Goal: Transaction & Acquisition: Purchase product/service

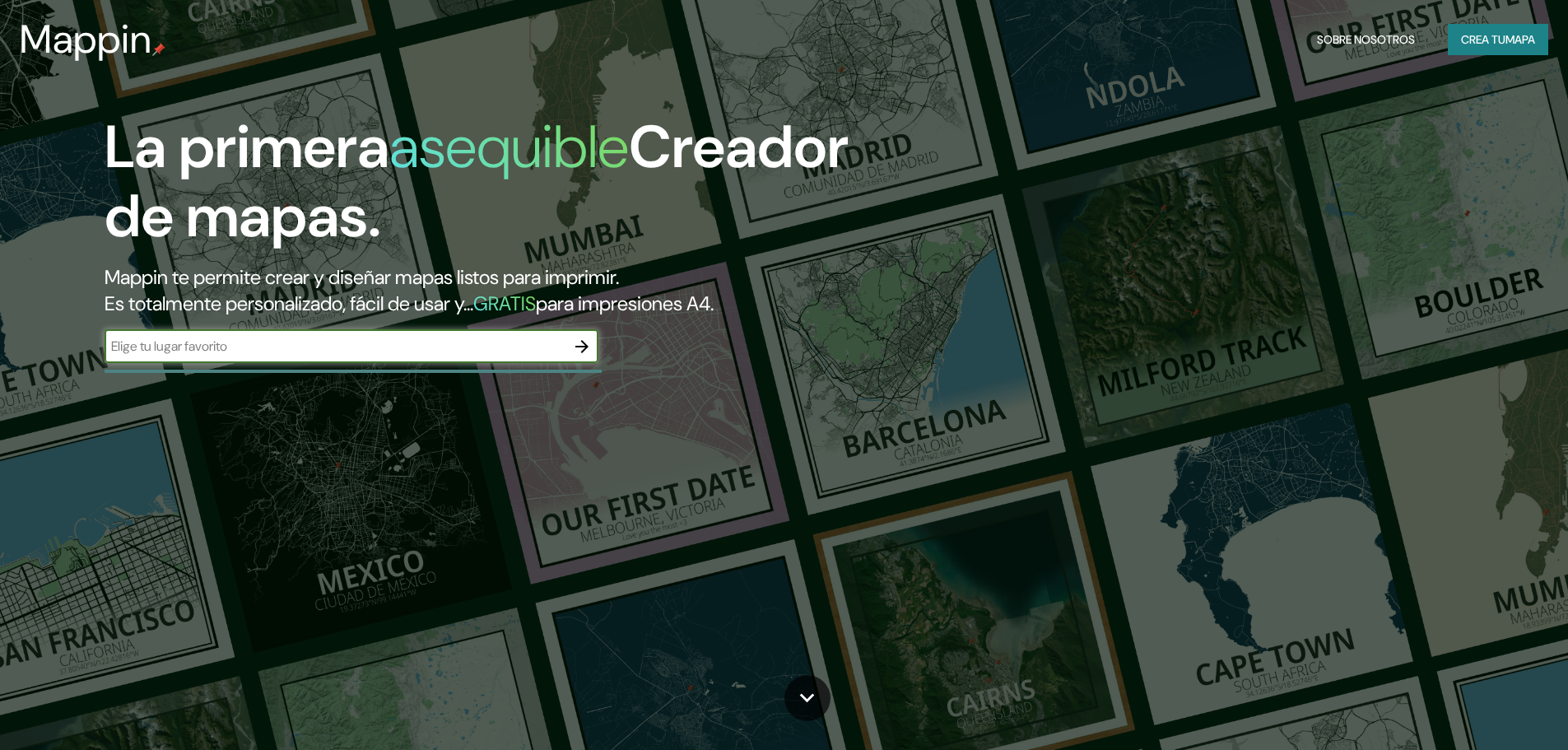
click at [1463, 49] on font "Crea tu" at bounding box center [1482, 39] width 44 height 22
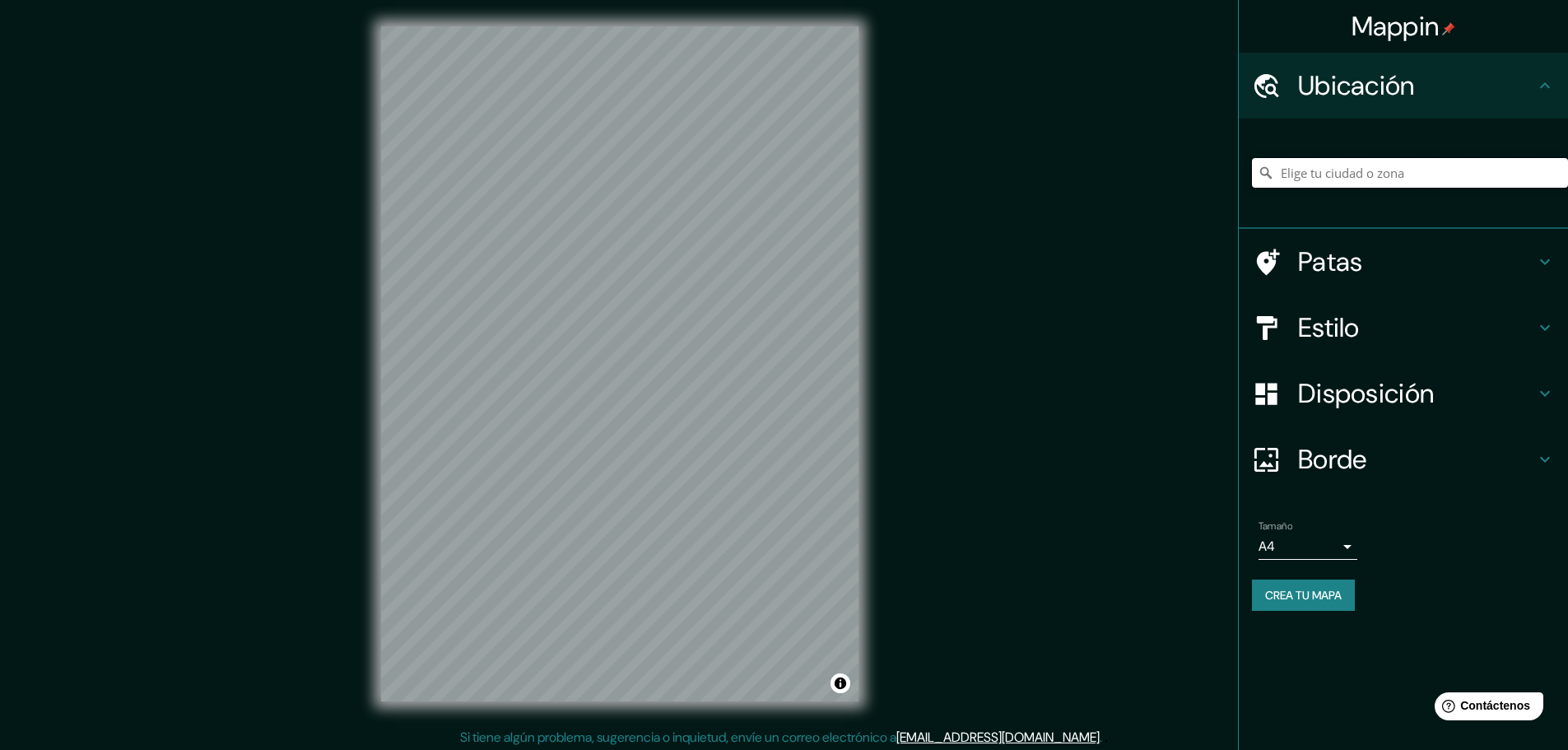
click at [1329, 168] on input "Elige tu ciudad o zona" at bounding box center [1409, 172] width 316 height 29
paste input "CPWC+M9 [GEOGRAPHIC_DATA], [GEOGRAPHIC_DATA]"
type input "Naucalpan de Juárez, [GEOGRAPHIC_DATA], [GEOGRAPHIC_DATA]"
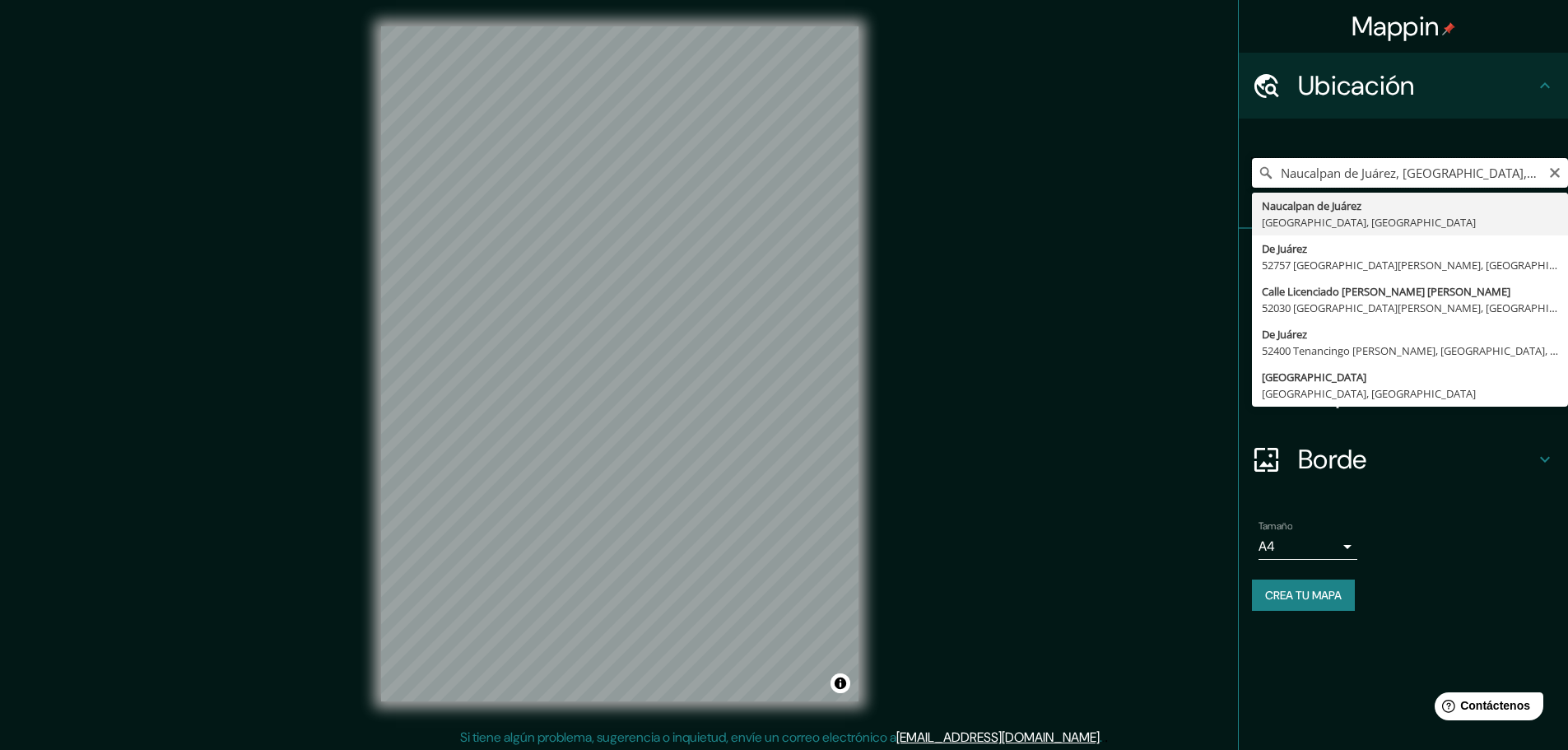
click at [1492, 179] on input "Naucalpan de Juárez, [GEOGRAPHIC_DATA], [GEOGRAPHIC_DATA]" at bounding box center [1409, 172] width 316 height 29
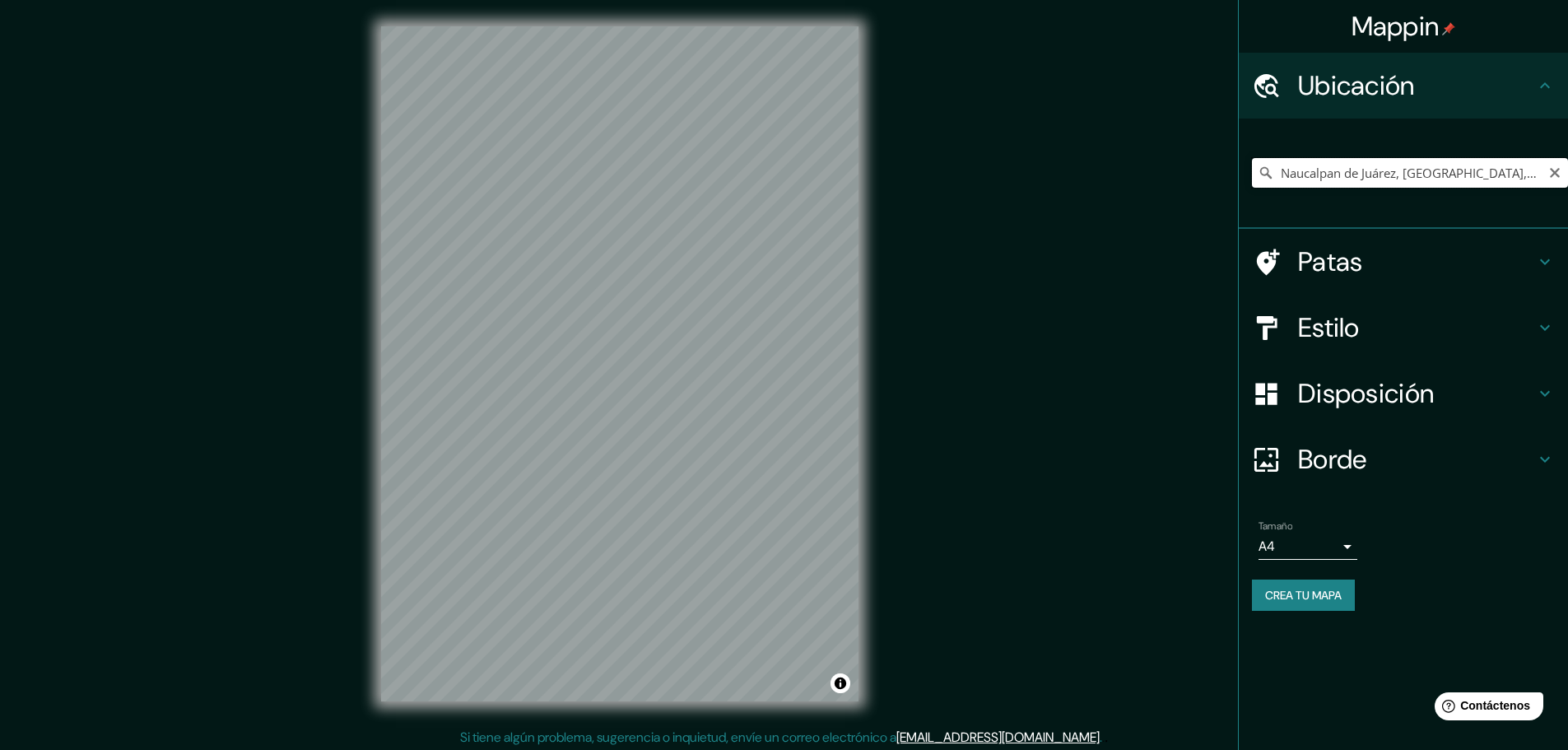
click at [1445, 184] on input "Naucalpan de Juárez, [GEOGRAPHIC_DATA], [GEOGRAPHIC_DATA]" at bounding box center [1409, 172] width 316 height 29
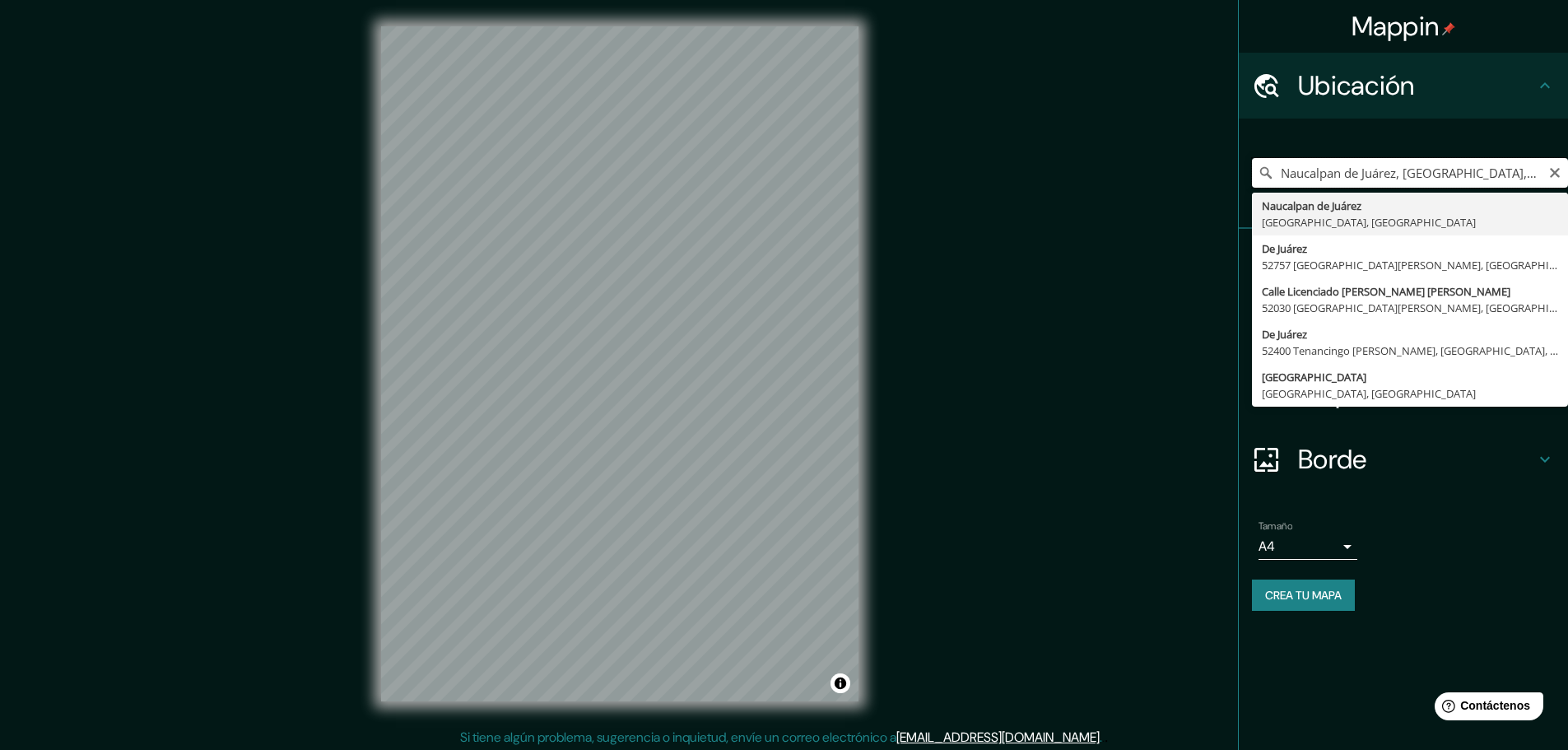
scroll to position [0, 14]
click at [1562, 183] on input "Naucalpan de Juárez, [GEOGRAPHIC_DATA], [GEOGRAPHIC_DATA]" at bounding box center [1409, 172] width 316 height 29
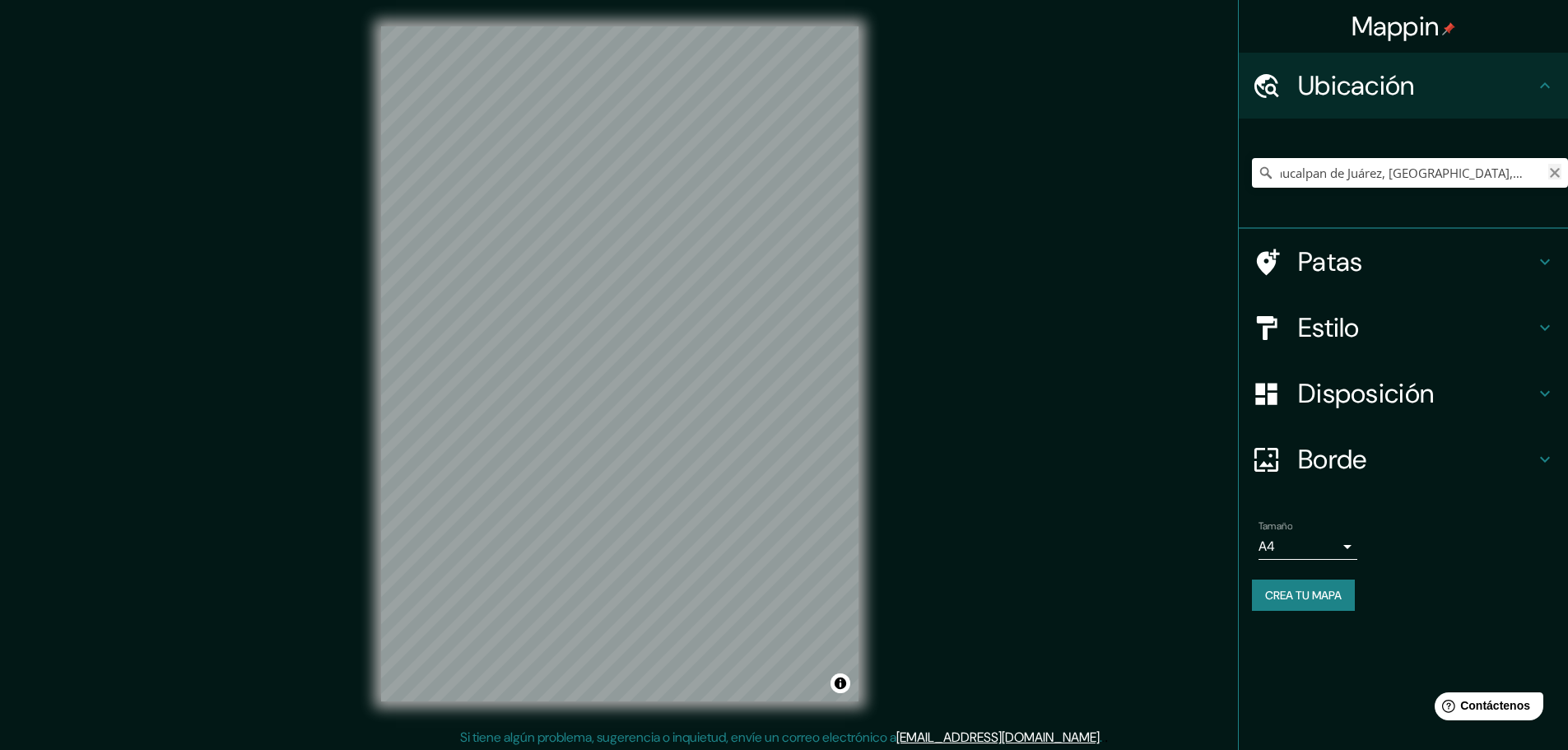
scroll to position [0, 0]
click at [1554, 164] on button "Claro" at bounding box center [1554, 171] width 13 height 16
paste input "C. General Emiliano Zapata Mercado, Izcalli Chamapa, 53687 Naucalpan de Juárez,…"
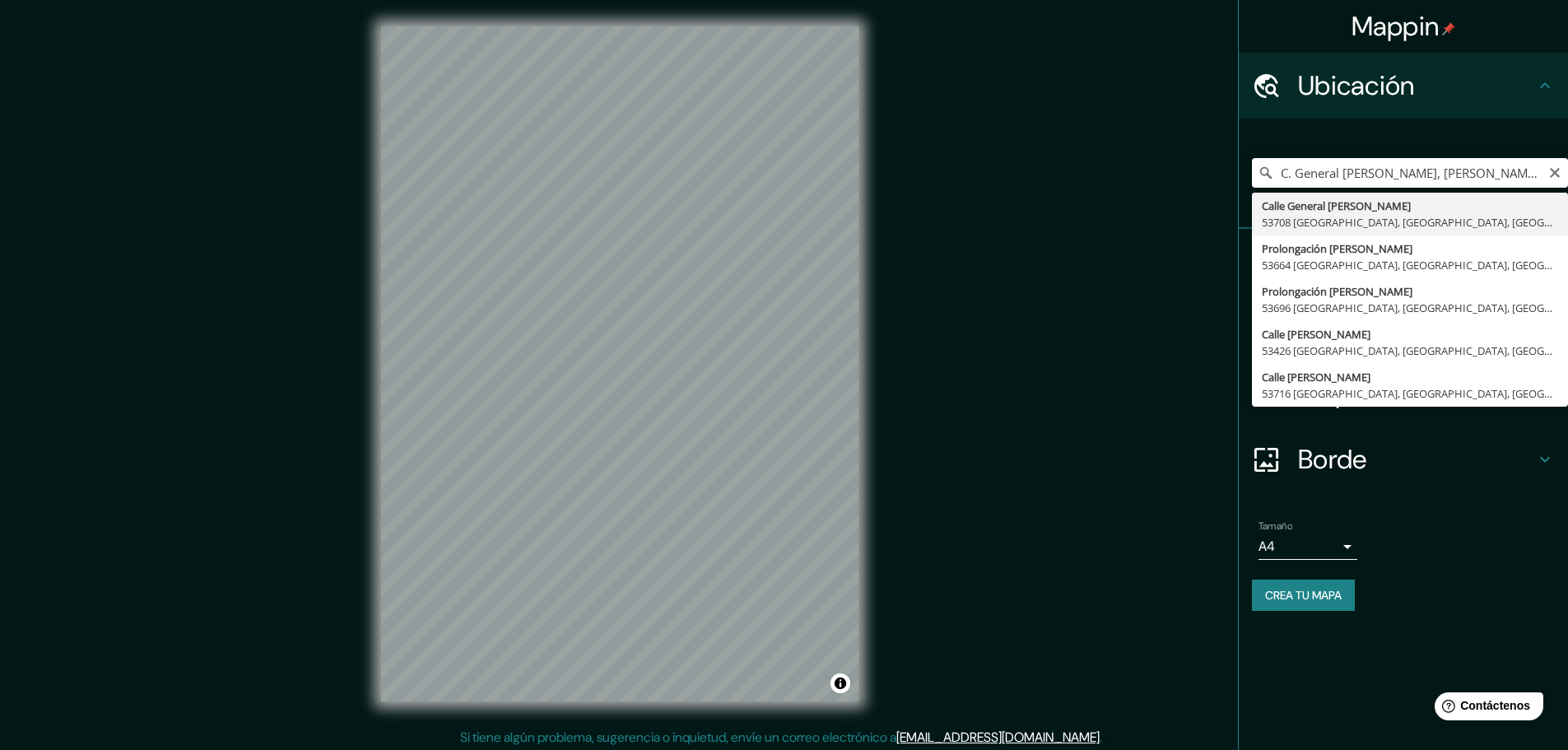
type input "Calle General Emiliano Zapata, 53708 Naucalpan de Juárez, Estado de México, Méx…"
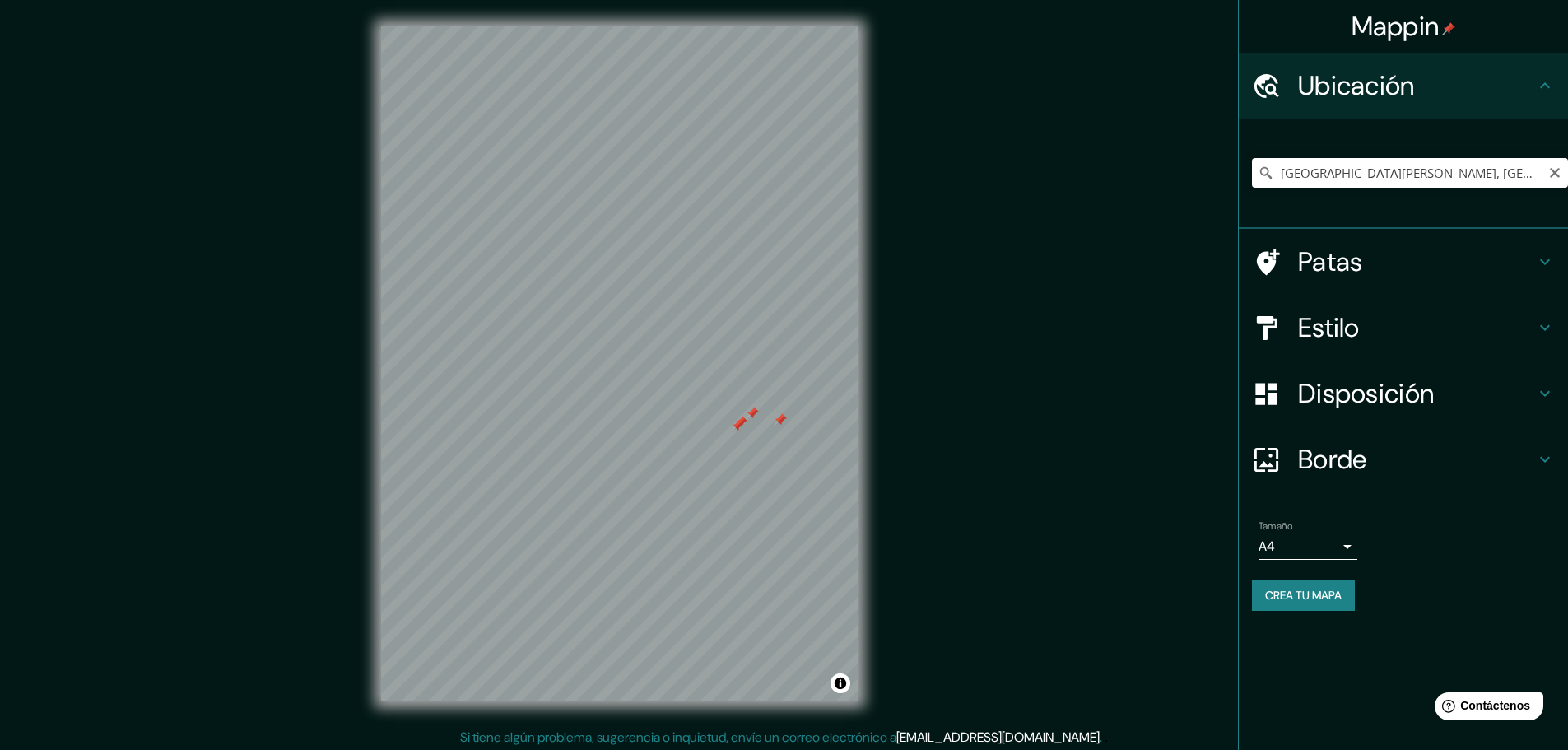
click at [1376, 268] on h4 "Patas" at bounding box center [1416, 262] width 237 height 33
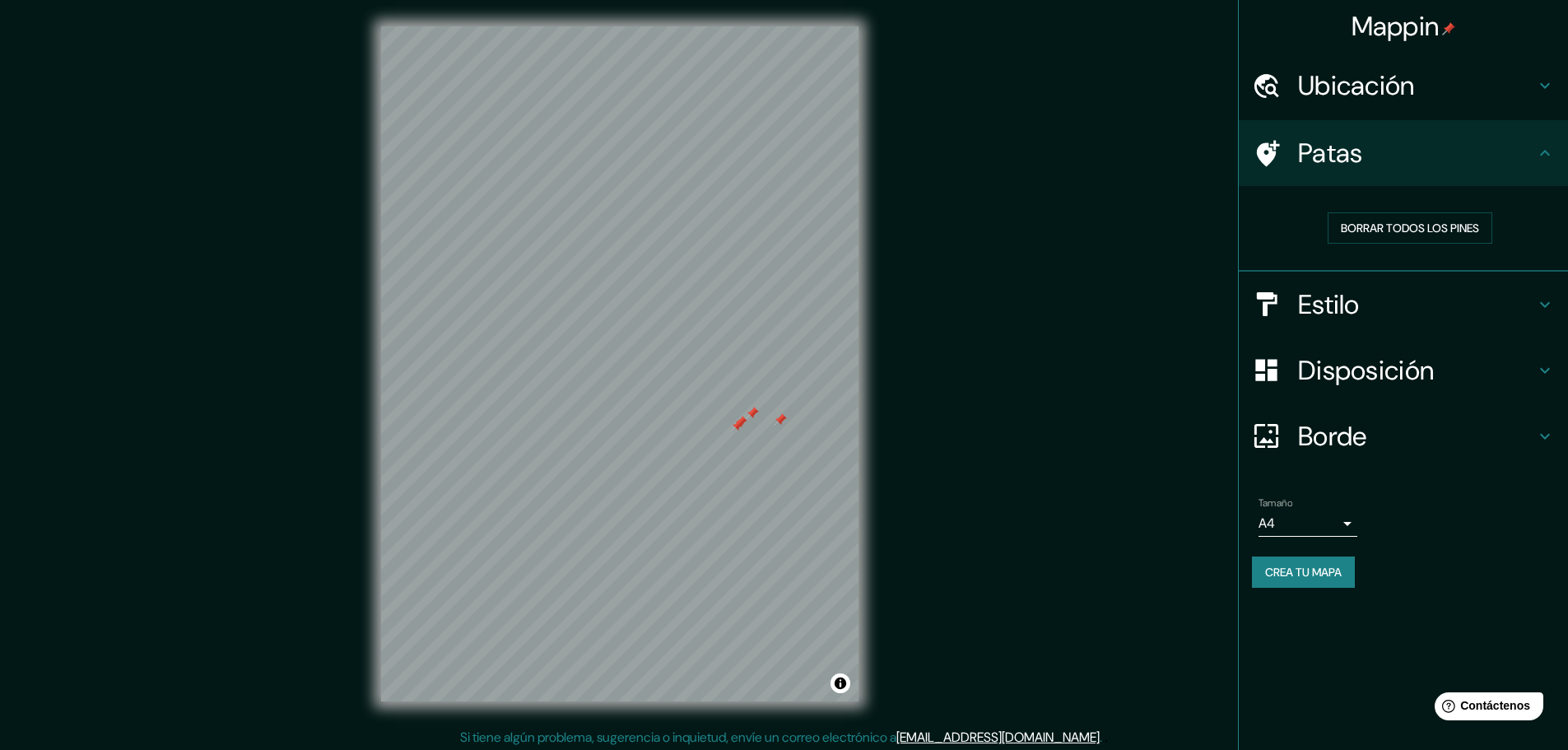
click at [1391, 313] on h4 "Estilo" at bounding box center [1416, 305] width 237 height 33
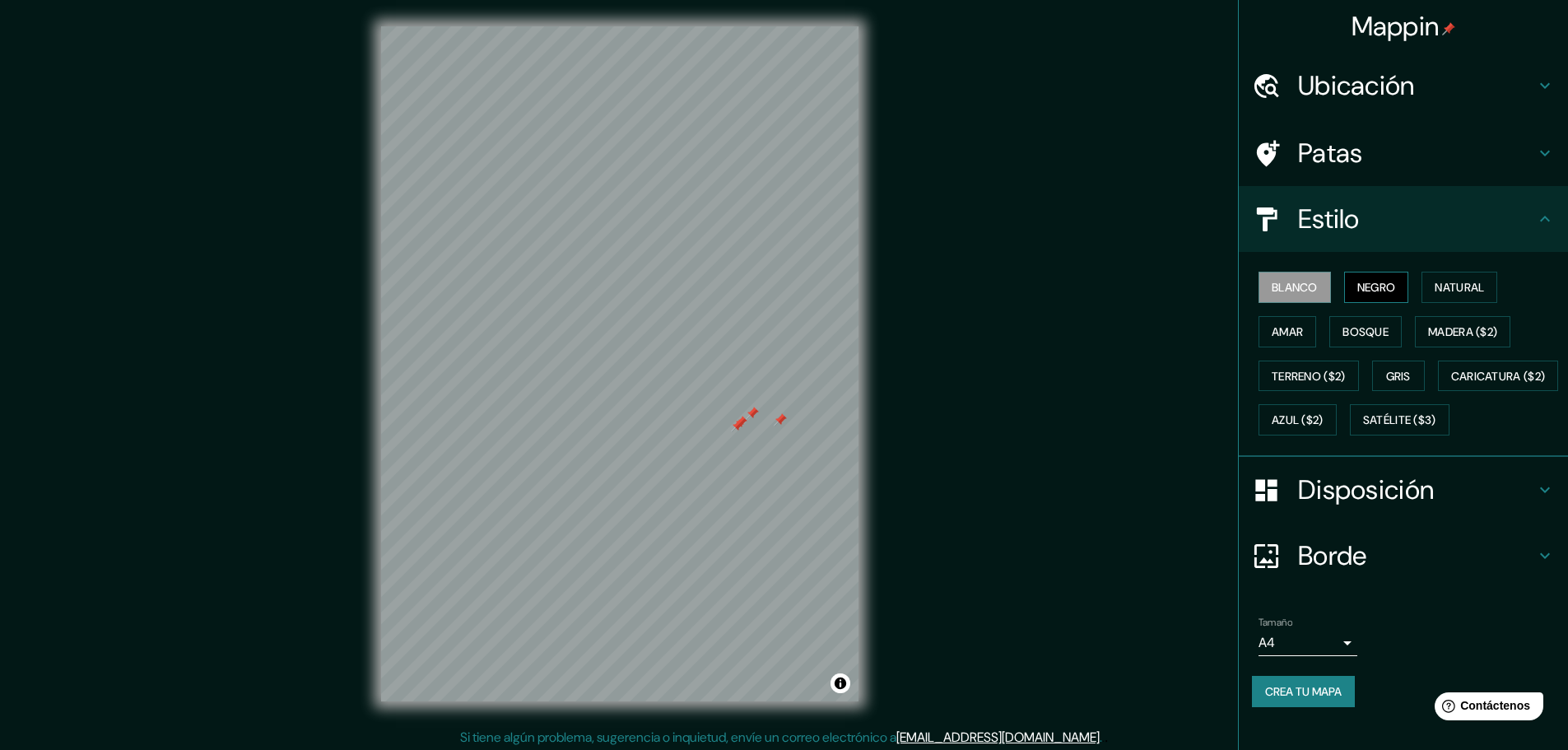
click at [1358, 293] on font "Negro" at bounding box center [1377, 287] width 39 height 15
click at [1421, 294] on button "Natural" at bounding box center [1458, 287] width 75 height 31
click at [1273, 337] on font "Amar" at bounding box center [1287, 331] width 31 height 15
click at [1359, 338] on font "Bosque" at bounding box center [1364, 331] width 46 height 15
click at [1429, 330] on font "Madera ($2)" at bounding box center [1462, 331] width 69 height 15
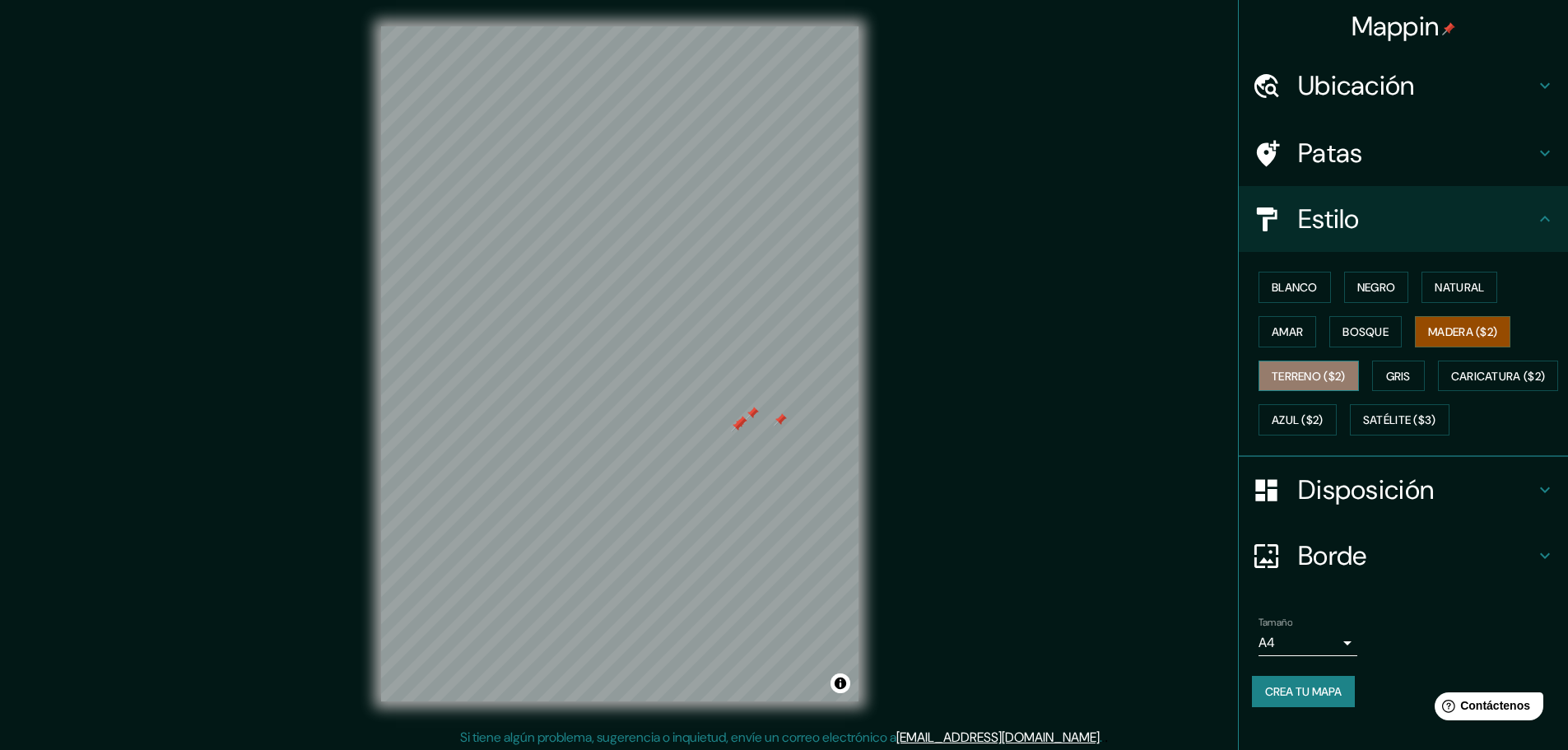
click at [1330, 373] on font "Terreno ($2)" at bounding box center [1309, 376] width 74 height 15
click at [1391, 378] on font "Gris" at bounding box center [1398, 376] width 24 height 15
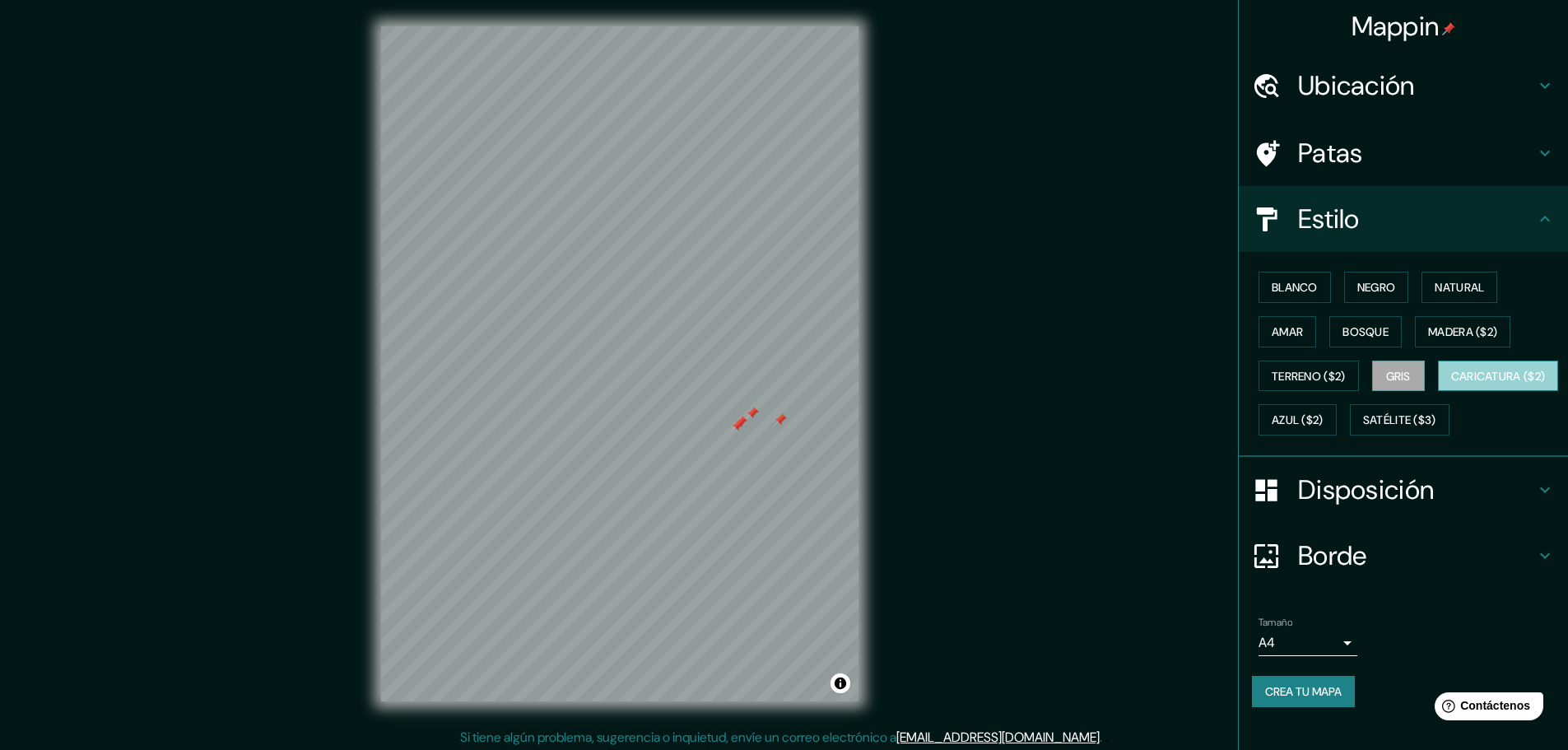
click at [1438, 392] on button "Caricatura ($2)" at bounding box center [1499, 376] width 121 height 31
click at [1323, 419] on font "Azul ($2)" at bounding box center [1297, 420] width 52 height 15
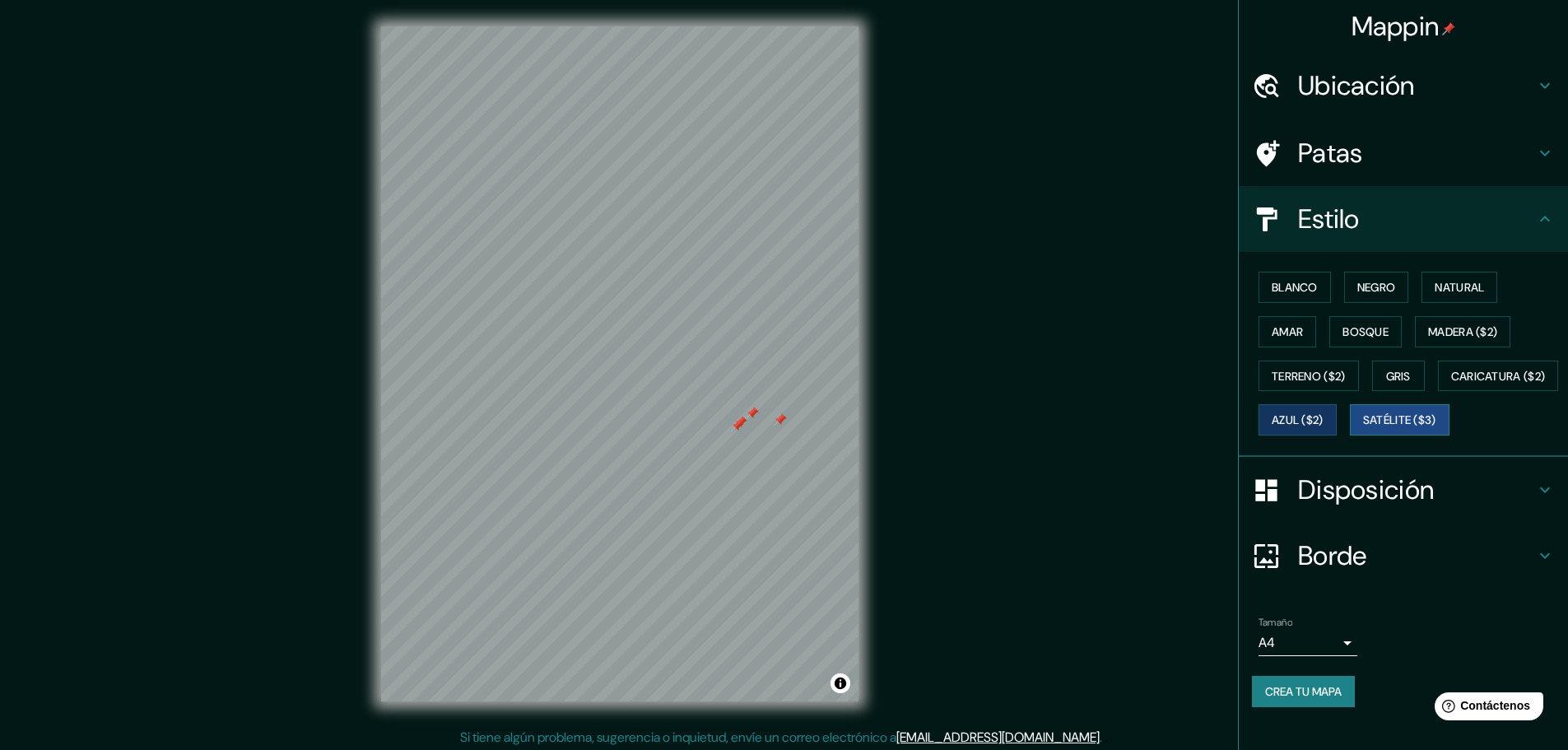
click at [1362, 431] on font "Satélite ($3)" at bounding box center [1399, 420] width 73 height 22
click at [1058, 616] on div "Mappin Ubicación Calle General Emiliano Zapata, 53708 Naucalpan de Juárez, Esta…" at bounding box center [784, 377] width 1568 height 754
click at [1308, 699] on font "Crea tu mapa" at bounding box center [1303, 691] width 76 height 15
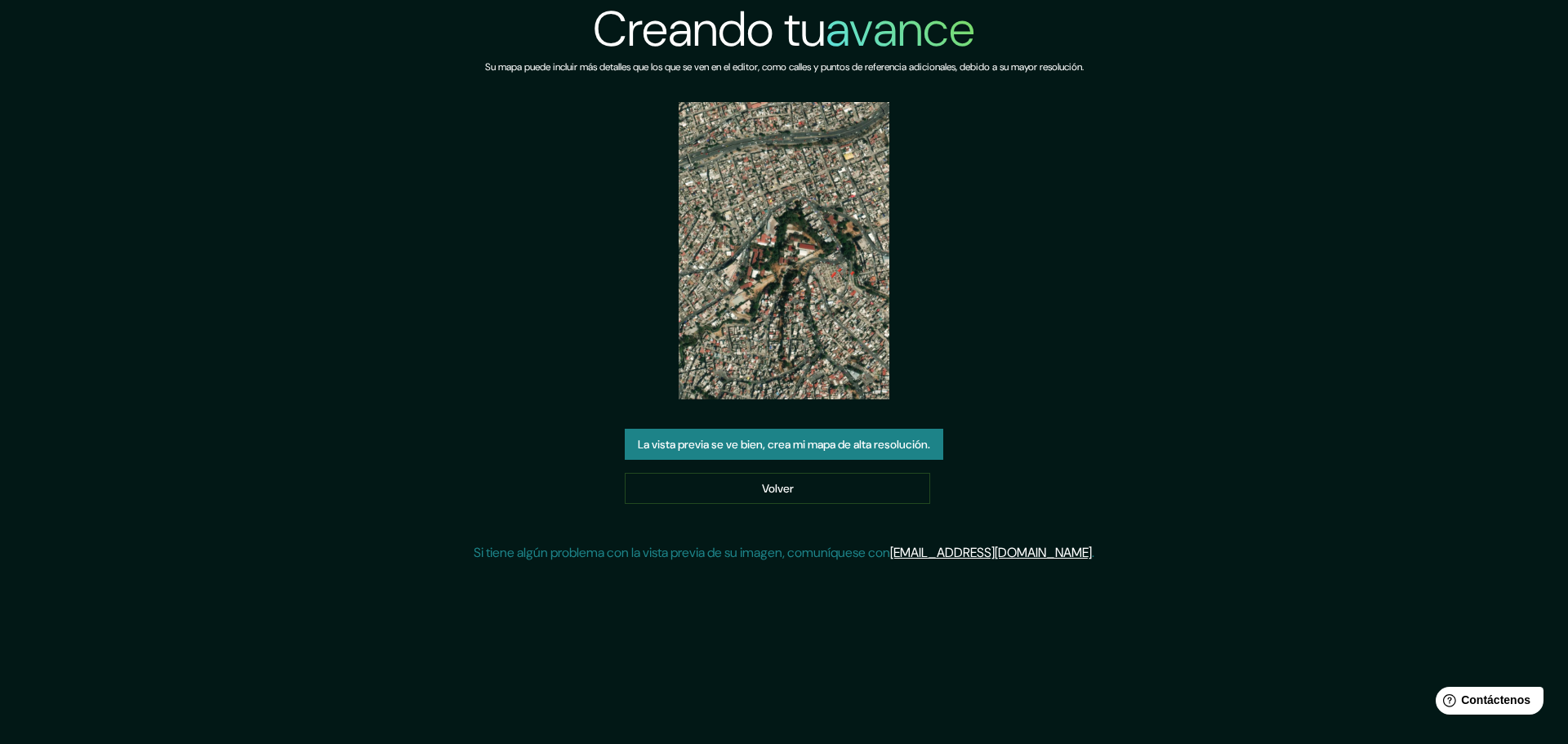
click at [880, 428] on button "La vista previa se ve bien, crea mi mapa de alta resolución." at bounding box center [784, 444] width 319 height 31
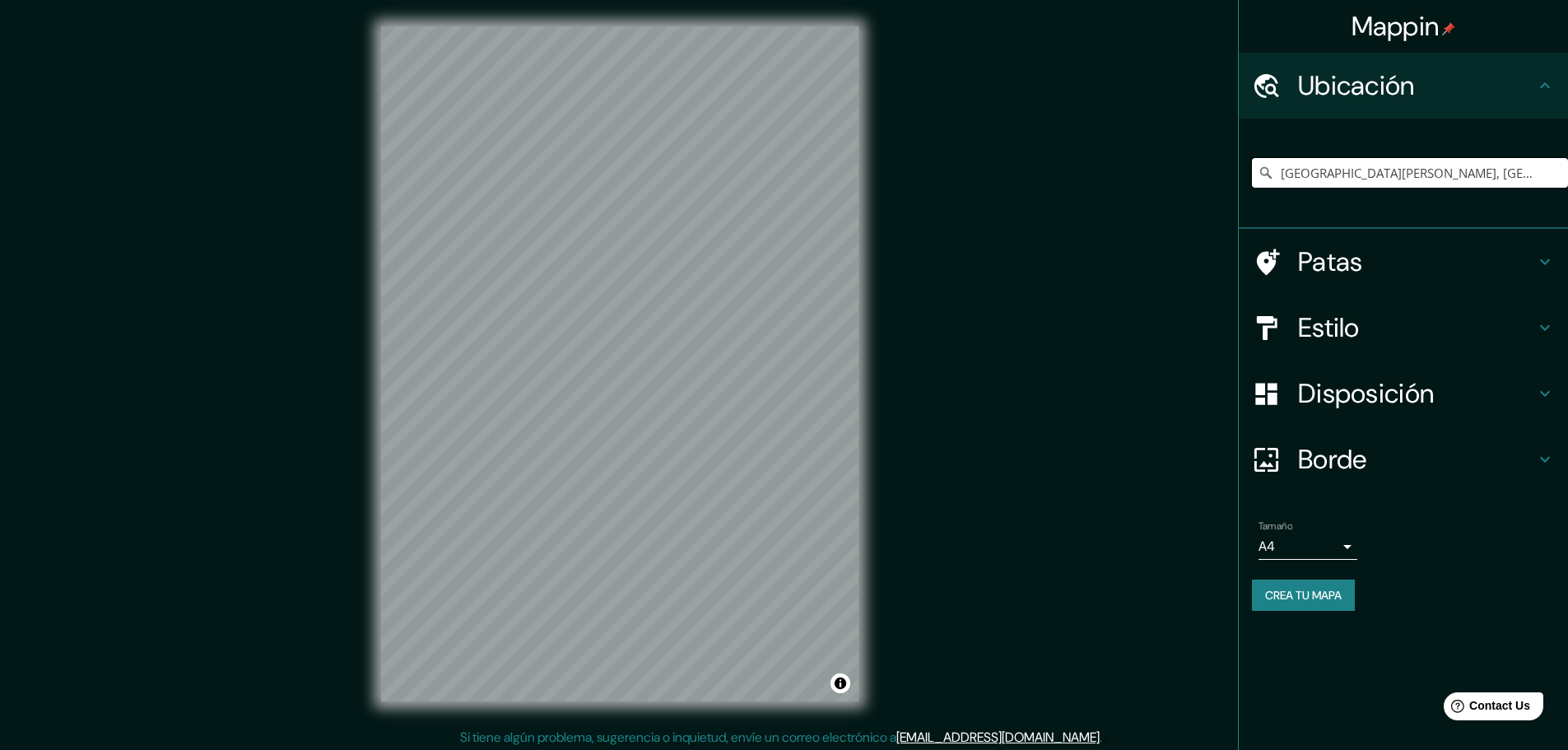
click at [1492, 180] on input "Calle General Emiliano Zapata, 53708 Naucalpan de Juárez, Estado de México, Méx…" at bounding box center [1409, 172] width 316 height 29
click at [1535, 168] on input "Calle General Emiliano Zapata, 53708 Naucalpan de Juárez, Estado de México, Méx…" at bounding box center [1409, 172] width 316 height 29
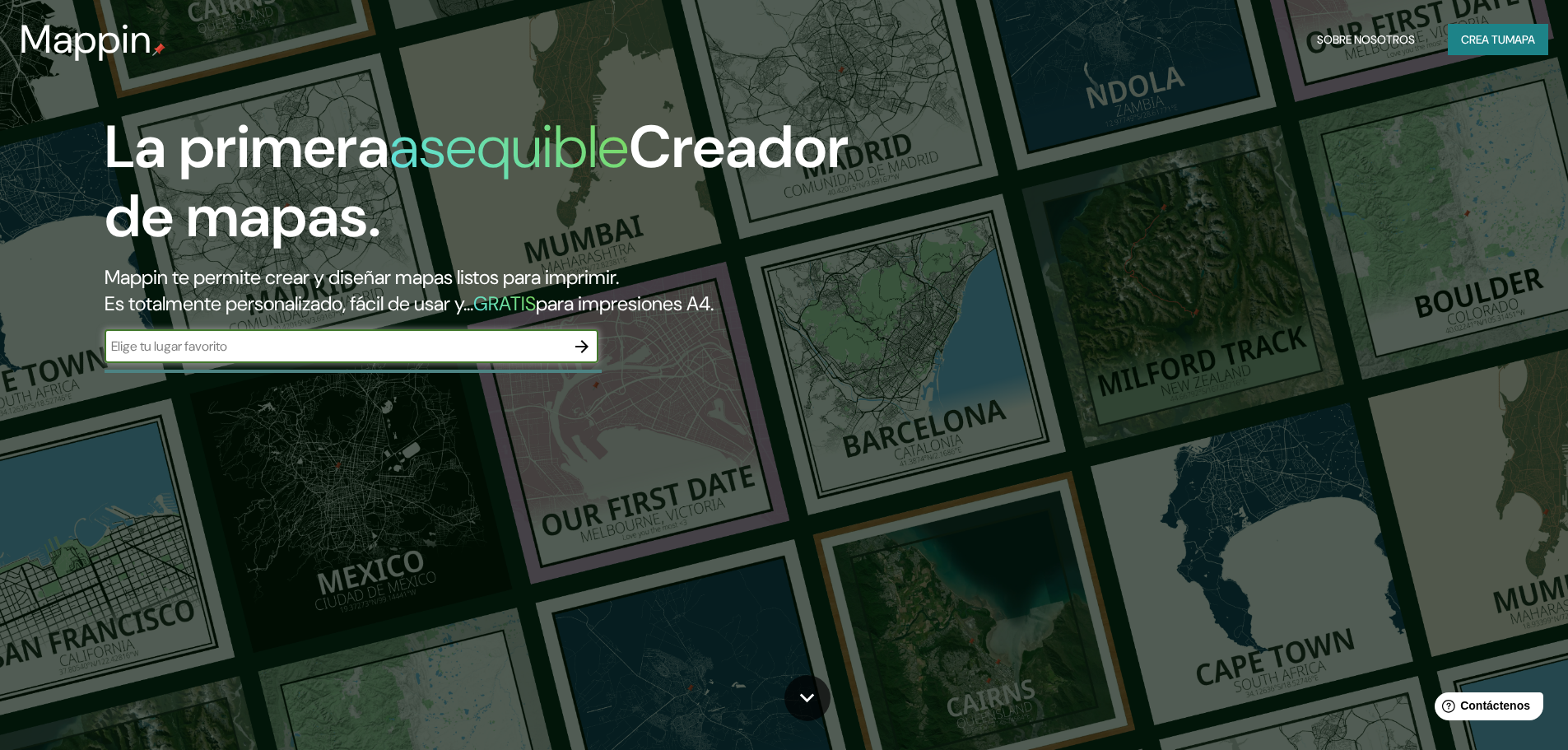
click at [309, 354] on input "text" at bounding box center [335, 346] width 461 height 19
paste input "C. General [PERSON_NAME], [PERSON_NAME], 53687 [GEOGRAPHIC_DATA], [GEOGRAPHIC_D…"
type input "C. General [PERSON_NAME], [PERSON_NAME], 53687 [GEOGRAPHIC_DATA], [GEOGRAPHIC_D…"
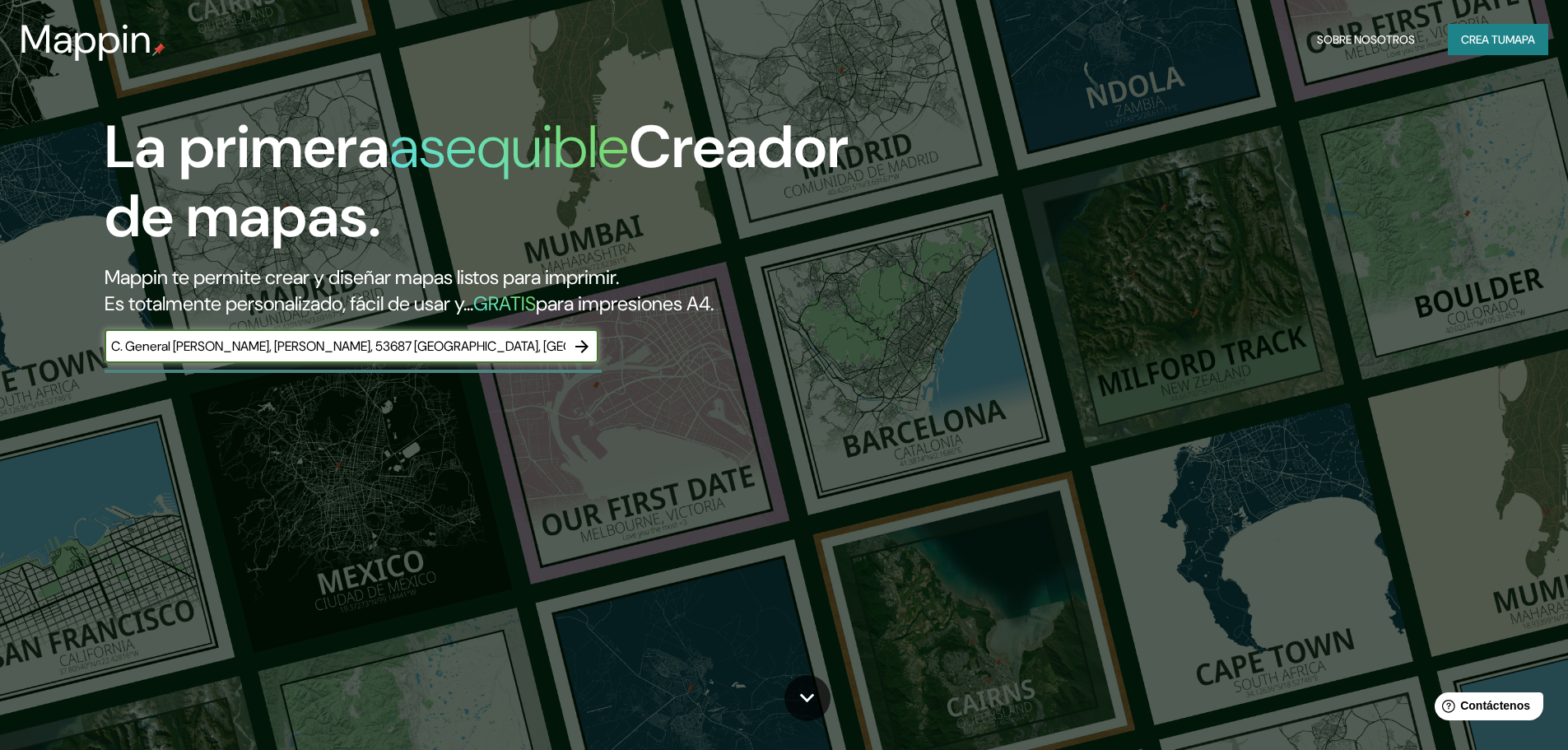
click at [589, 350] on icon "button" at bounding box center [581, 347] width 20 height 20
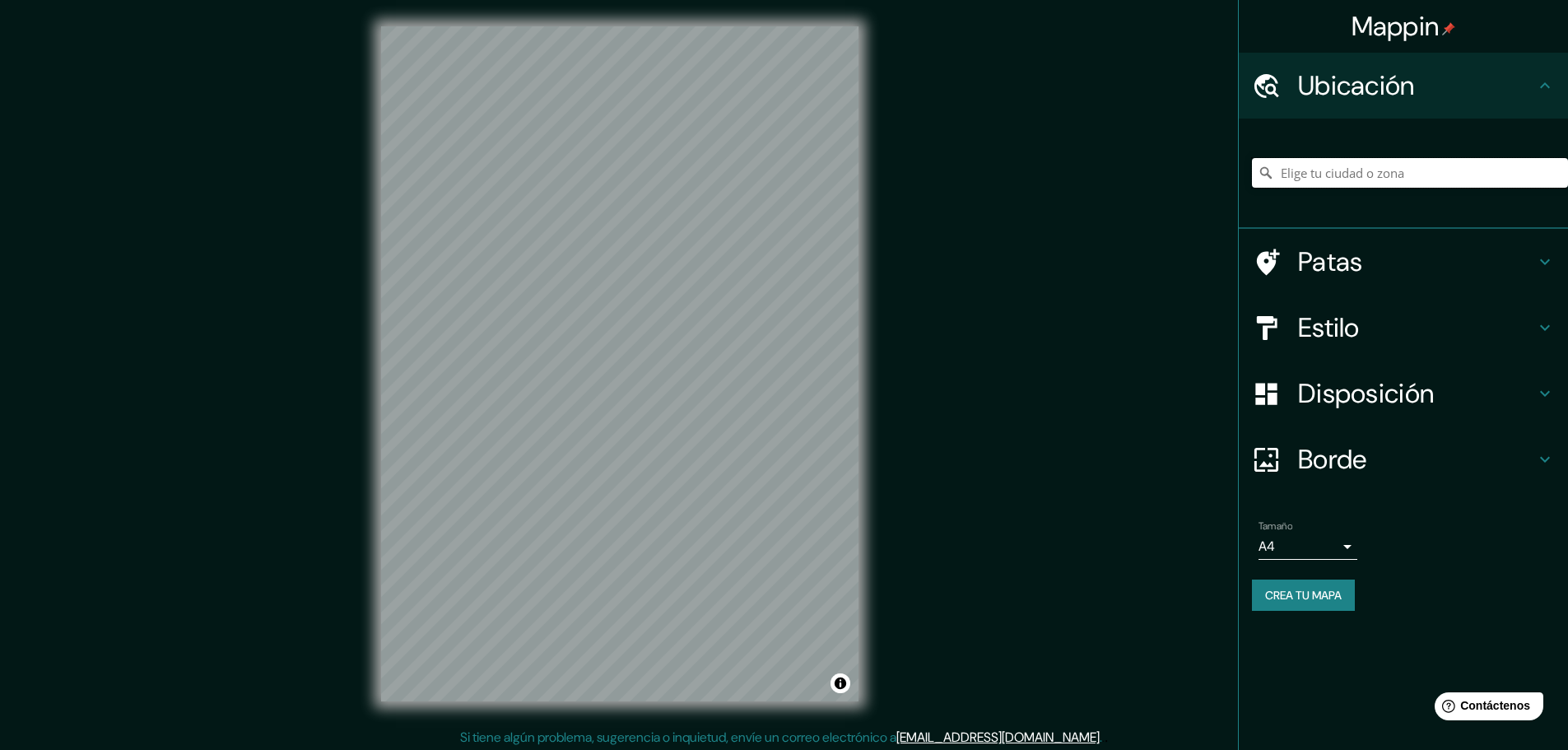
click at [1303, 177] on input "Elige tu ciudad o zona" at bounding box center [1409, 172] width 316 height 29
paste input "C. General Emiliano Zapata Mercado, Izcalli Chamapa, 53687 Naucalpan de Juárez,…"
click at [354, 649] on div "© Mapbox © OpenStreetMap Improve this map" at bounding box center [620, 363] width 530 height 727
click at [1383, 333] on h4 "Estilo" at bounding box center [1416, 328] width 237 height 33
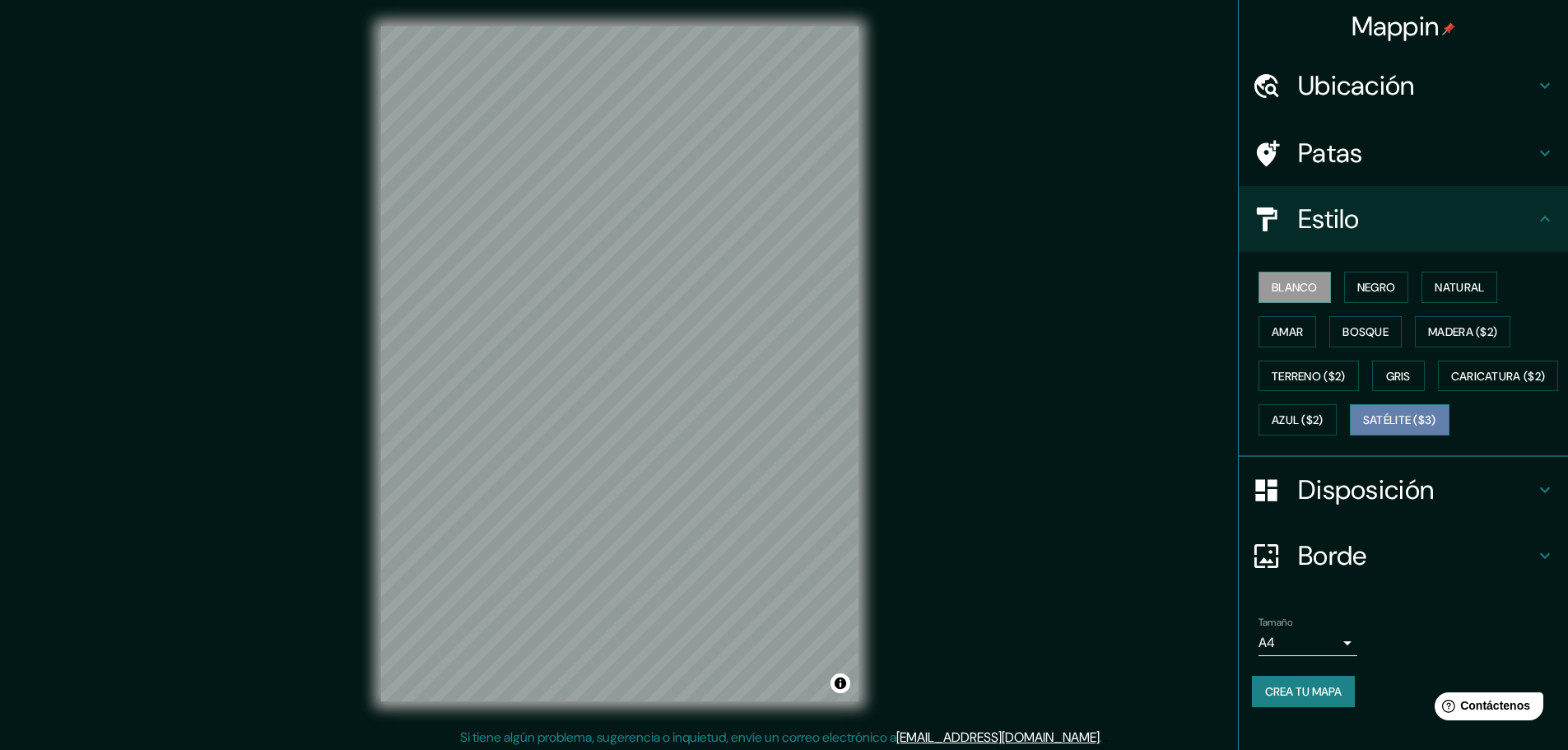
click at [1362, 428] on font "Satélite ($3)" at bounding box center [1399, 420] width 73 height 15
click at [1337, 507] on font "Disposición" at bounding box center [1365, 490] width 136 height 34
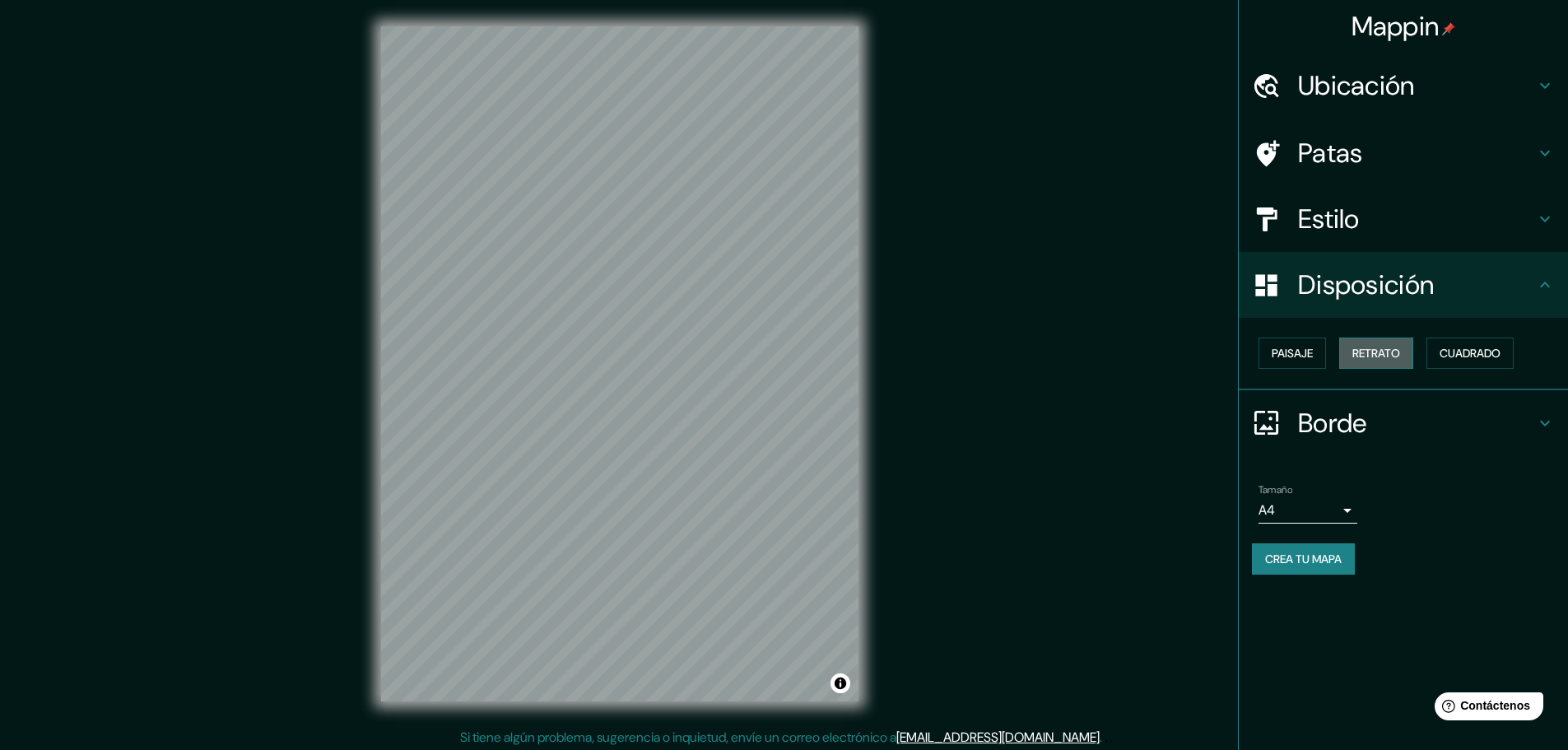
click at [1383, 350] on font "Retrato" at bounding box center [1376, 352] width 48 height 15
click at [1294, 357] on font "Paisaje" at bounding box center [1292, 352] width 41 height 15
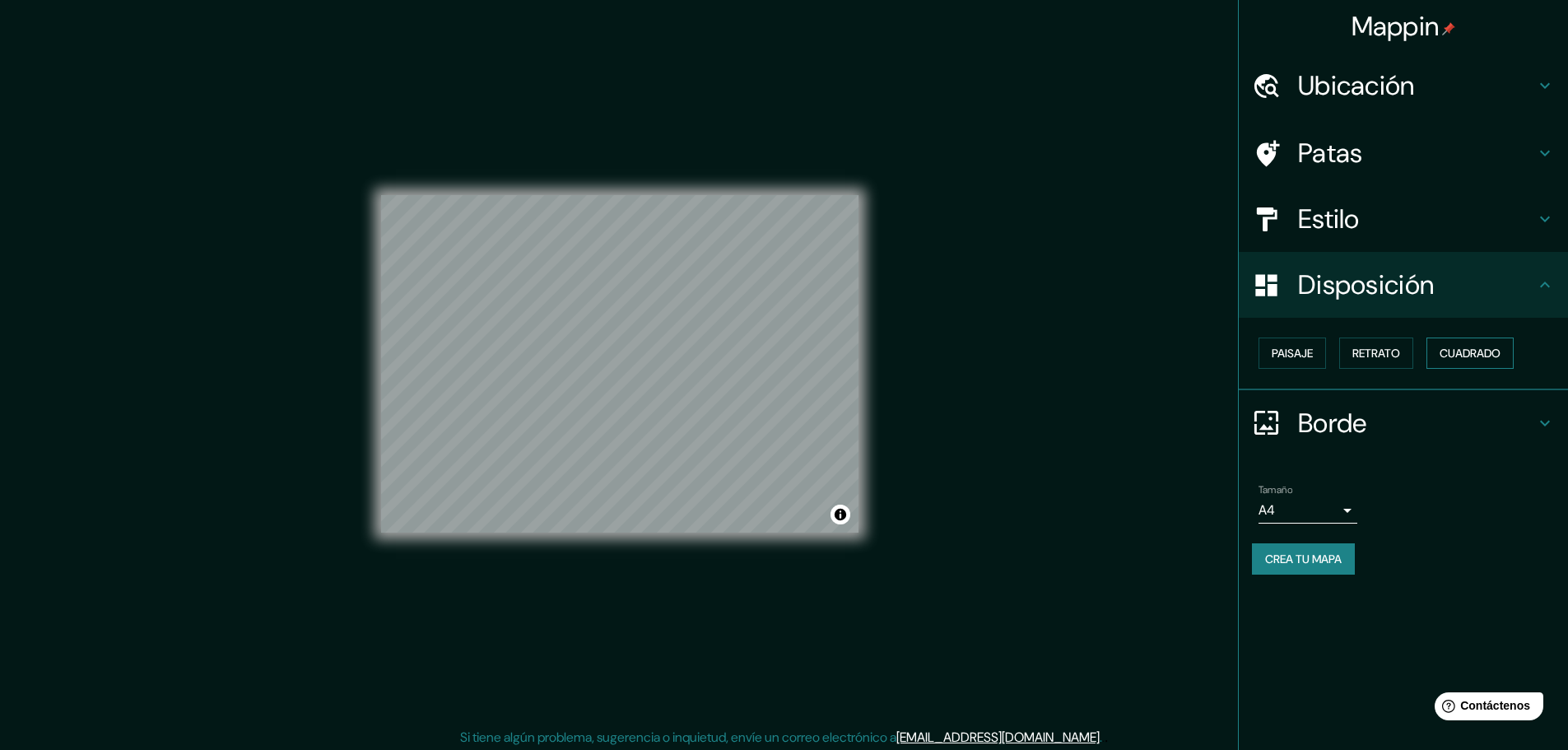
click at [1480, 352] on font "Cuadrado" at bounding box center [1470, 352] width 61 height 15
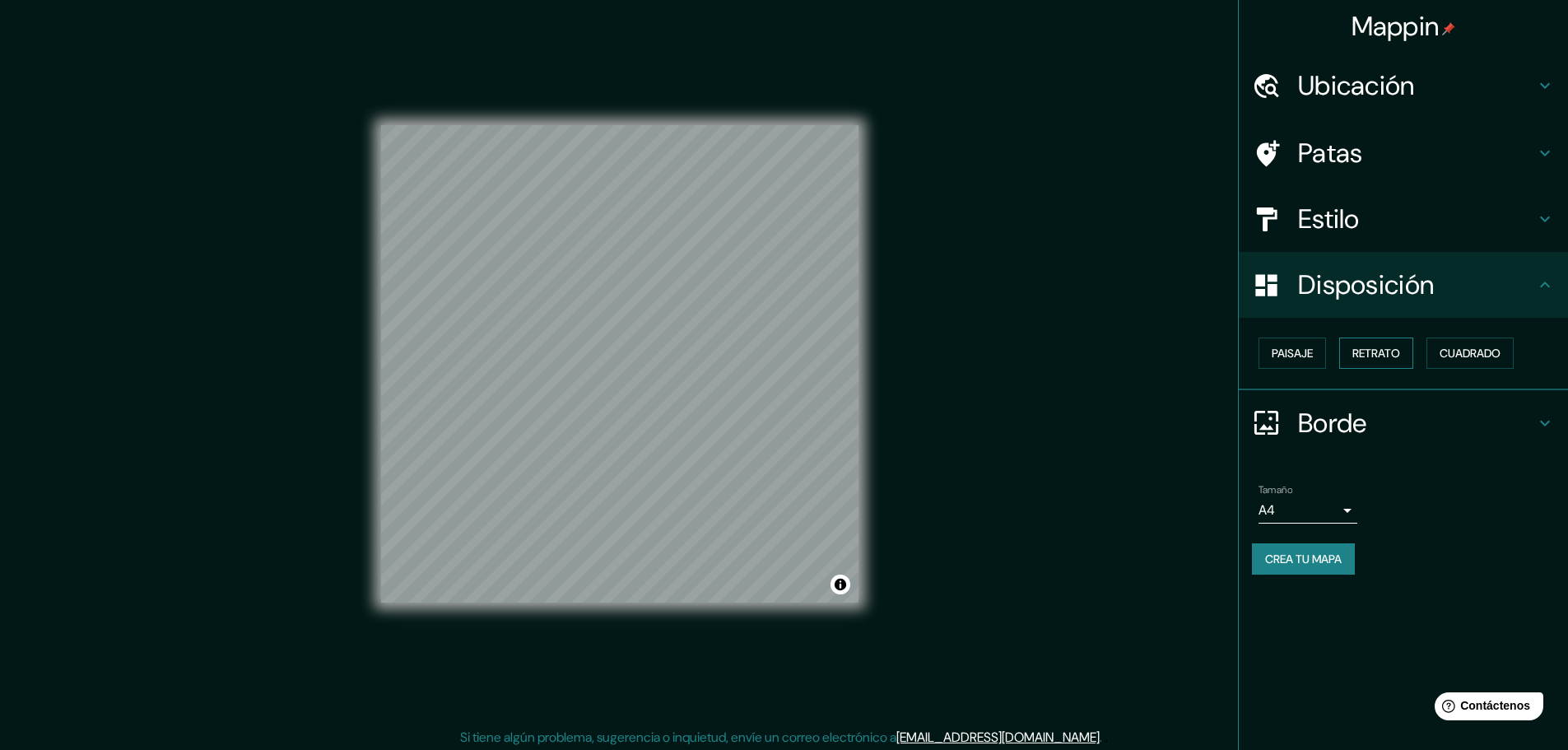
click at [1354, 354] on font "Retrato" at bounding box center [1376, 352] width 48 height 15
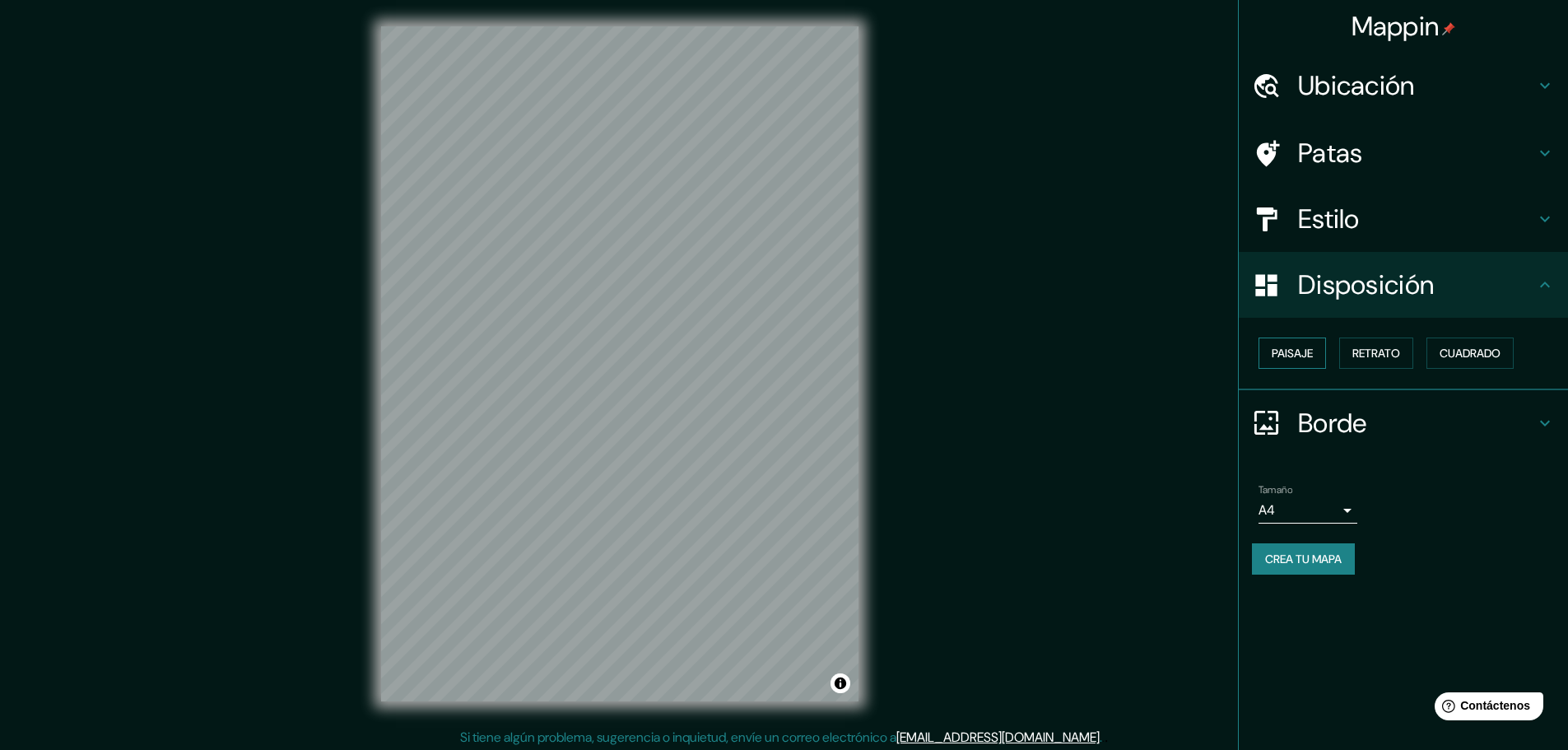
click at [1277, 360] on font "Paisaje" at bounding box center [1292, 352] width 41 height 15
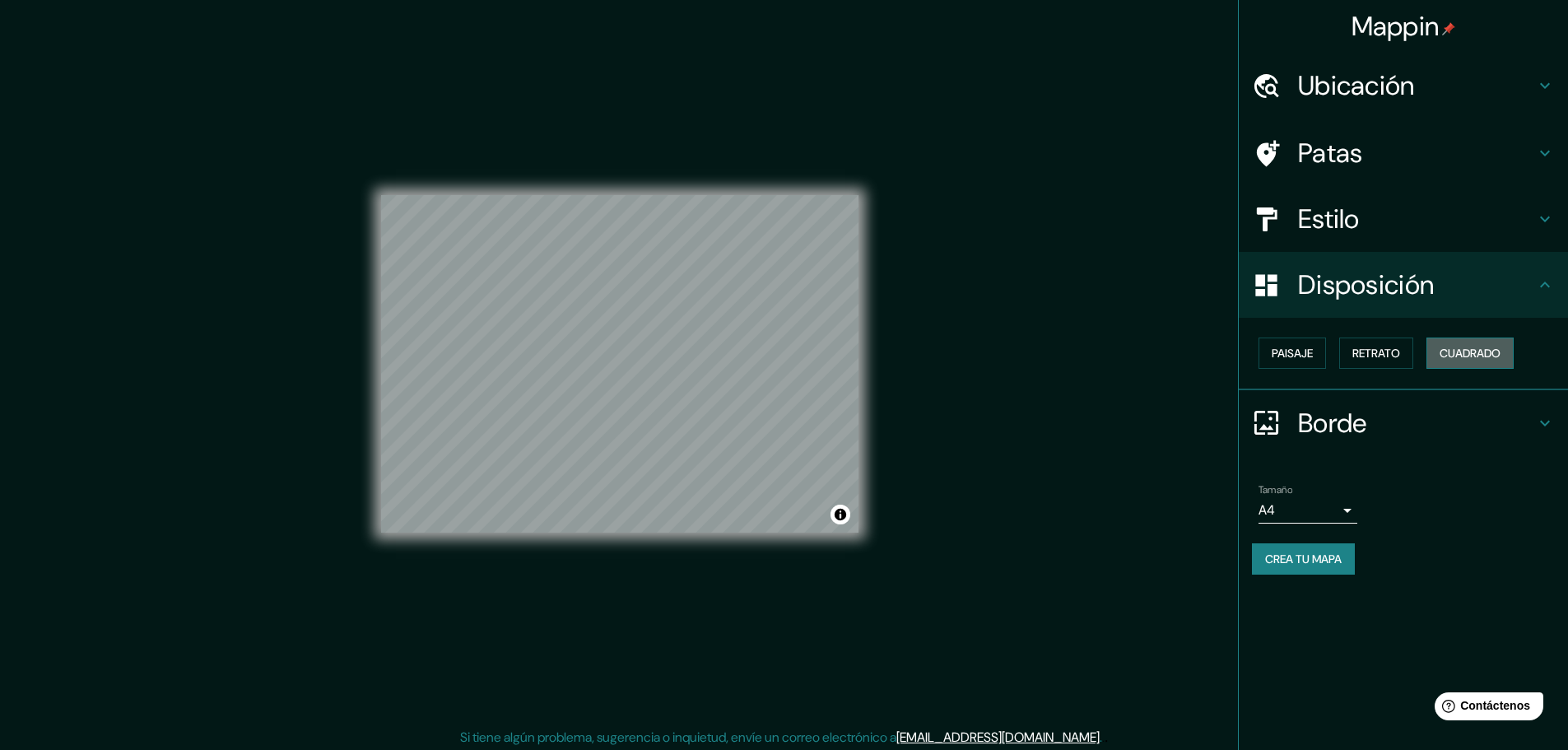
click at [1498, 362] on font "Cuadrado" at bounding box center [1470, 353] width 61 height 22
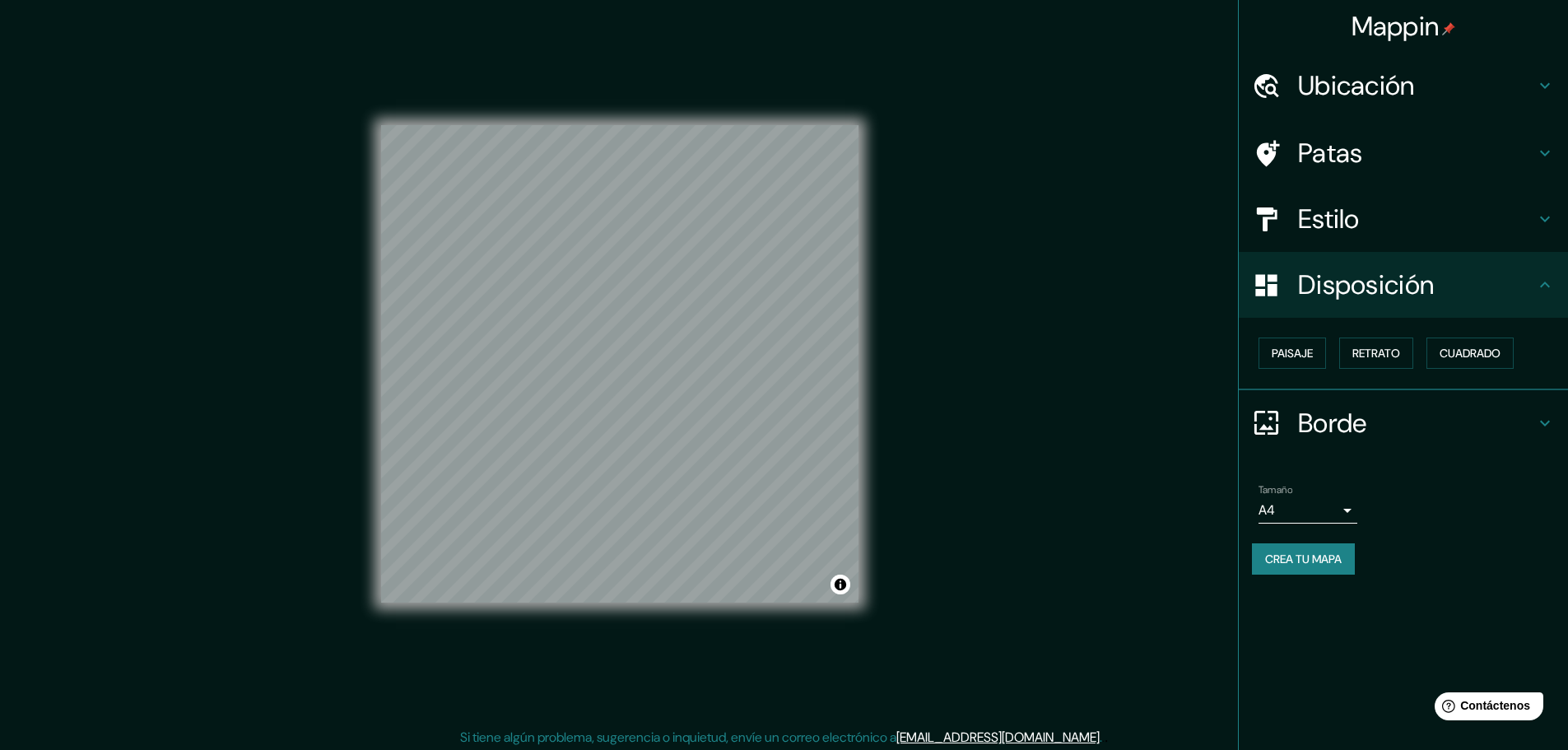
click at [1364, 98] on font "Ubicación" at bounding box center [1356, 85] width 116 height 34
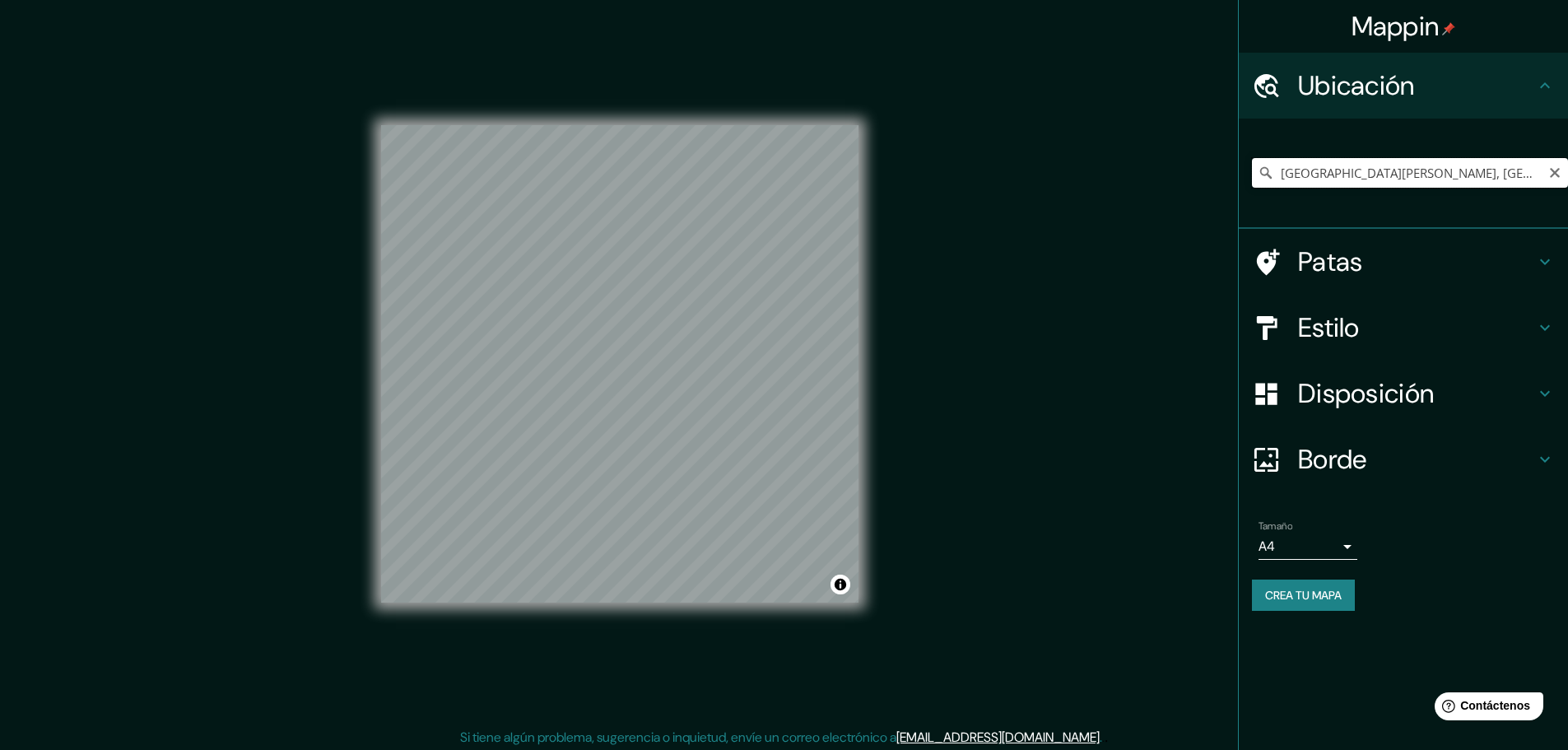
click at [1446, 170] on input "Calle General Emiliano Zapata, 53708 Naucalpan de Juárez, Estado de México, Méx…" at bounding box center [1409, 172] width 316 height 29
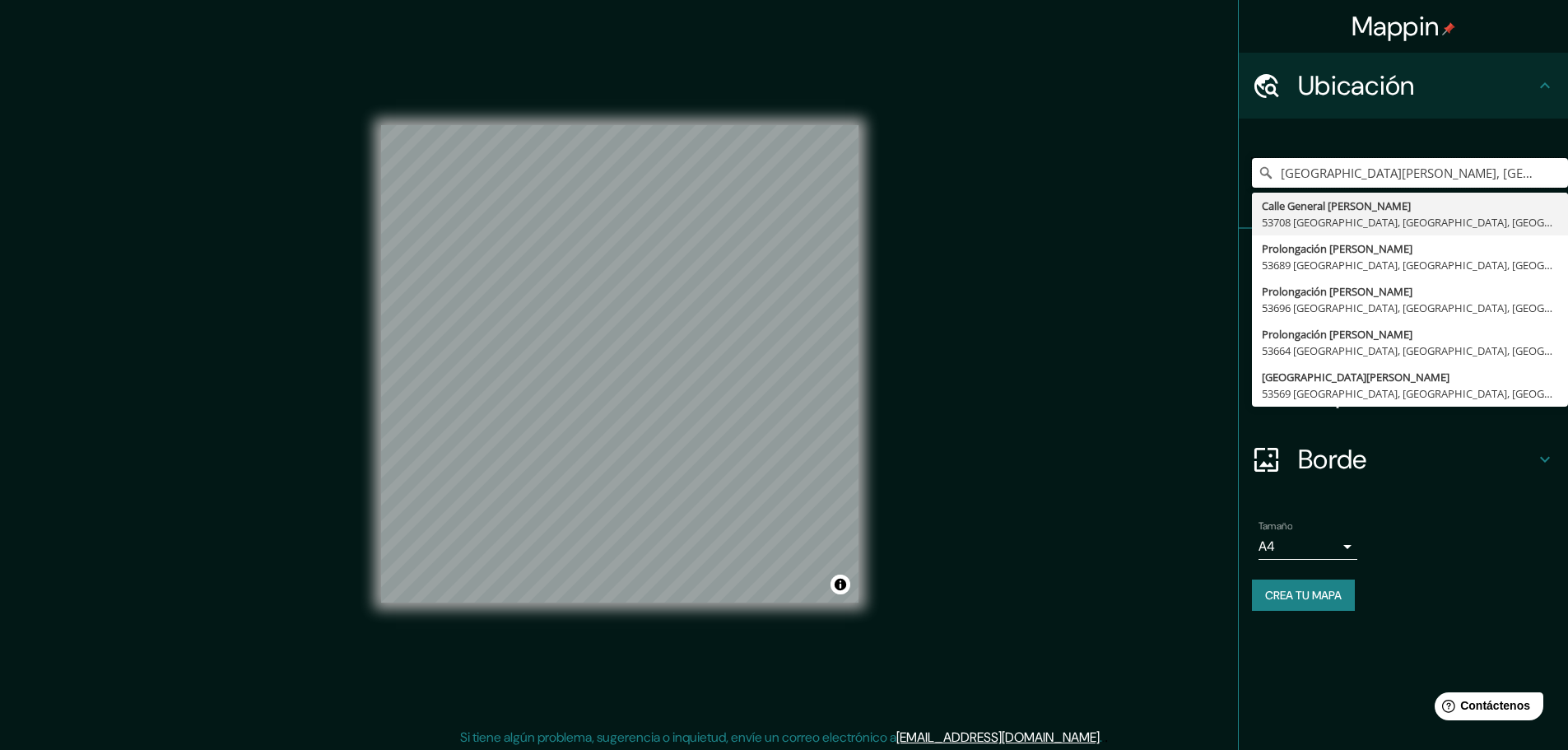
drag, startPoint x: 1492, startPoint y: 176, endPoint x: 1175, endPoint y: 177, distance: 317.0
click at [1175, 177] on div "Mappin Ubicación Calle General Emiliano Zapata, 53708 Naucalpan de Juárez, Esta…" at bounding box center [784, 377] width 1568 height 754
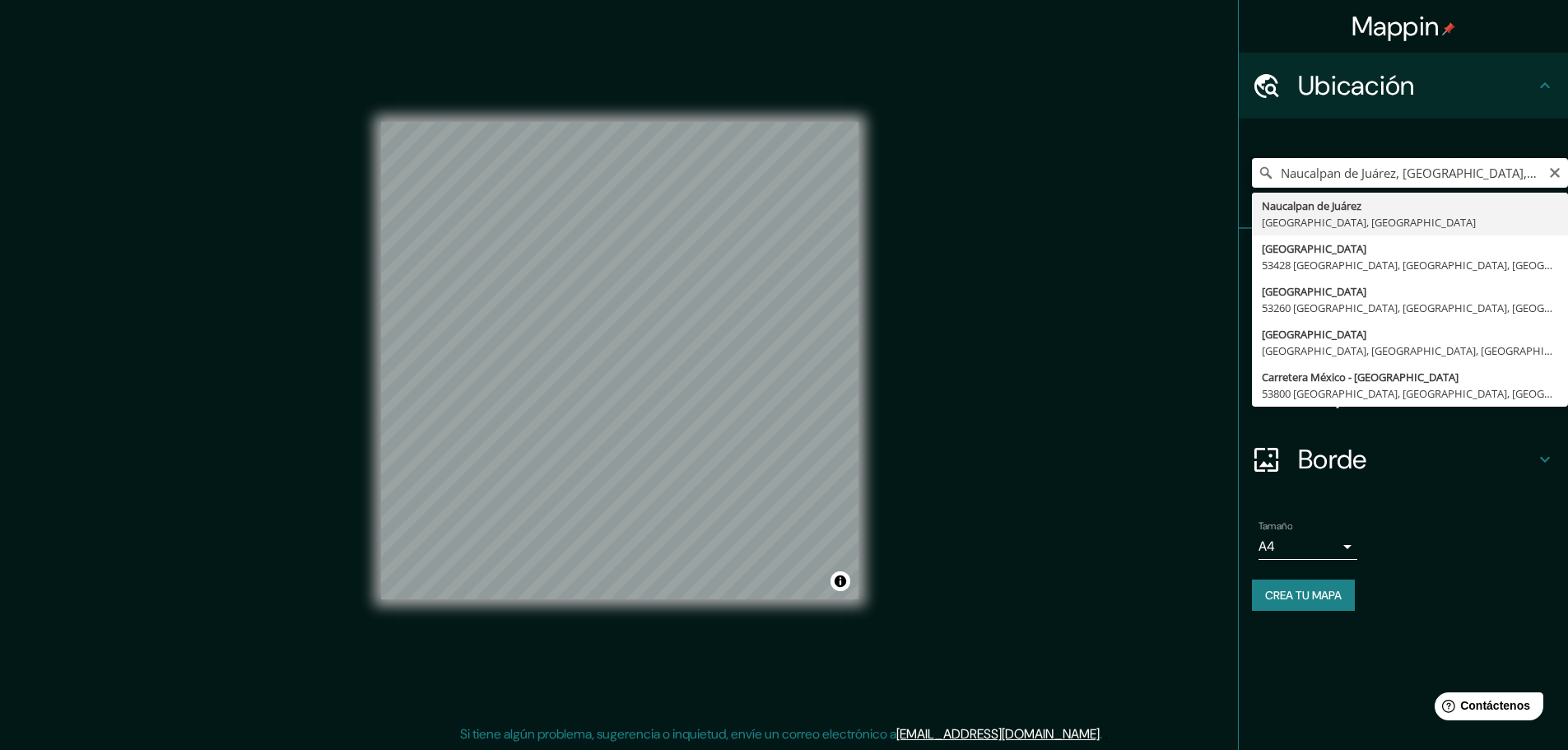
scroll to position [4, 0]
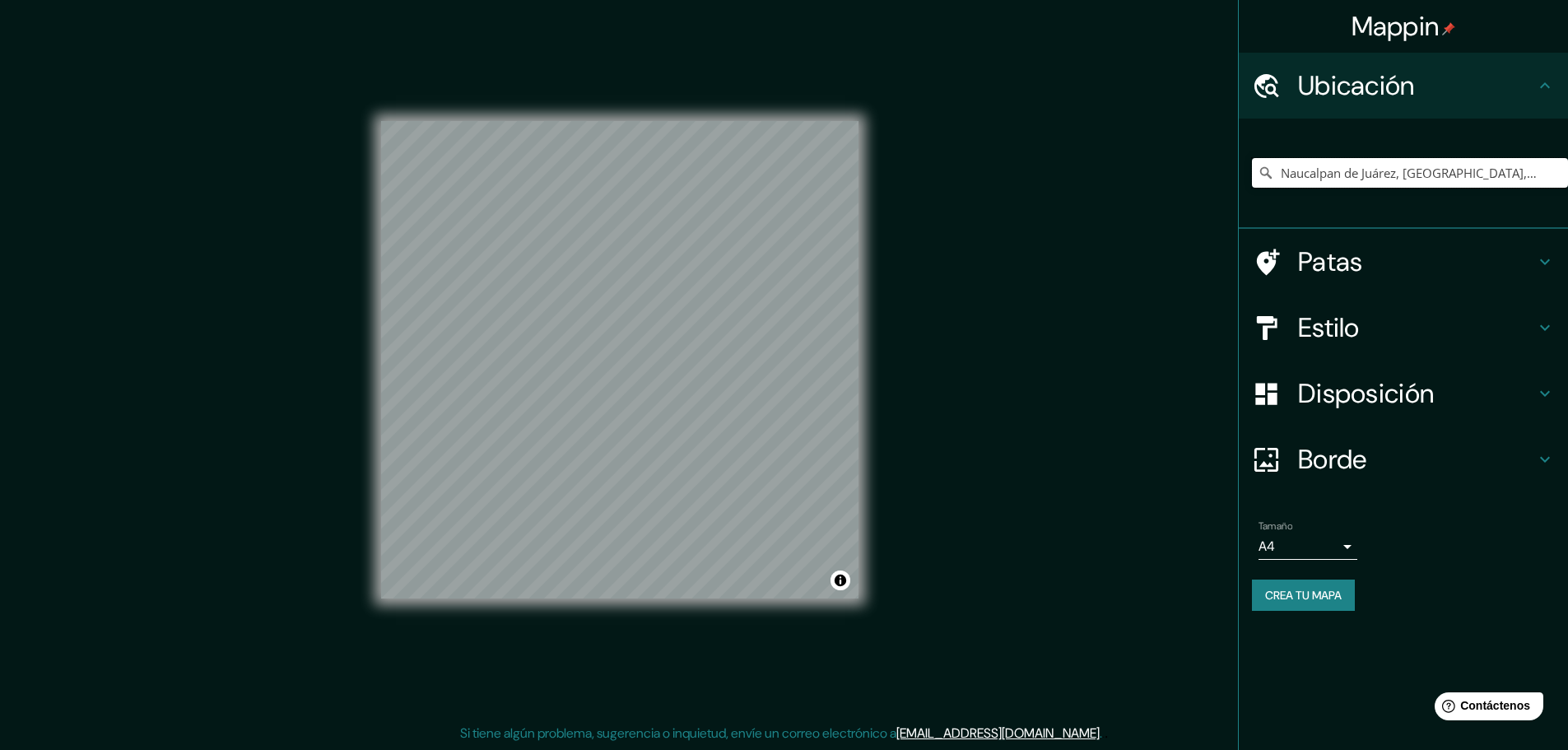
type input "Naucalpan de Juárez, [GEOGRAPHIC_DATA], [GEOGRAPHIC_DATA]"
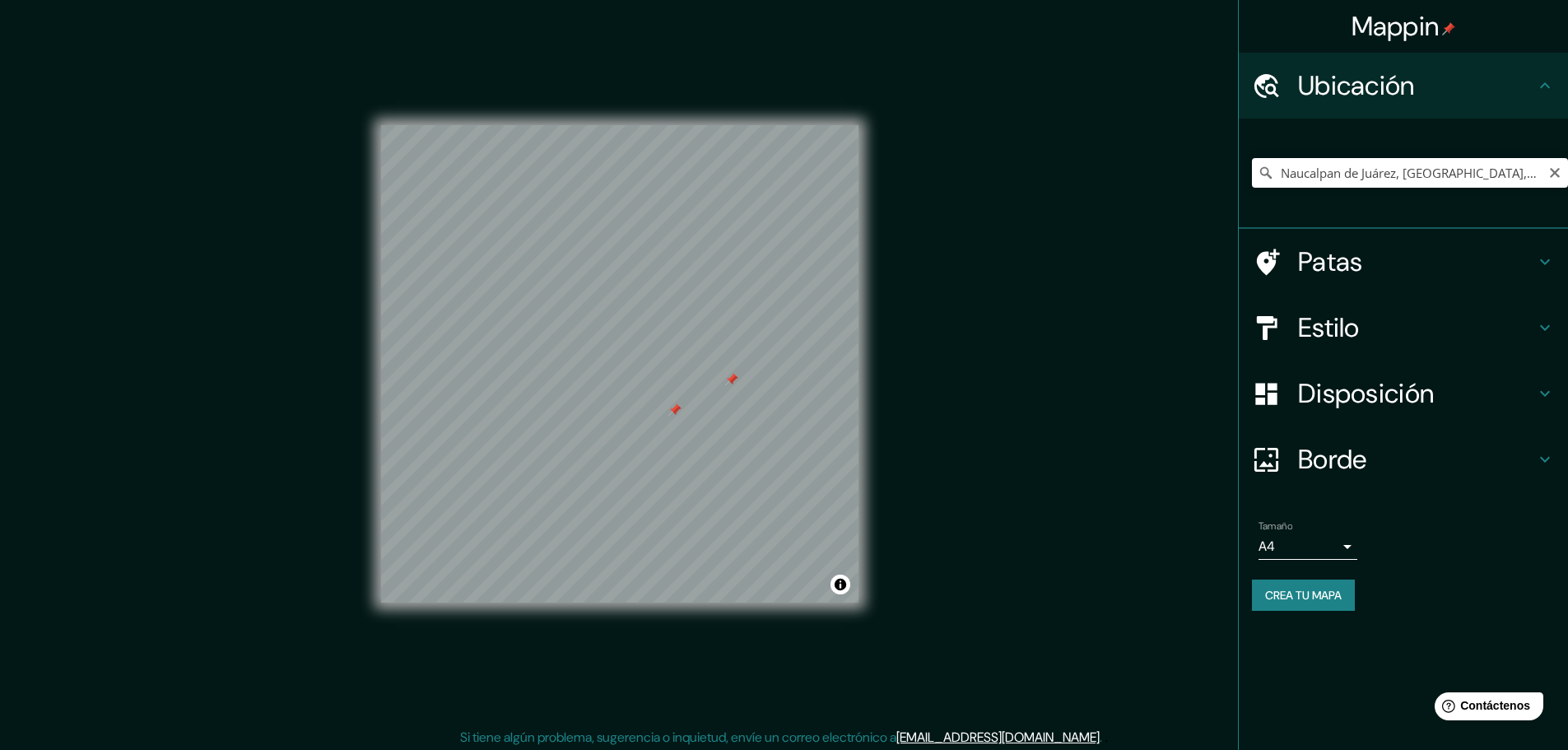
drag, startPoint x: 877, startPoint y: 361, endPoint x: 1107, endPoint y: 287, distance: 241.6
click at [1107, 287] on div "Mappin Ubicación Naucalpan de Juárez, Estado de México, México Naucalpan de Juá…" at bounding box center [784, 377] width 1568 height 754
drag, startPoint x: 730, startPoint y: 379, endPoint x: 756, endPoint y: 393, distance: 29.5
click at [756, 393] on div at bounding box center [757, 393] width 13 height 13
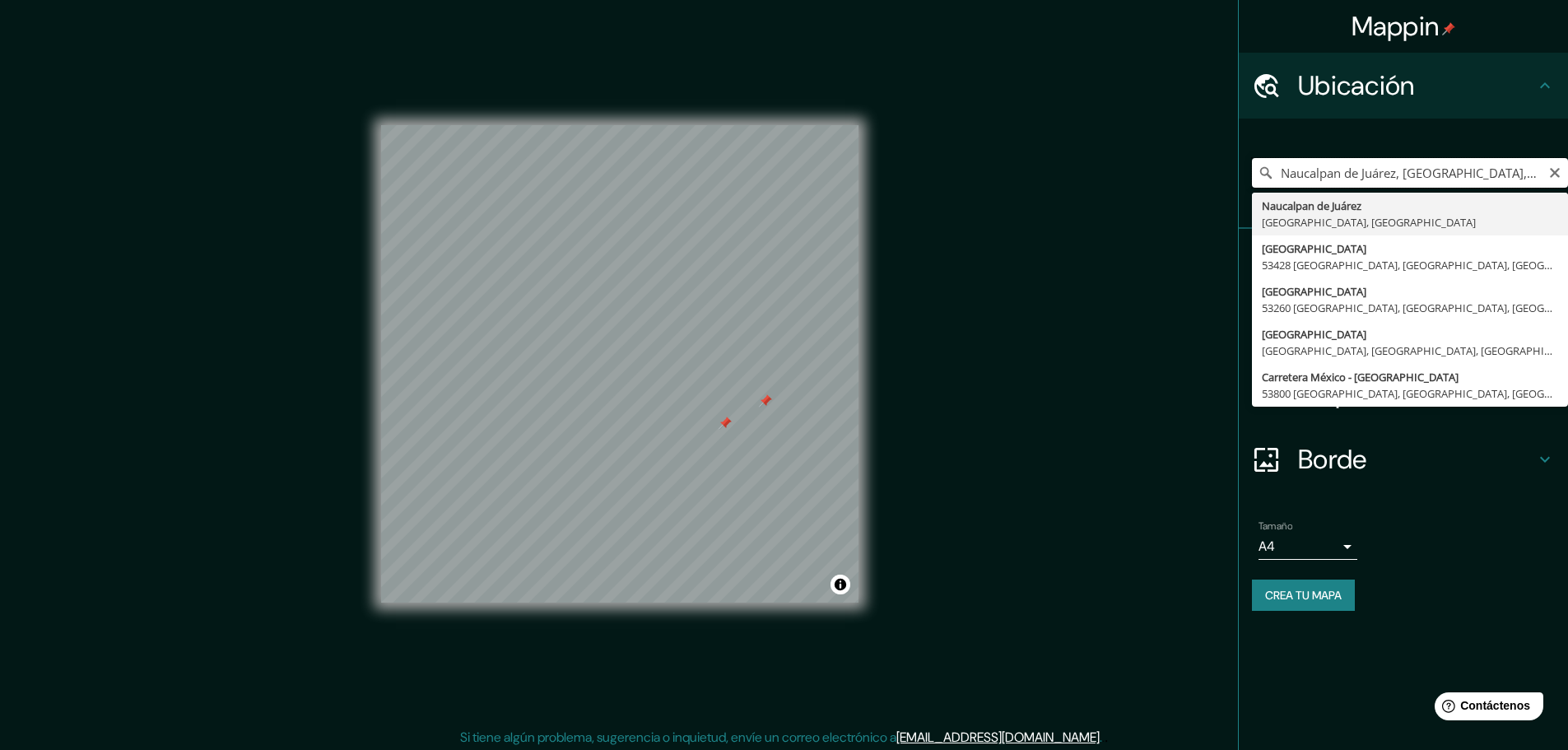
click at [1468, 173] on input "Naucalpan de Juárez, [GEOGRAPHIC_DATA], [GEOGRAPHIC_DATA]" at bounding box center [1409, 172] width 316 height 29
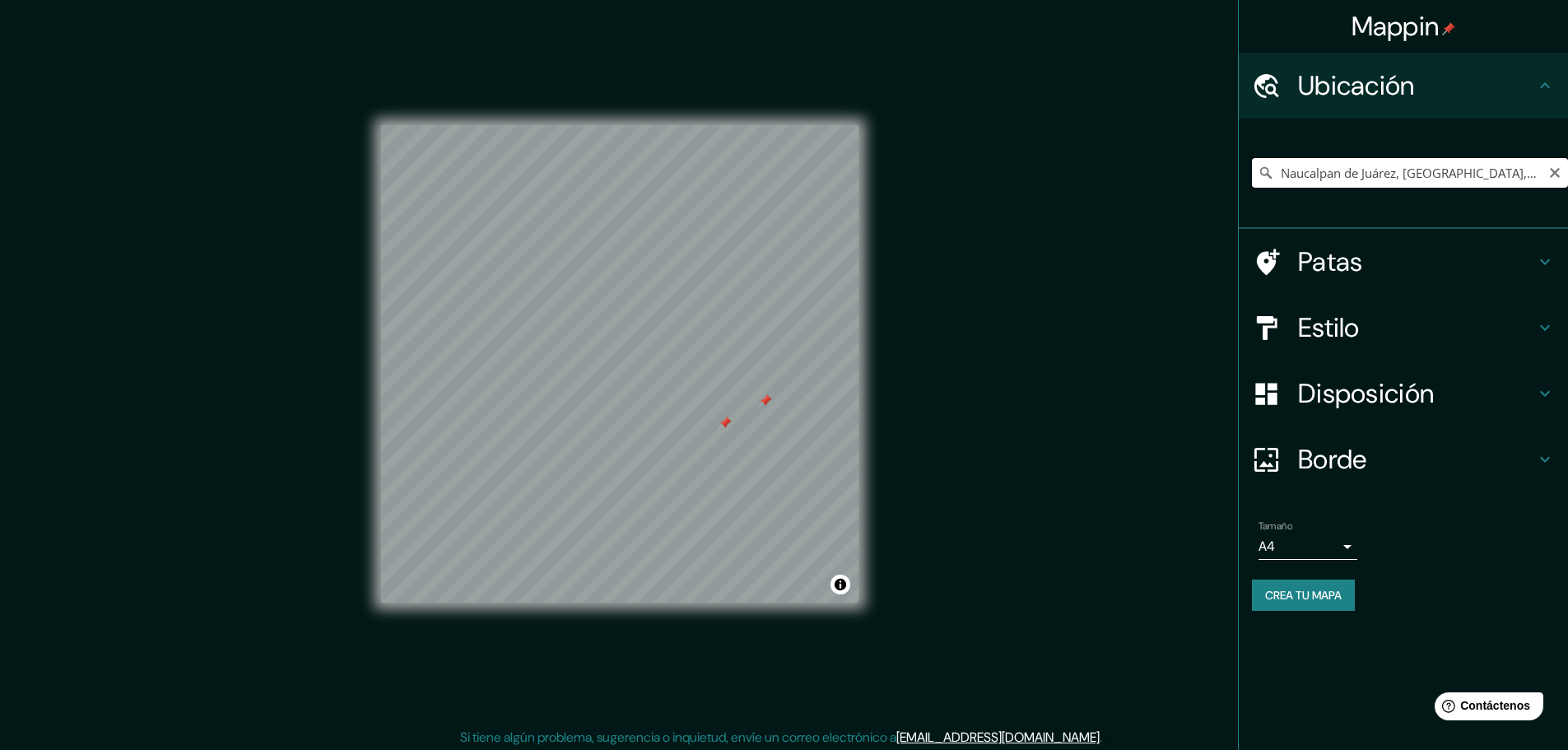
drag, startPoint x: 1545, startPoint y: 173, endPoint x: 1179, endPoint y: 173, distance: 366.0
click at [1179, 173] on div "Mappin Ubicación Naucalpan de Juárez, Estado de México, México Naucalpan de Juá…" at bounding box center [784, 377] width 1568 height 754
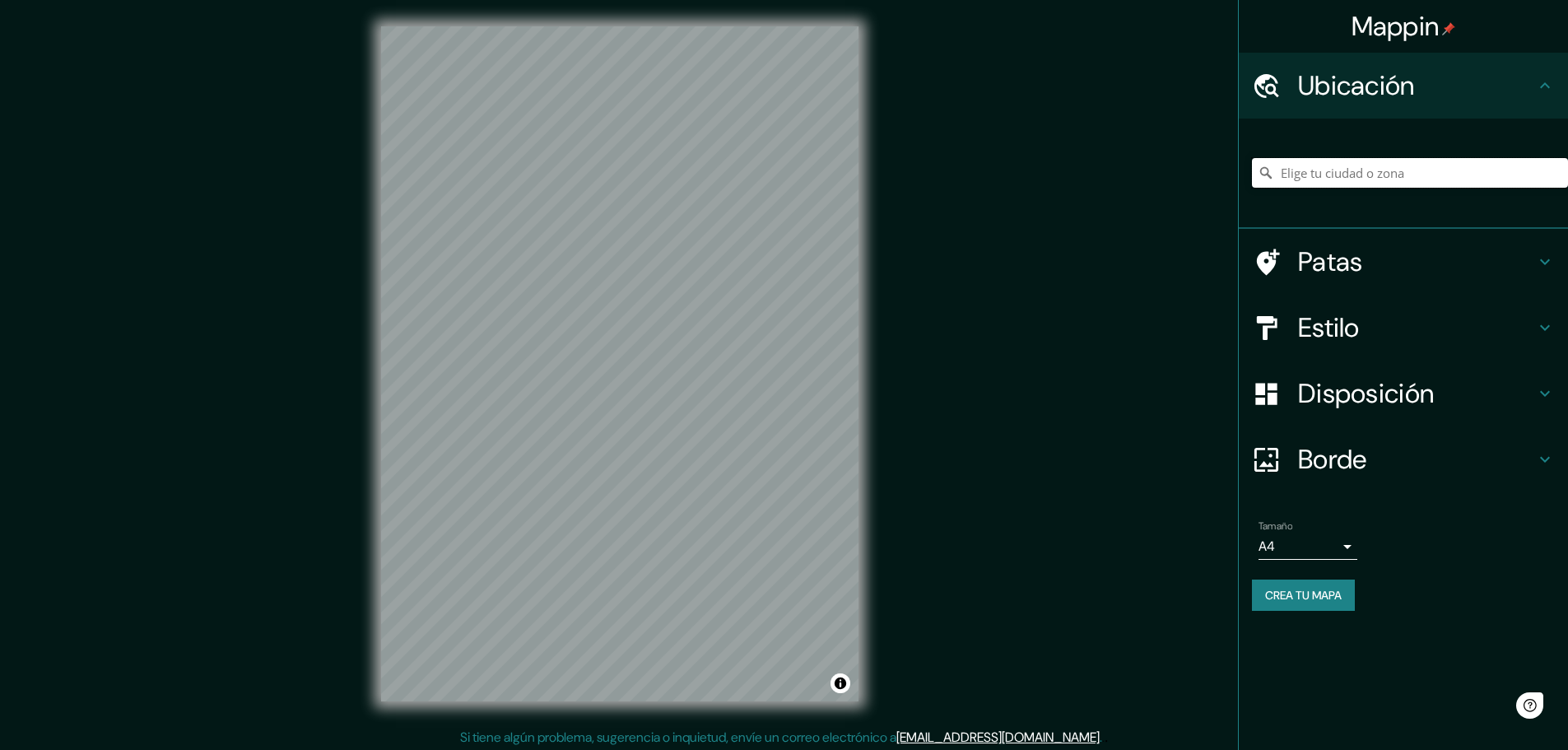
click at [1368, 175] on input "Elige tu ciudad o zona" at bounding box center [1409, 172] width 316 height 29
click at [1345, 166] on input "Elige tu ciudad o zona" at bounding box center [1409, 172] width 316 height 29
paste input "Naucalpan de Juárez [GEOGRAPHIC_DATA]"
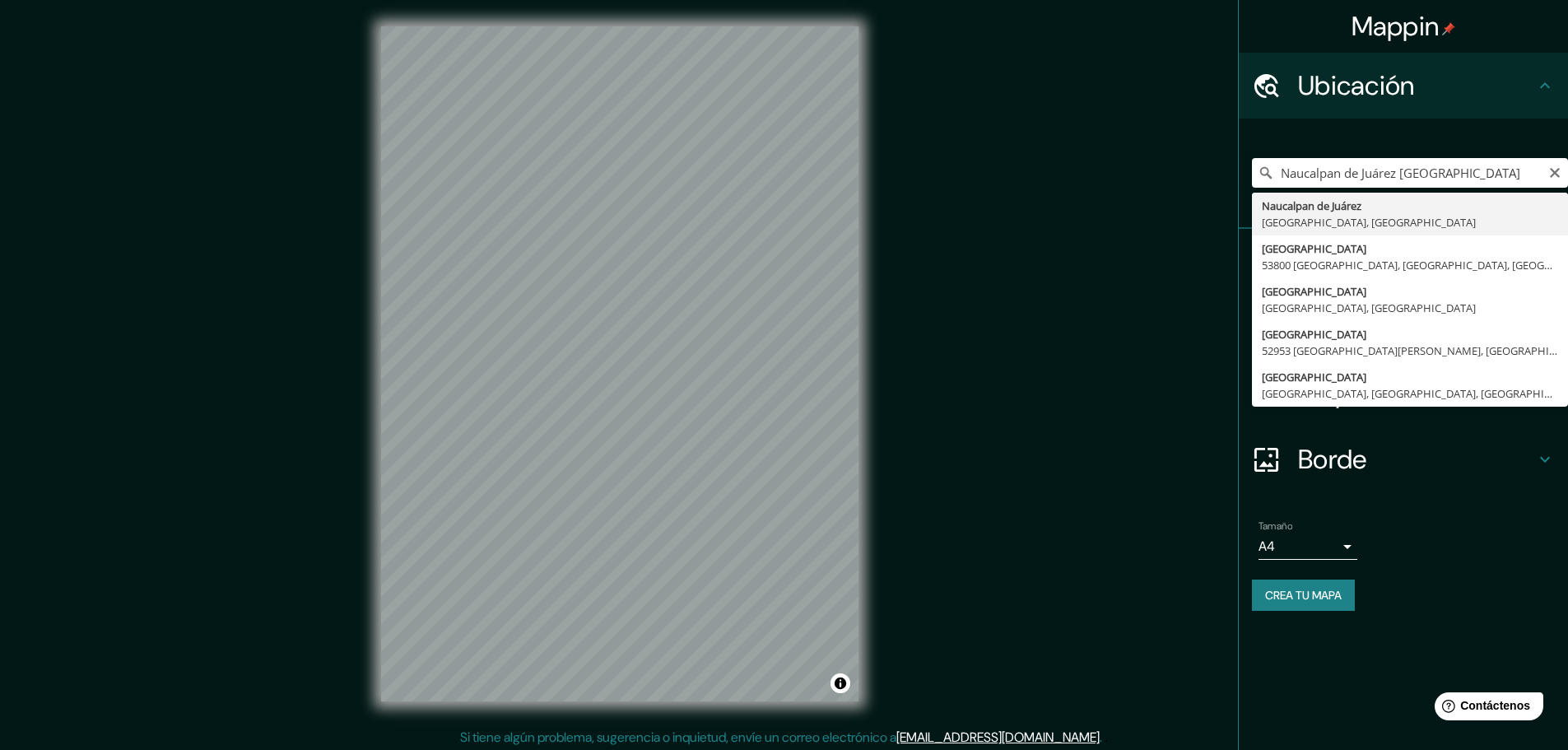
type input "Naucalpan de Juárez, [GEOGRAPHIC_DATA], [GEOGRAPHIC_DATA]"
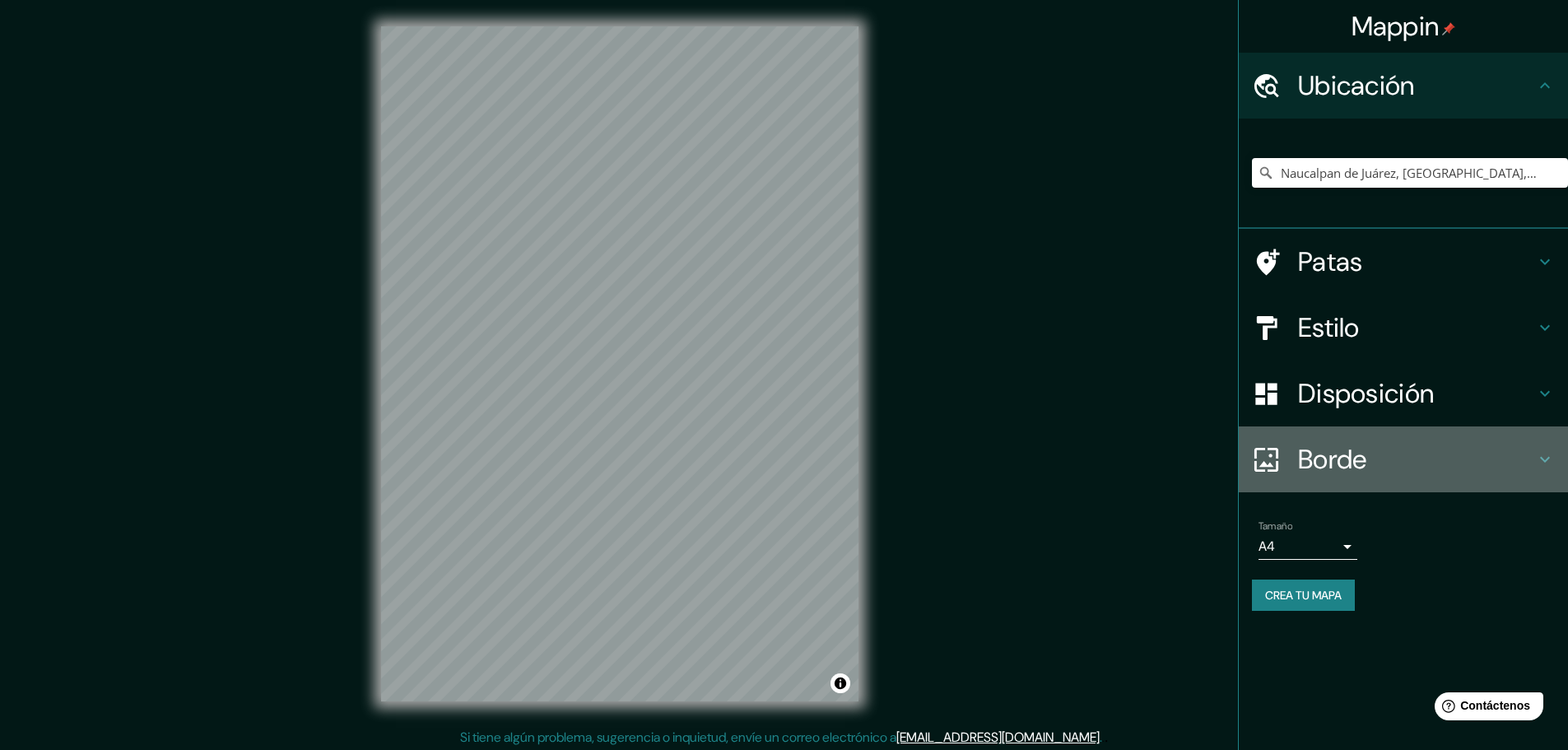
click at [1374, 466] on h4 "Borde" at bounding box center [1416, 459] width 237 height 33
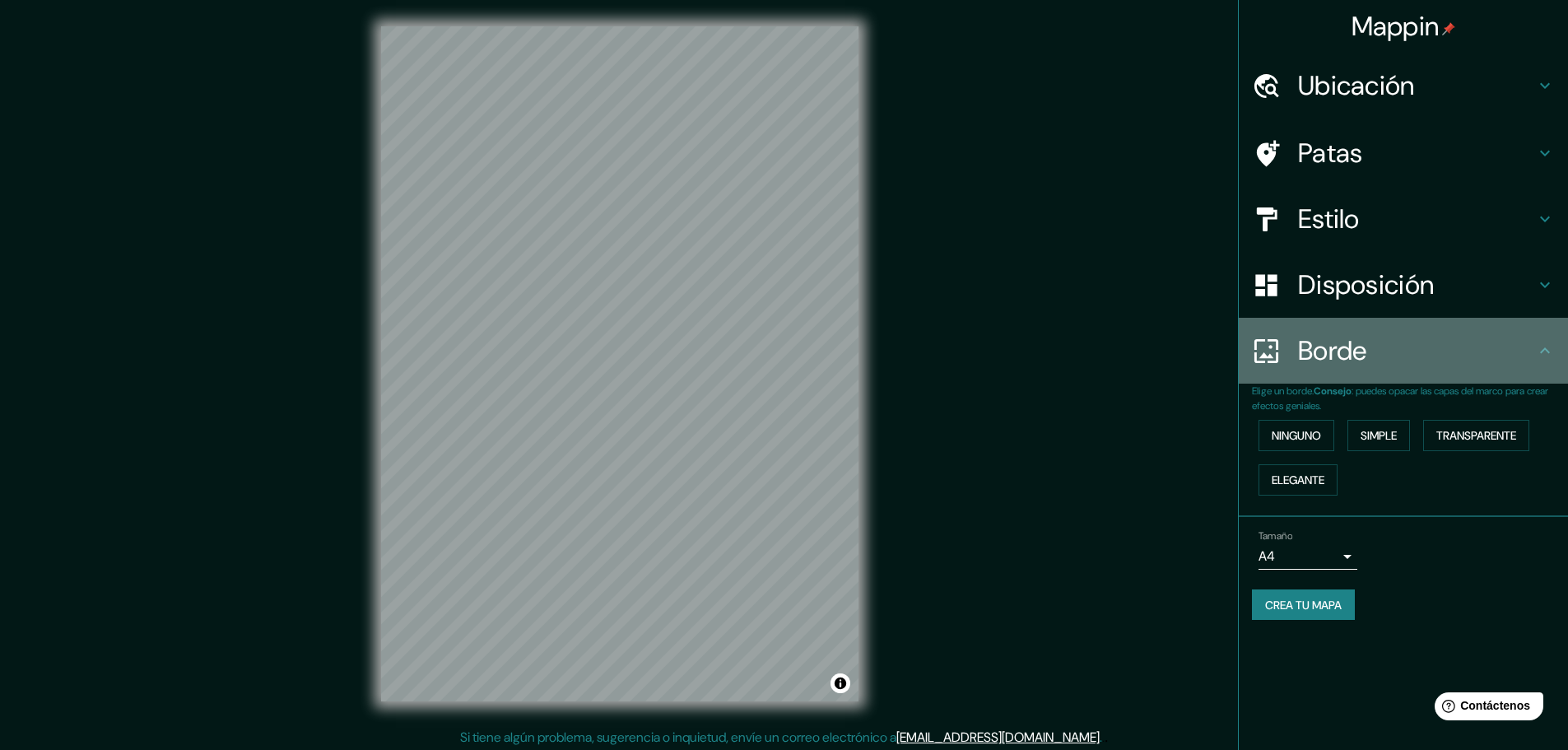
click at [1362, 321] on div "Borde" at bounding box center [1403, 351] width 329 height 66
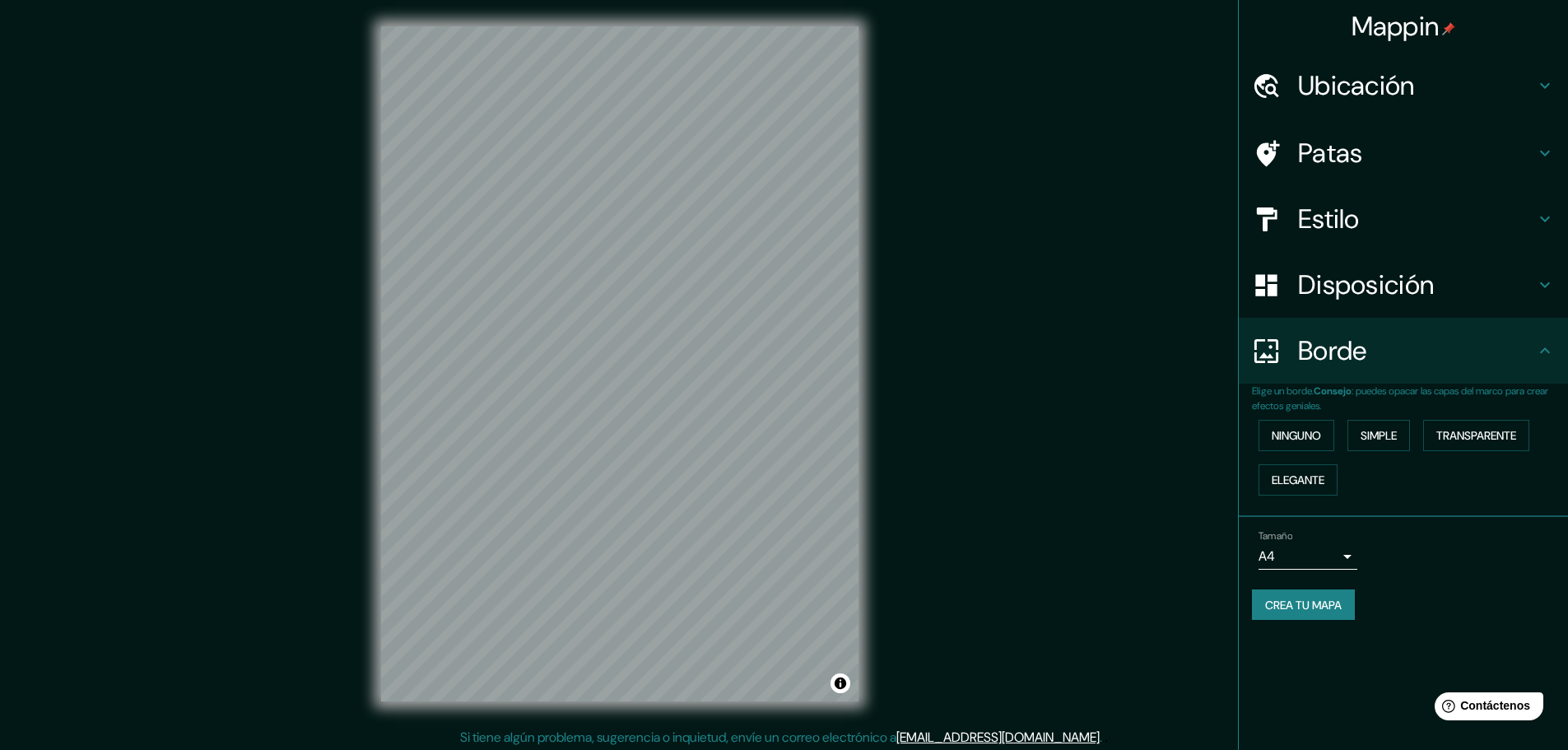
click at [1358, 216] on font "Estilo" at bounding box center [1328, 218] width 62 height 34
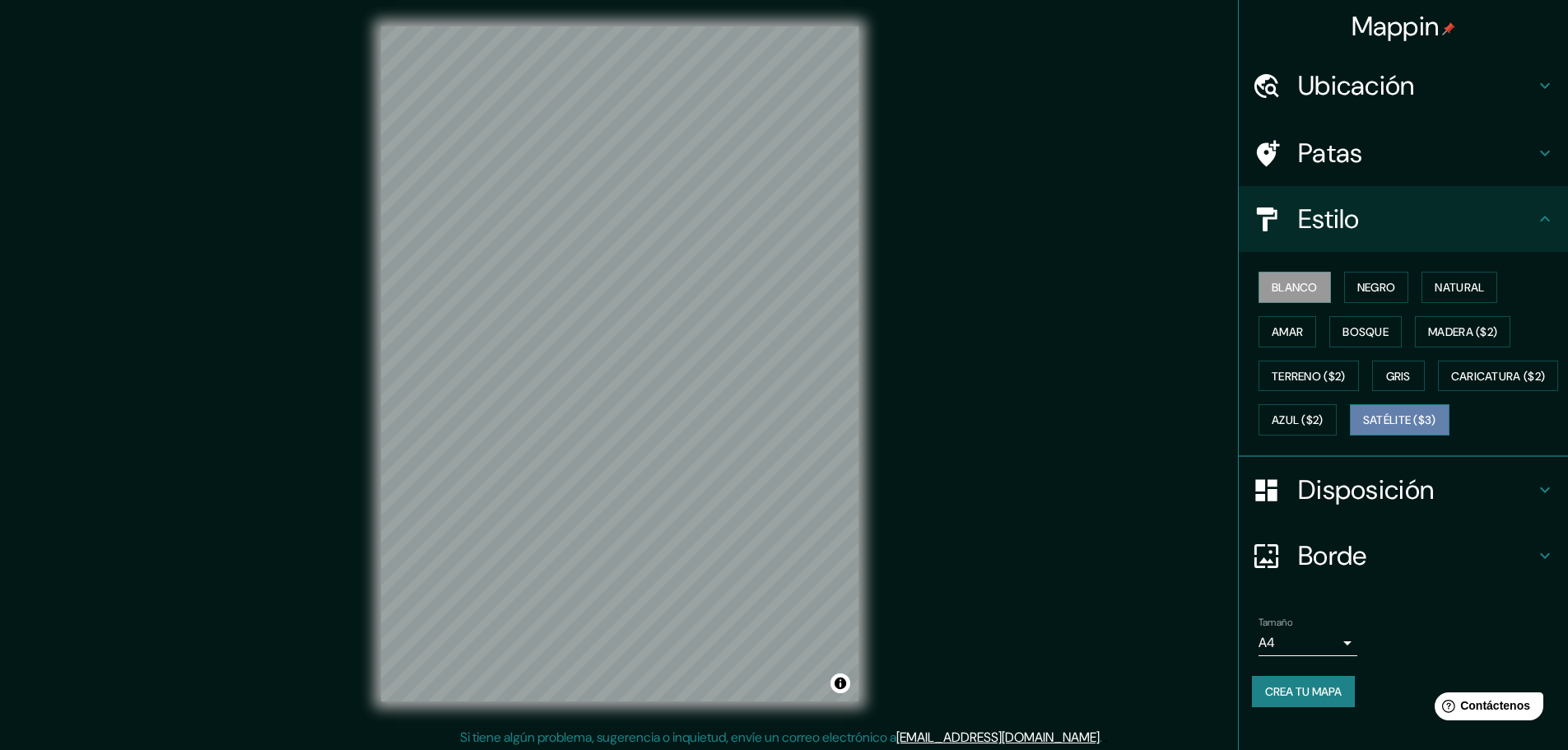
click at [1362, 428] on font "Satélite ($3)" at bounding box center [1399, 420] width 73 height 15
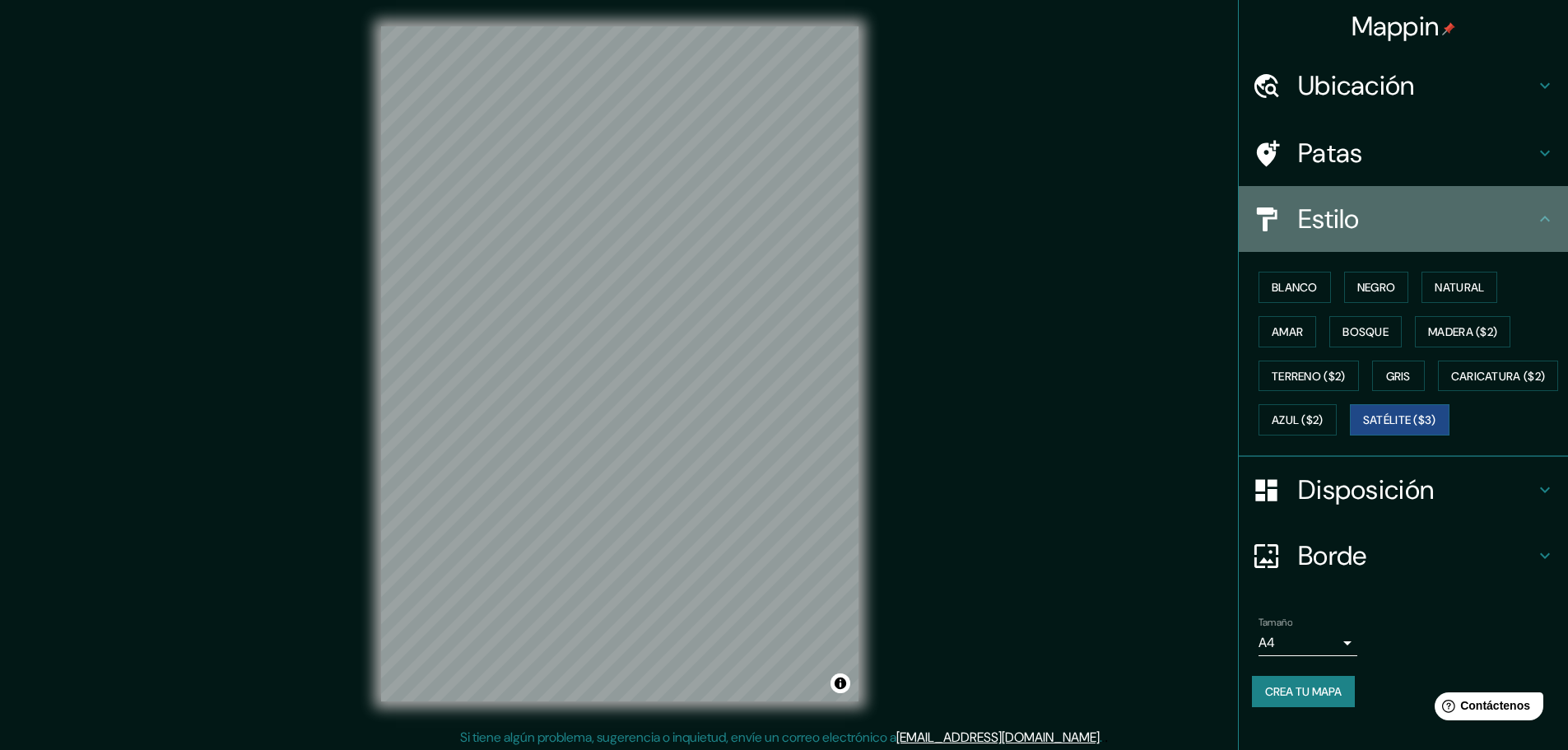
drag, startPoint x: 1440, startPoint y: 204, endPoint x: 1446, endPoint y: 236, distance: 32.6
click at [1446, 236] on div "Estilo" at bounding box center [1403, 218] width 329 height 66
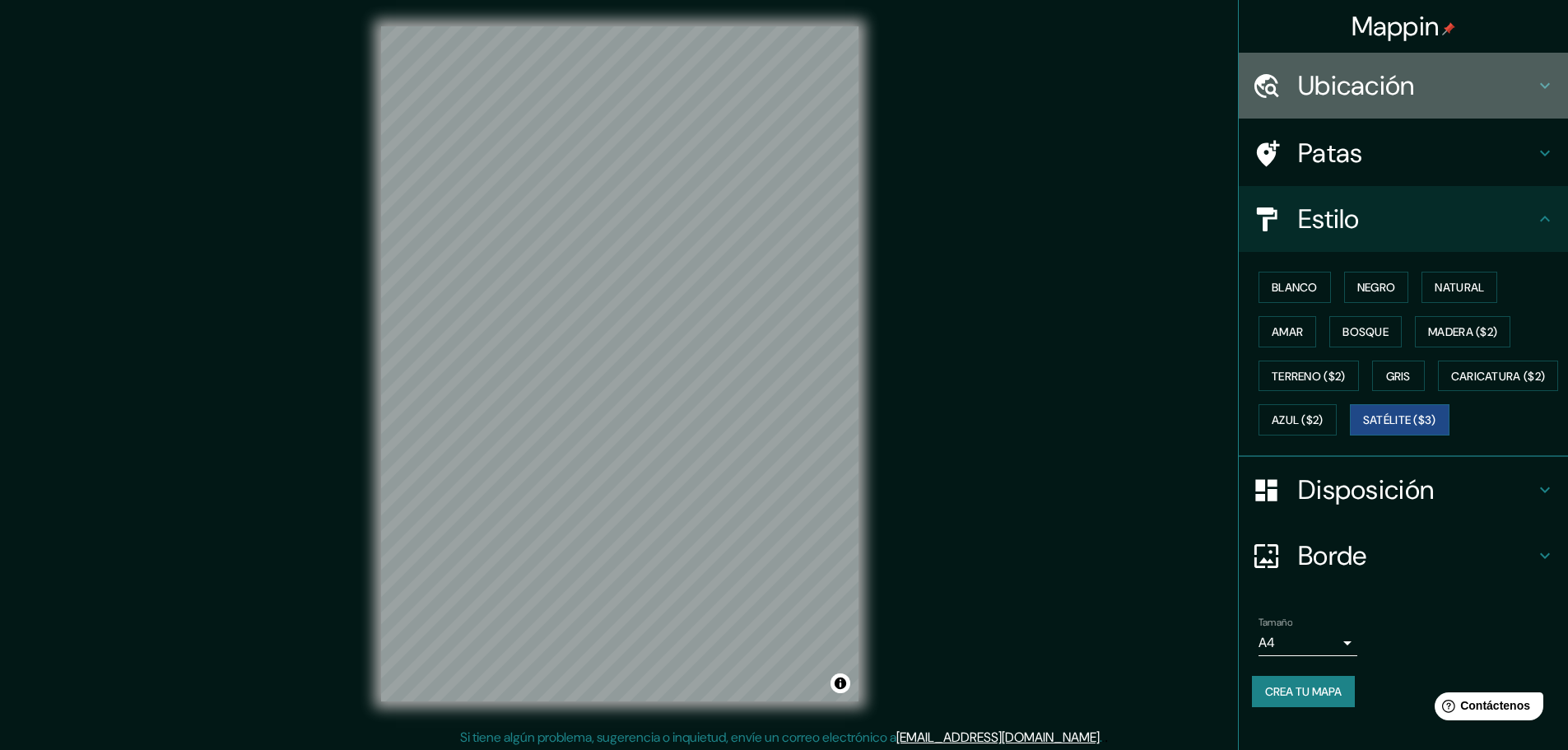
click at [1344, 85] on font "Ubicación" at bounding box center [1356, 85] width 116 height 34
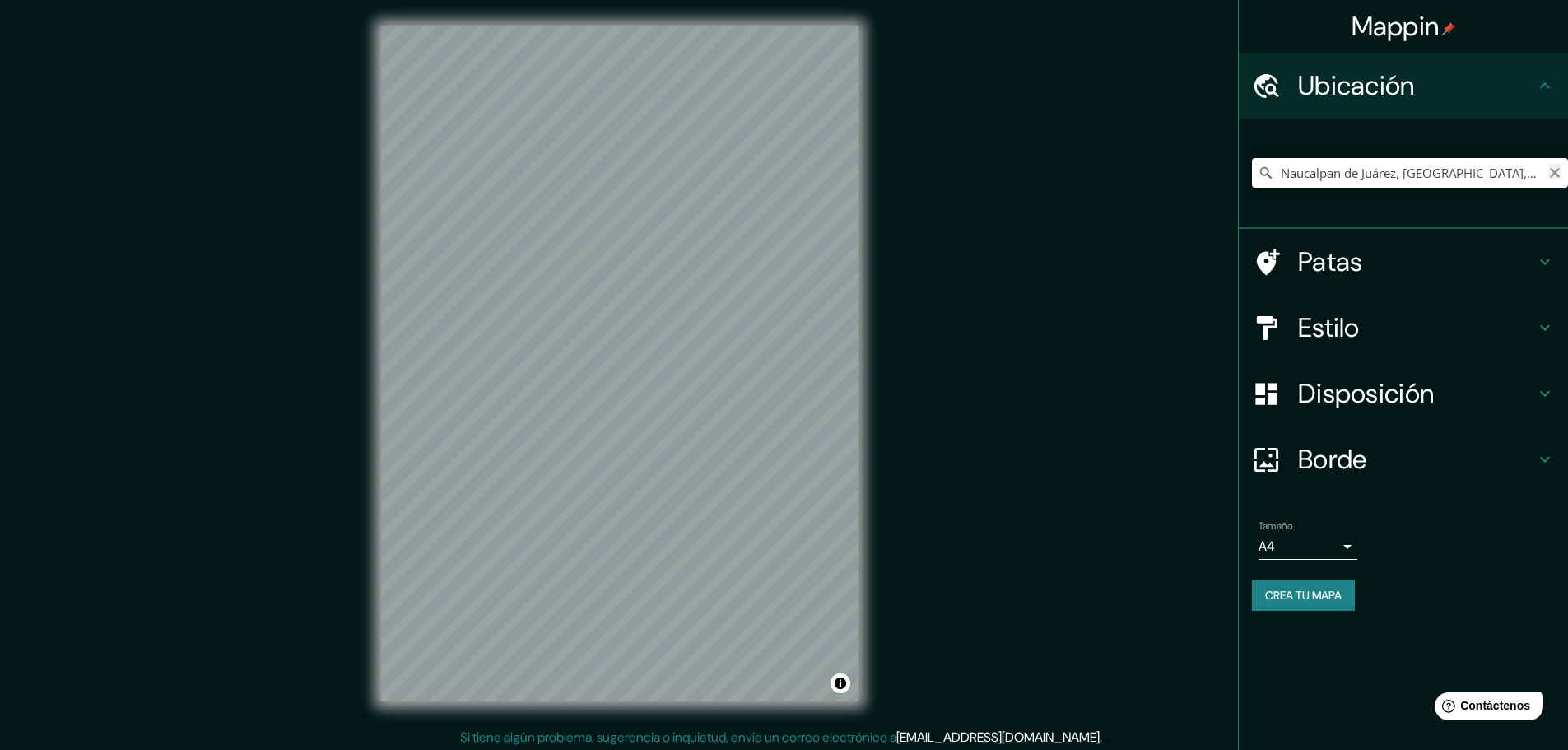
click at [1548, 173] on icon "Claro" at bounding box center [1554, 172] width 13 height 13
click at [1412, 183] on input "Elige tu ciudad o zona" at bounding box center [1409, 172] width 316 height 29
type input "[GEOGRAPHIC_DATA], [GEOGRAPHIC_DATA]"
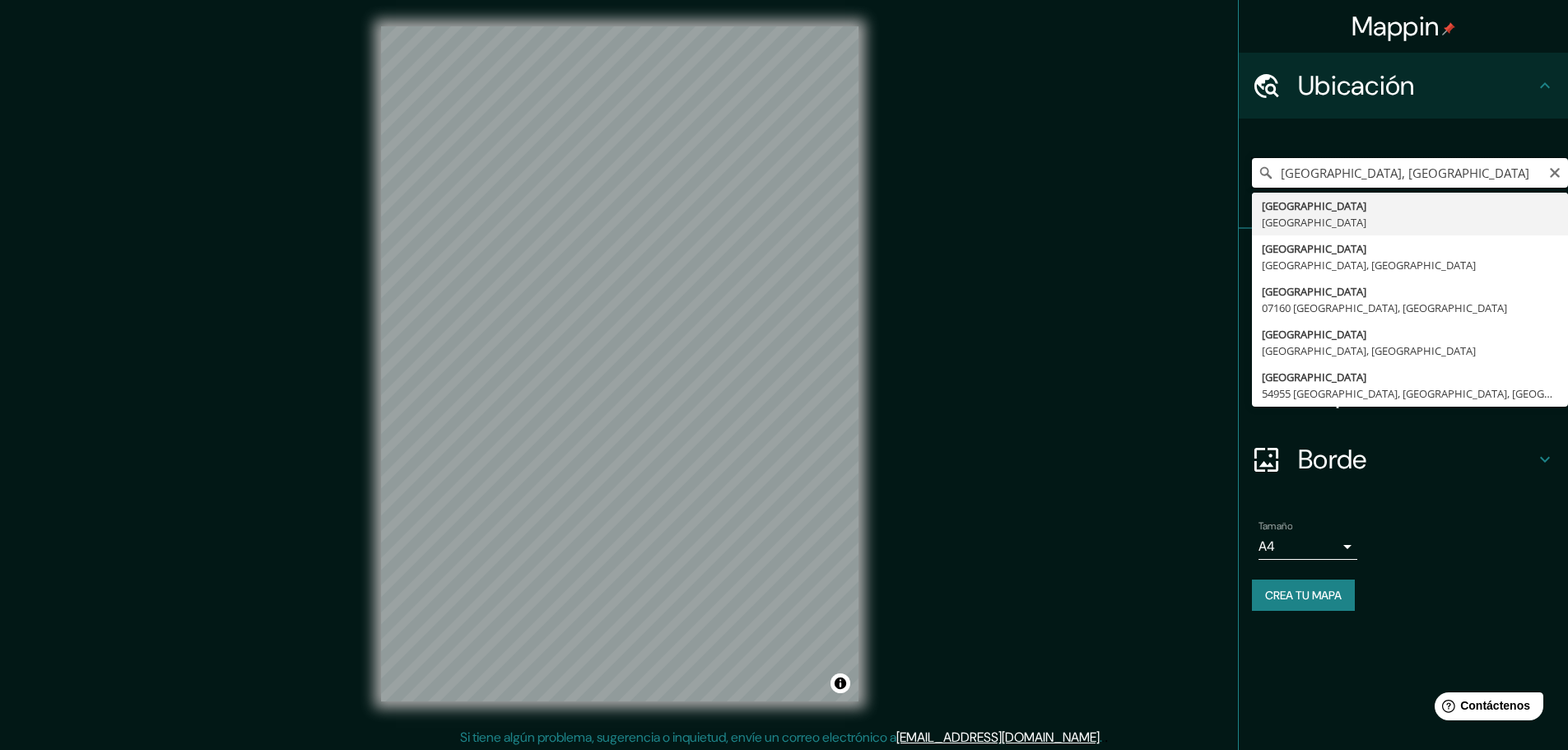
click at [1403, 173] on input "[GEOGRAPHIC_DATA], [GEOGRAPHIC_DATA]" at bounding box center [1409, 172] width 316 height 29
click at [1554, 172] on icon "Claro" at bounding box center [1554, 173] width 10 height 10
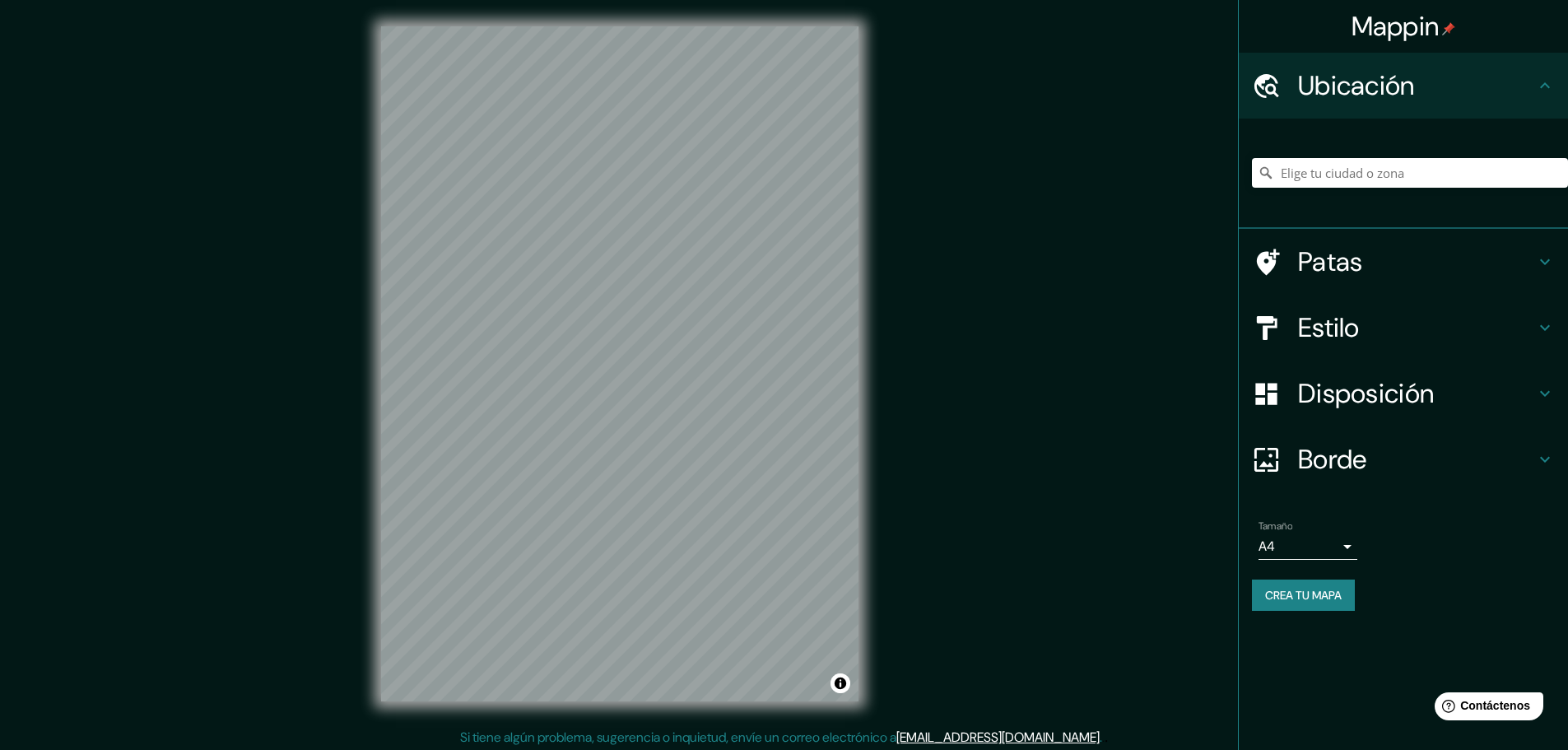
click at [1336, 335] on font "Estilo" at bounding box center [1328, 327] width 62 height 34
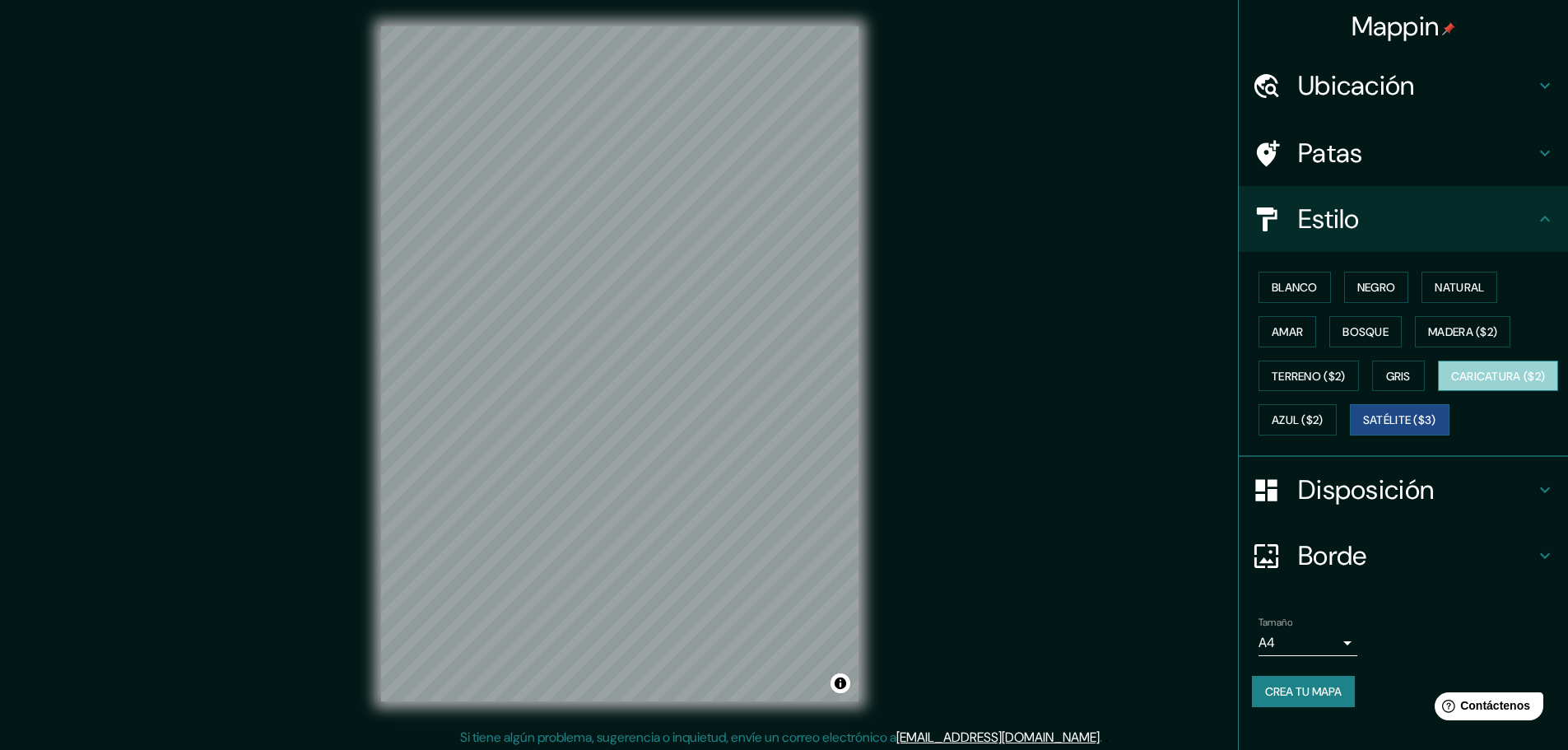
click at [1451, 384] on font "Caricatura ($2)" at bounding box center [1498, 376] width 95 height 15
click at [1318, 380] on font "Terreno ($2)" at bounding box center [1309, 376] width 74 height 15
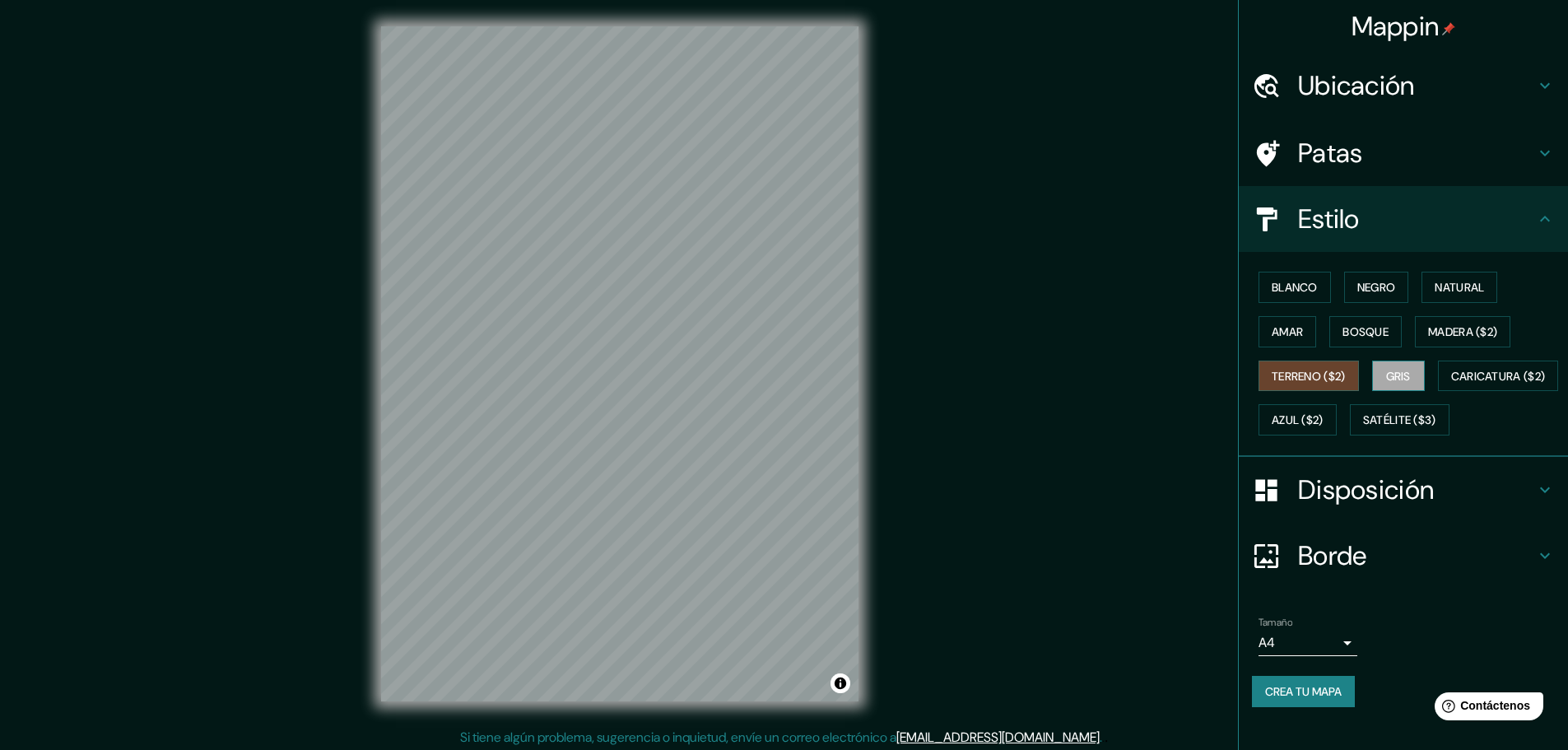
click at [1397, 374] on font "Gris" at bounding box center [1398, 376] width 24 height 15
click at [1329, 370] on font "Terreno ($2)" at bounding box center [1309, 376] width 74 height 15
click at [1432, 327] on font "Madera ($2)" at bounding box center [1462, 331] width 69 height 15
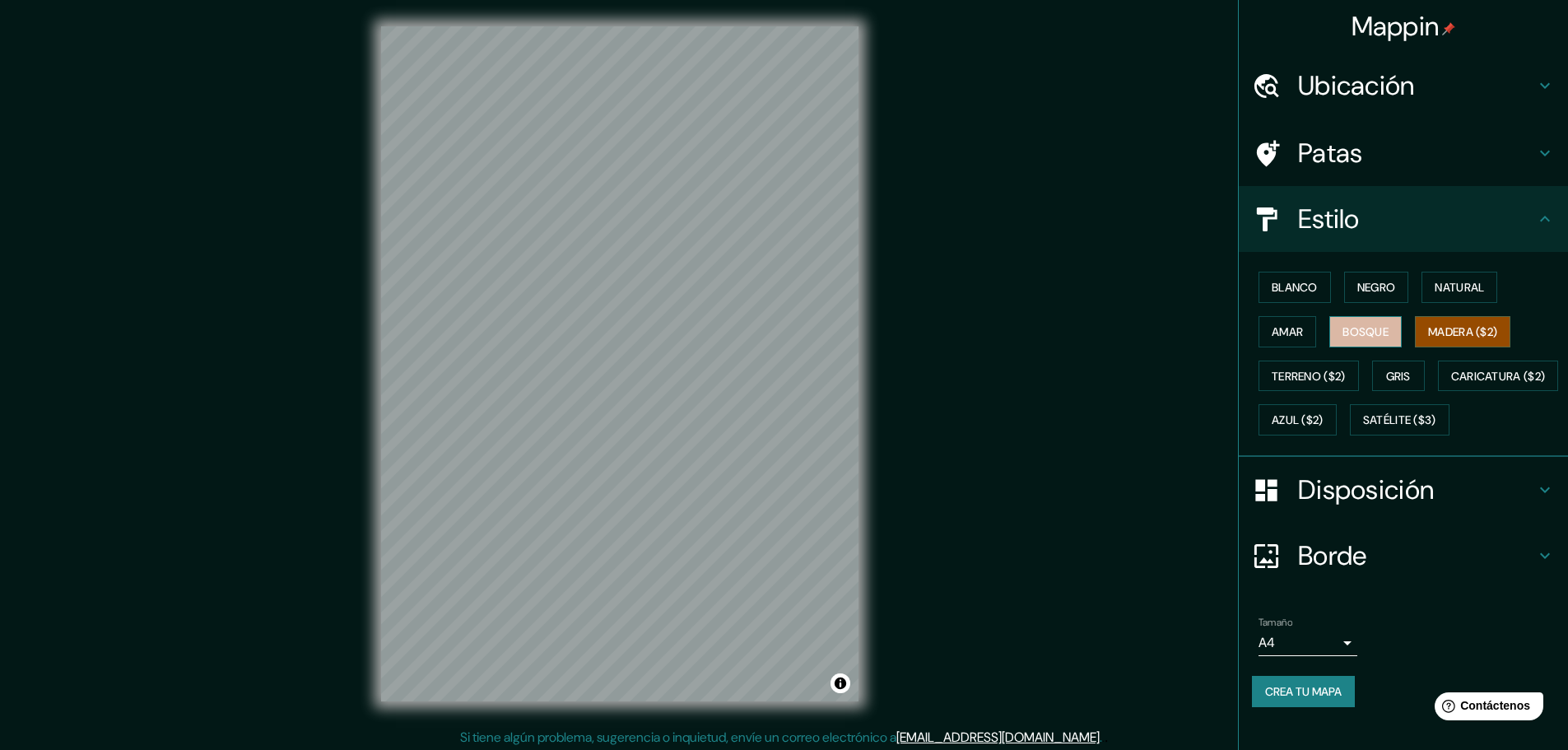
click at [1357, 337] on font "Bosque" at bounding box center [1364, 331] width 46 height 15
click at [1259, 333] on button "Amar" at bounding box center [1287, 332] width 58 height 31
click at [254, 127] on div "Mappin Ubicación [GEOGRAPHIC_DATA], [GEOGRAPHIC_DATA] Patas Estilo Blanco Negro…" at bounding box center [784, 377] width 1568 height 754
click at [1415, 83] on h4 "Ubicación" at bounding box center [1416, 86] width 237 height 33
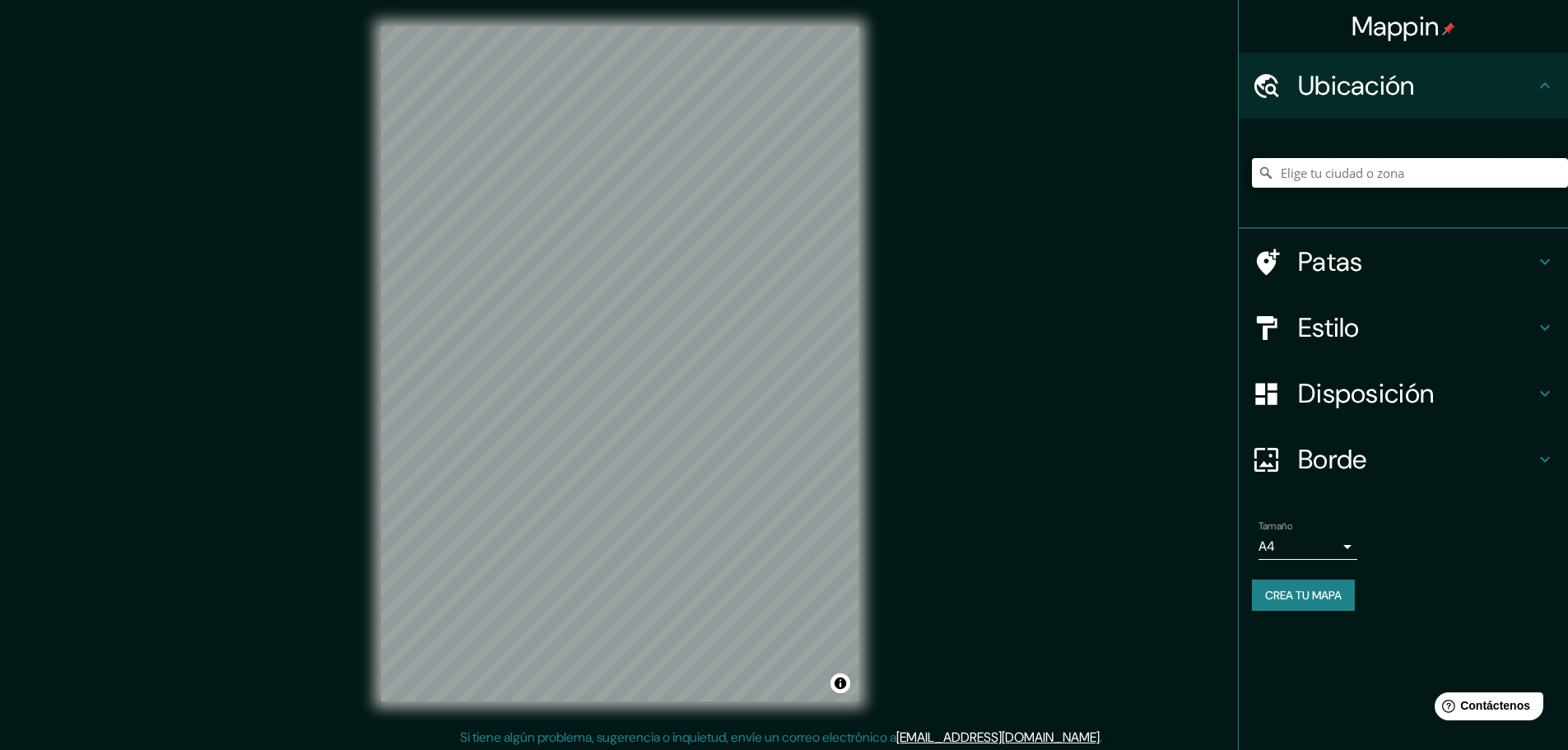
click at [1422, 173] on input "Elige tu ciudad o zona" at bounding box center [1409, 172] width 316 height 29
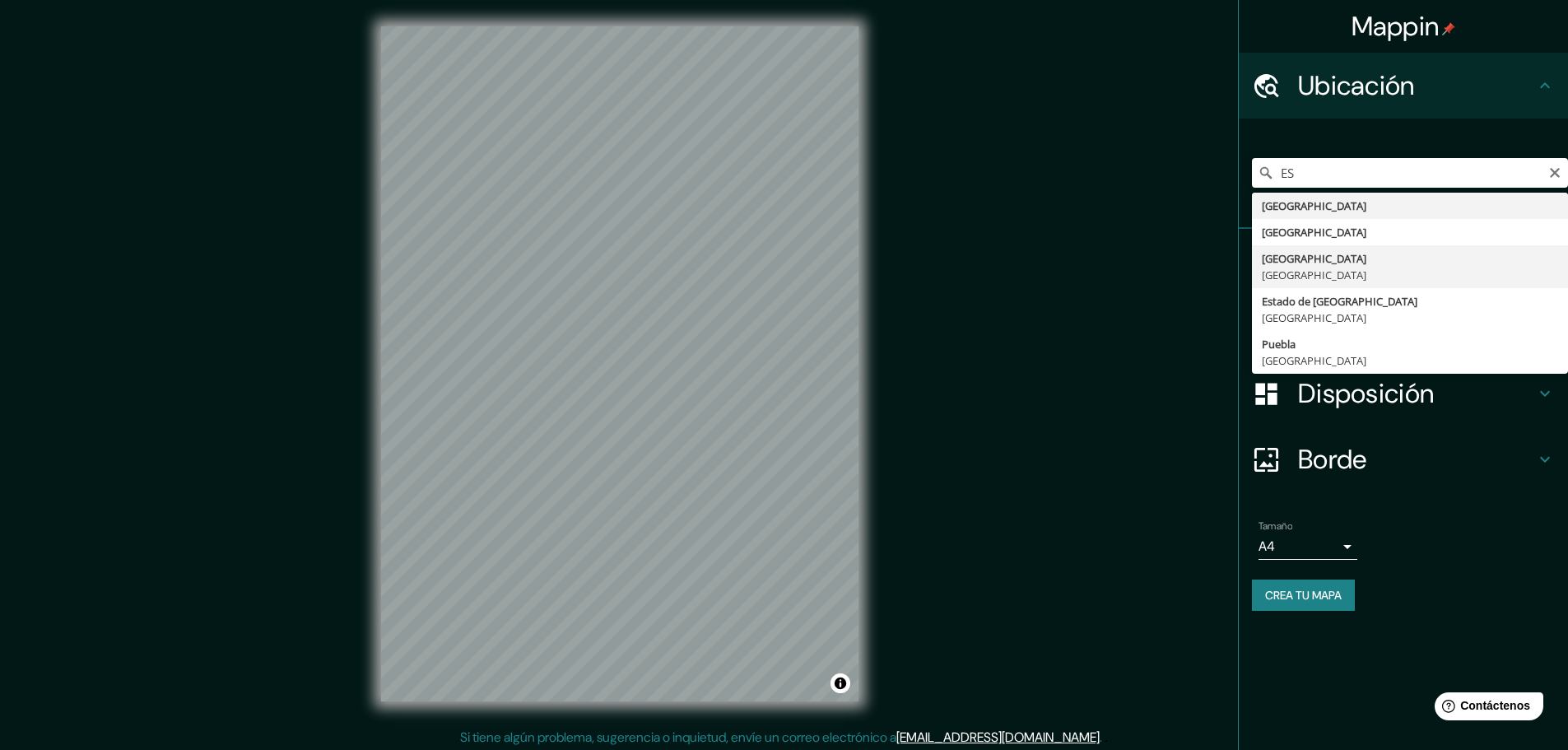
type input "[GEOGRAPHIC_DATA], [GEOGRAPHIC_DATA]"
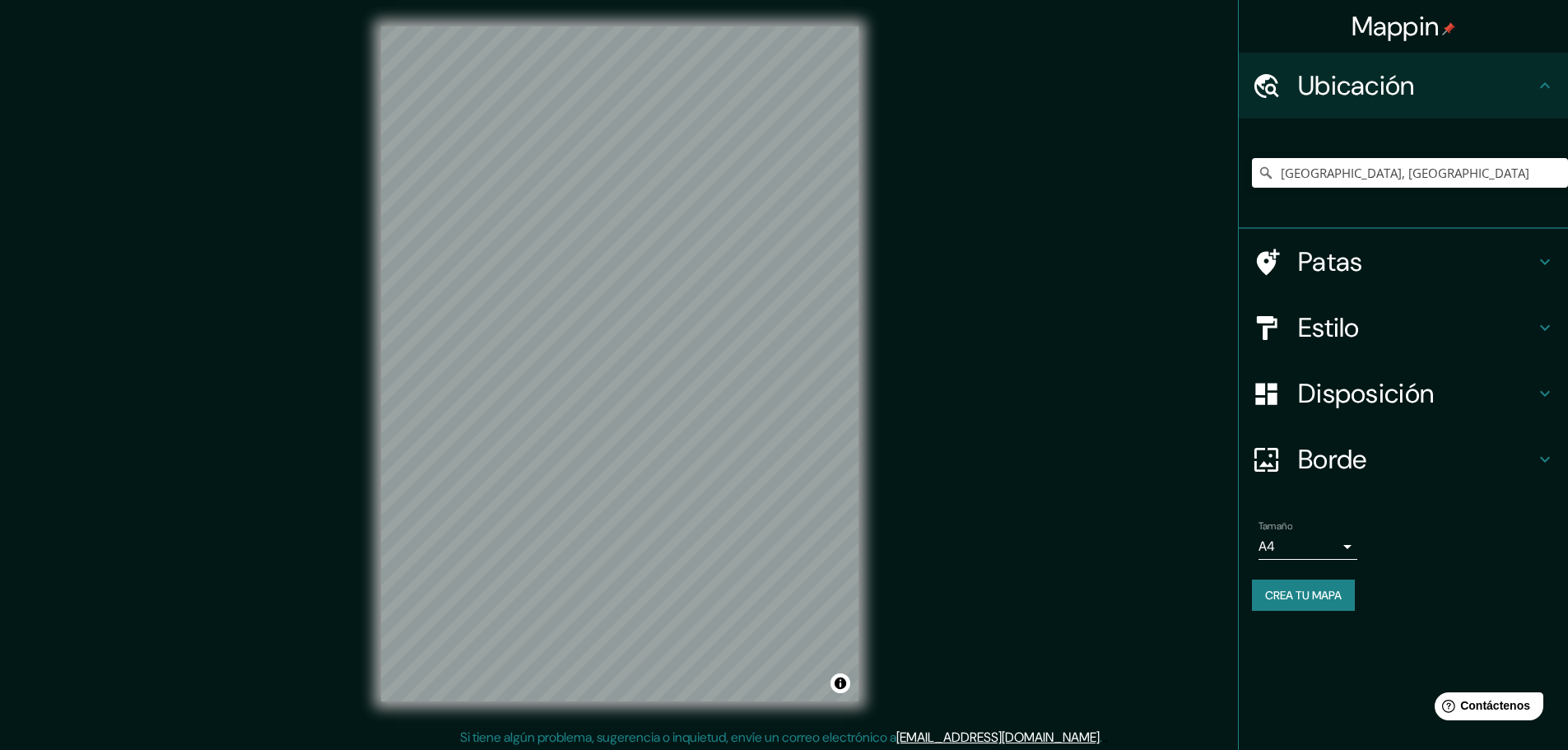
click at [1351, 326] on font "Estilo" at bounding box center [1328, 327] width 62 height 34
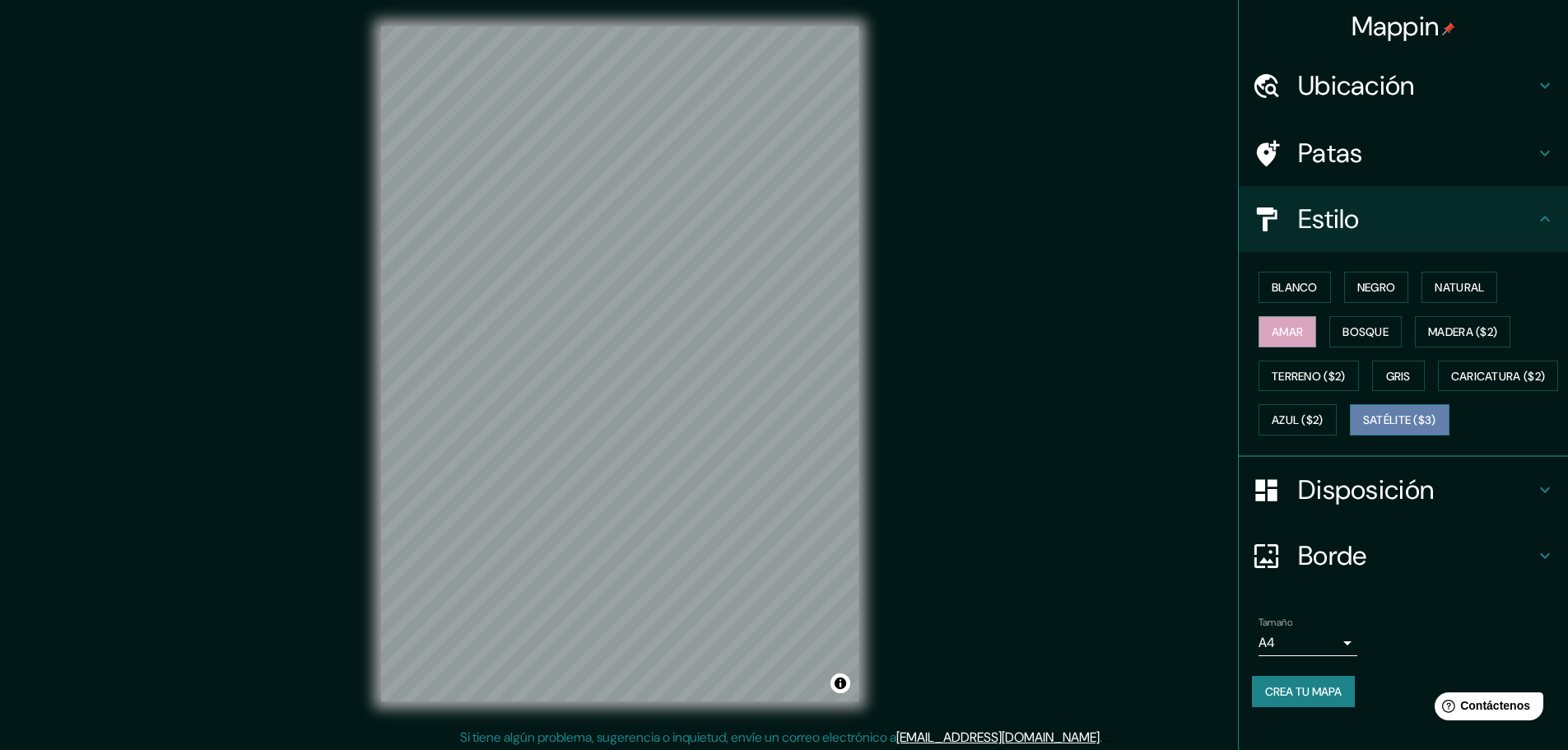
click at [1362, 428] on font "Satélite ($3)" at bounding box center [1399, 420] width 73 height 15
click at [1447, 328] on font "Madera ($2)" at bounding box center [1462, 331] width 69 height 15
click at [1372, 103] on div "Ubicación" at bounding box center [1403, 85] width 329 height 66
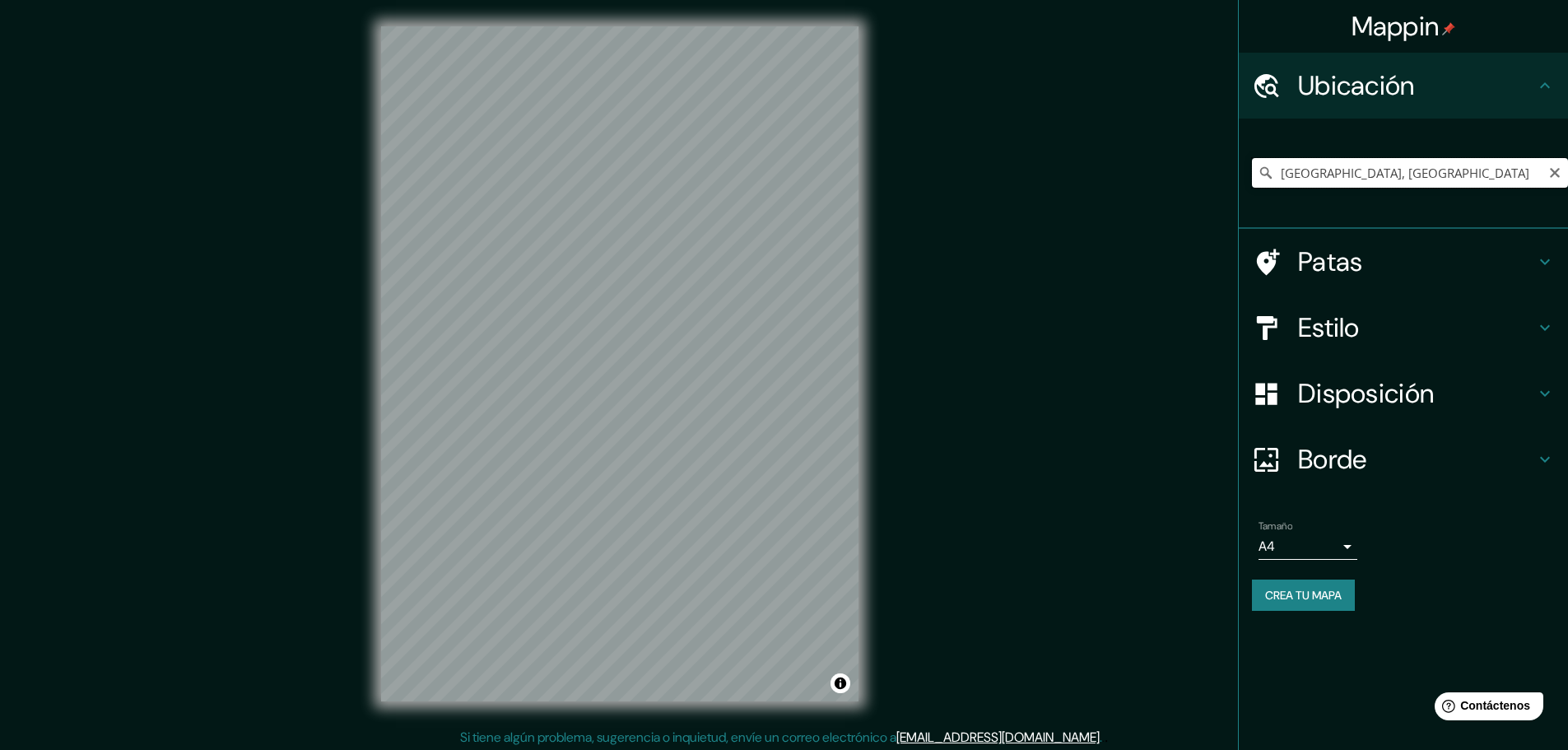
click at [1354, 170] on input "[GEOGRAPHIC_DATA], [GEOGRAPHIC_DATA]" at bounding box center [1409, 172] width 316 height 29
paste input "53689, C. [STREET_ADDRESS][PERSON_NAME][PERSON_NAME][MEDICAL_DATA][PERSON_NAME]."
type input "Prolongación [PERSON_NAME][STREET_ADDRESS]"
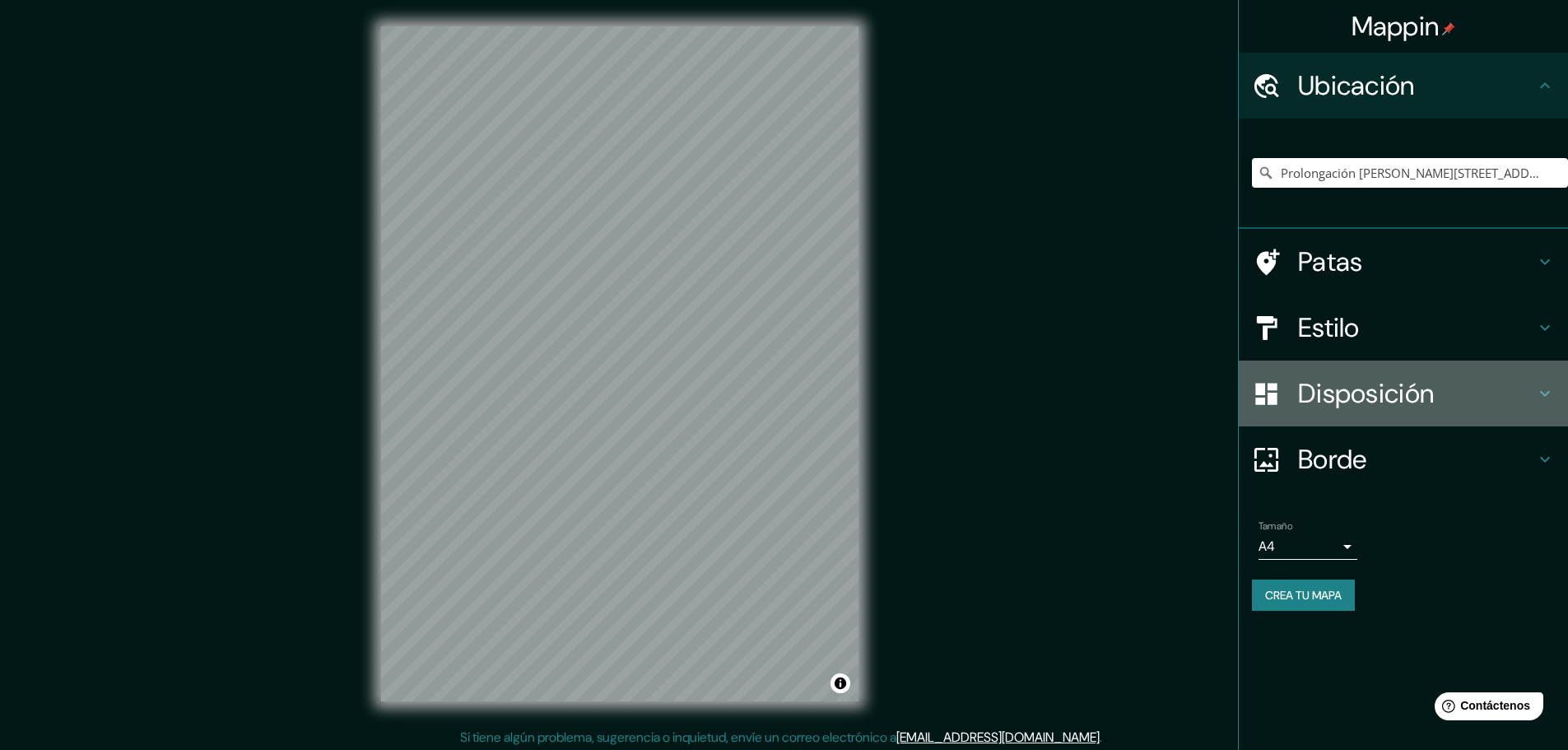
click at [1355, 387] on font "Disposición" at bounding box center [1365, 393] width 136 height 34
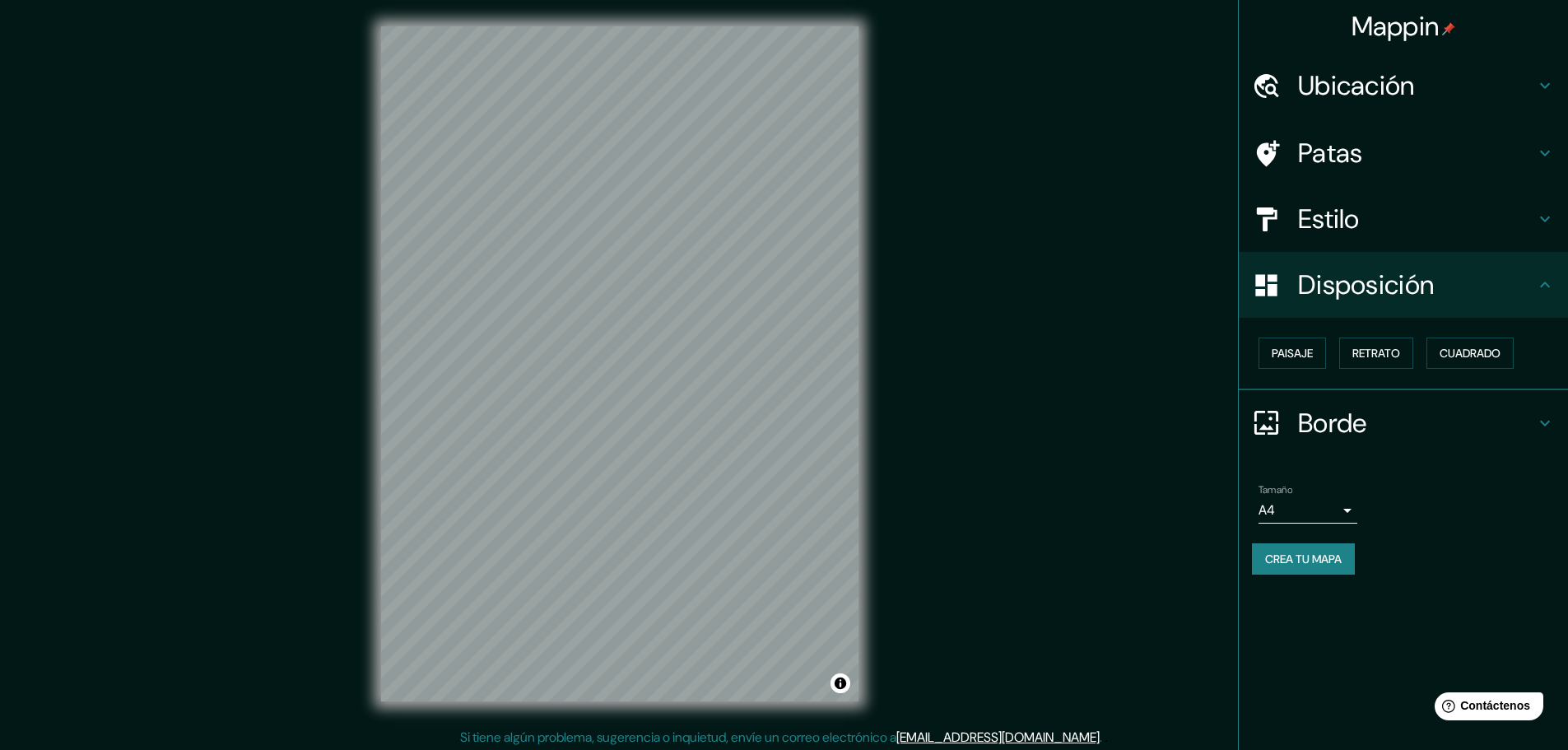
click at [1377, 223] on h4 "Estilo" at bounding box center [1416, 219] width 237 height 33
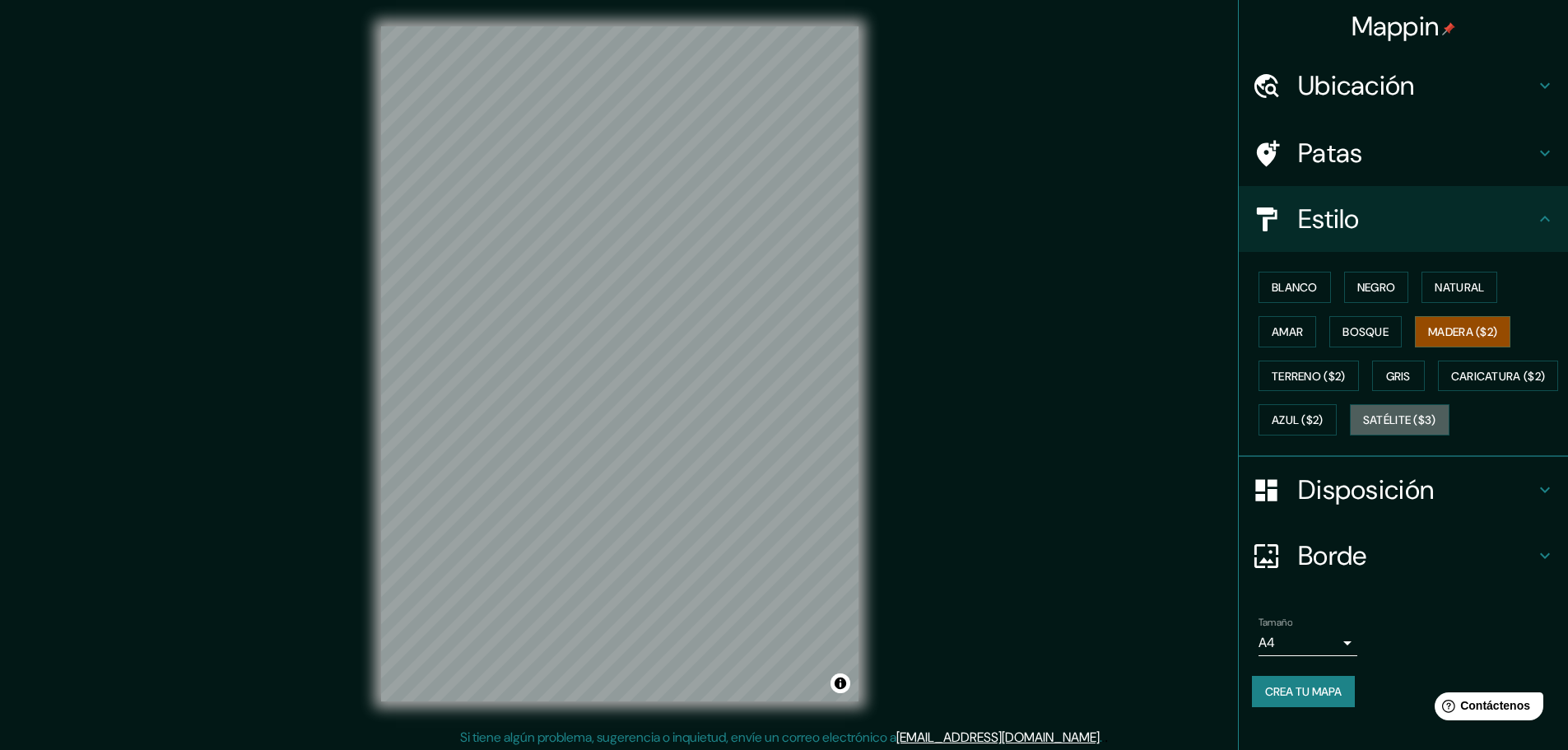
drag, startPoint x: 1320, startPoint y: 458, endPoint x: 1301, endPoint y: 445, distance: 23.0
click at [1362, 428] on font "Satélite ($3)" at bounding box center [1399, 420] width 73 height 15
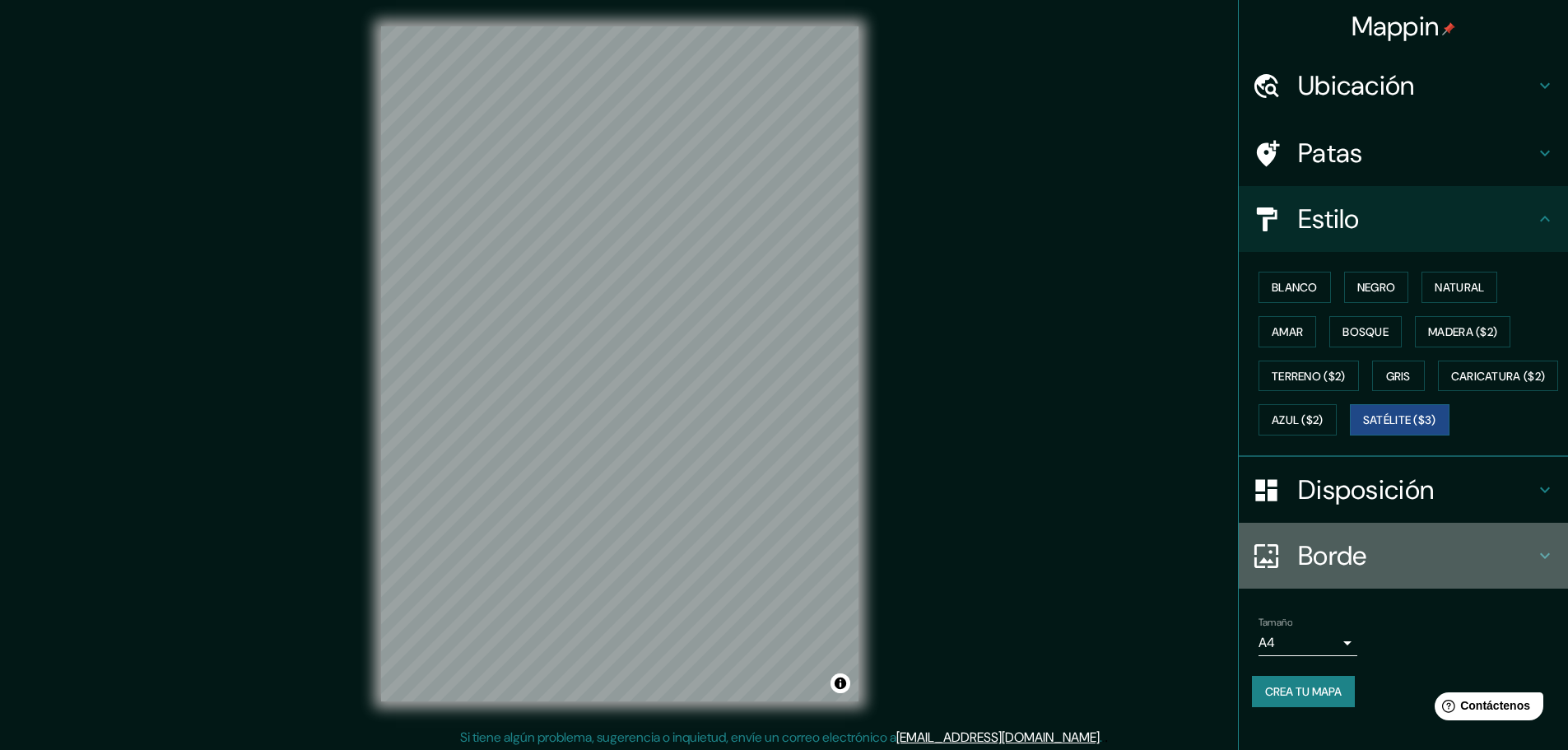
click at [1358, 572] on h4 "Borde" at bounding box center [1416, 556] width 237 height 33
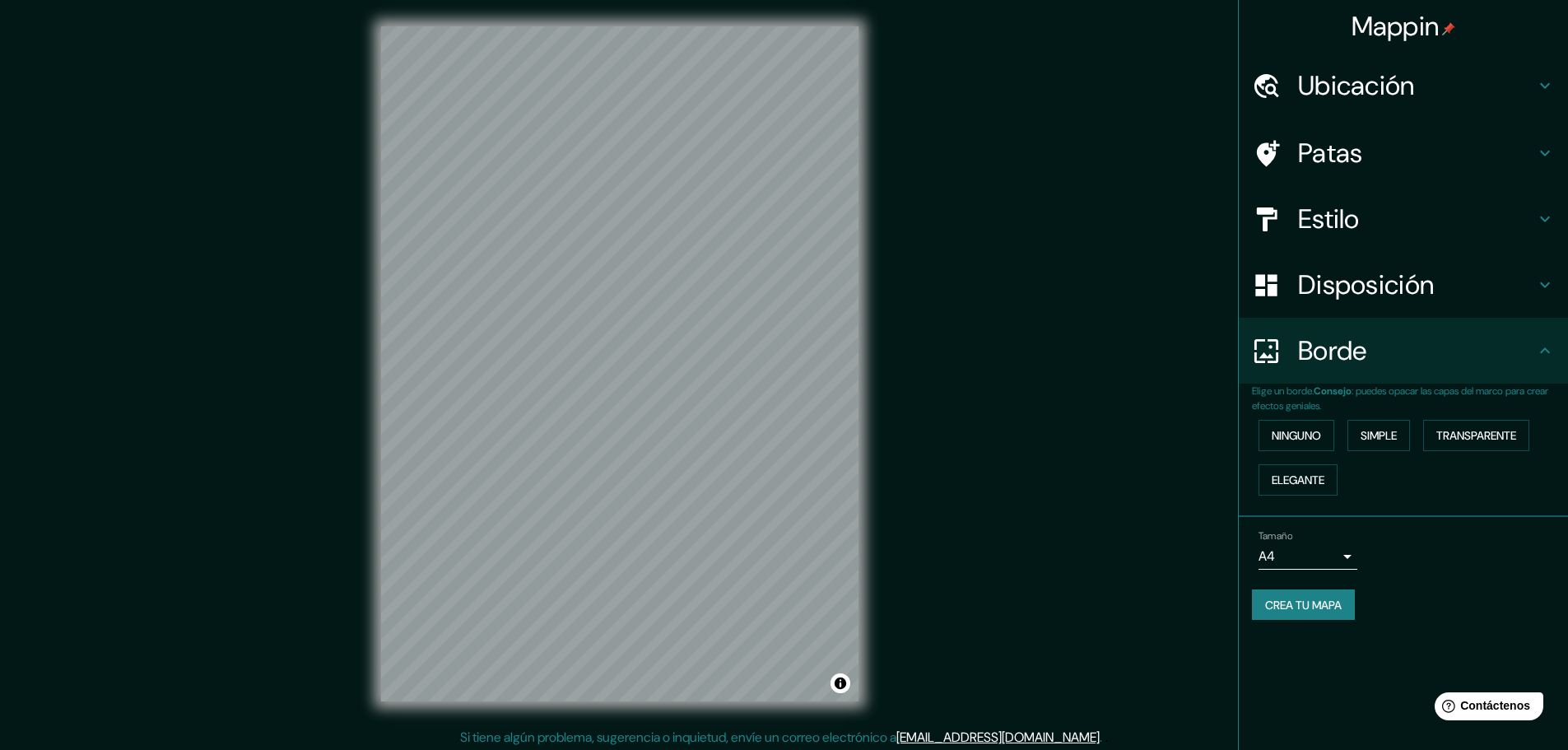
click at [1414, 286] on font "Disposición" at bounding box center [1365, 284] width 136 height 34
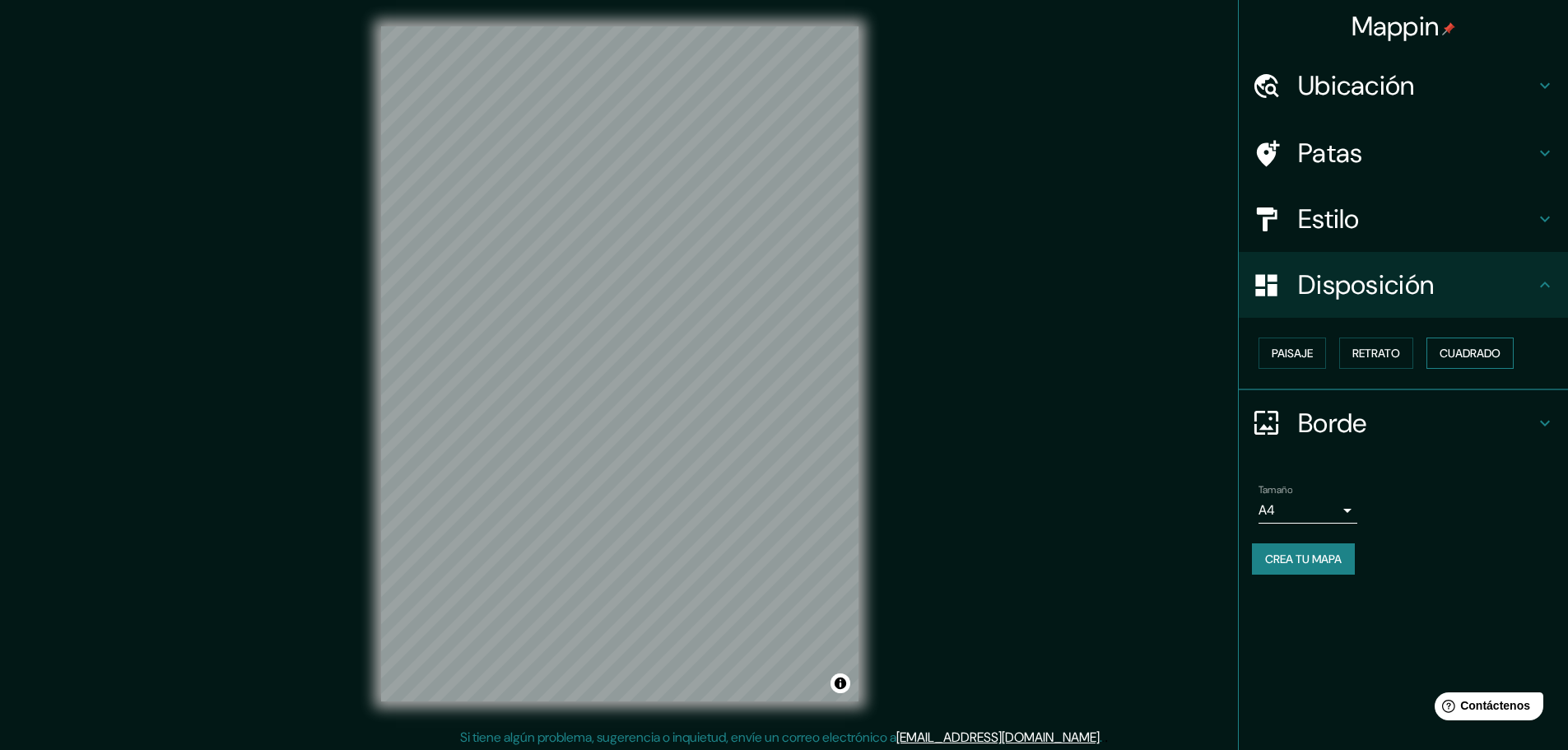
click at [1466, 347] on font "Cuadrado" at bounding box center [1470, 352] width 61 height 15
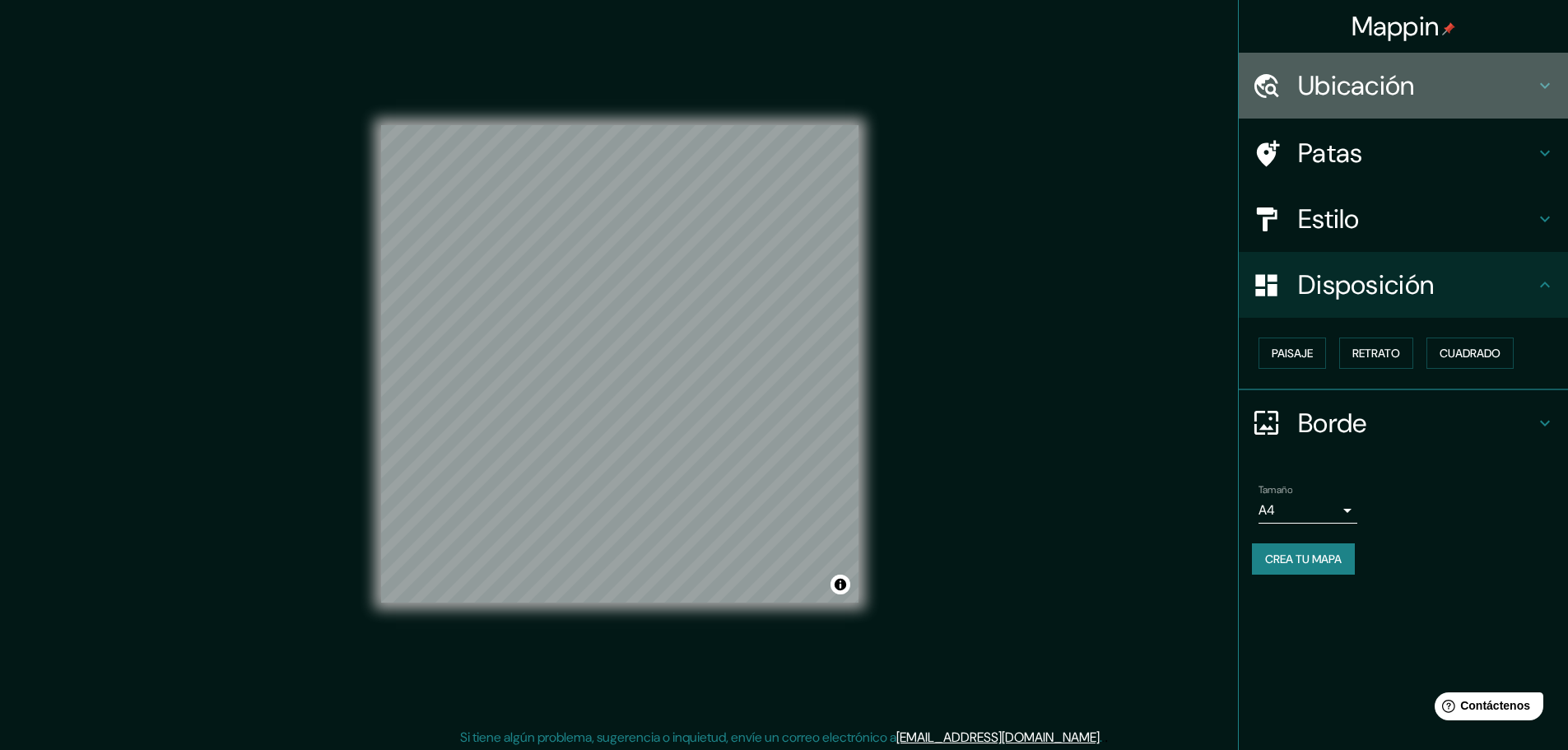
click at [1421, 105] on div "Ubicación" at bounding box center [1403, 85] width 329 height 66
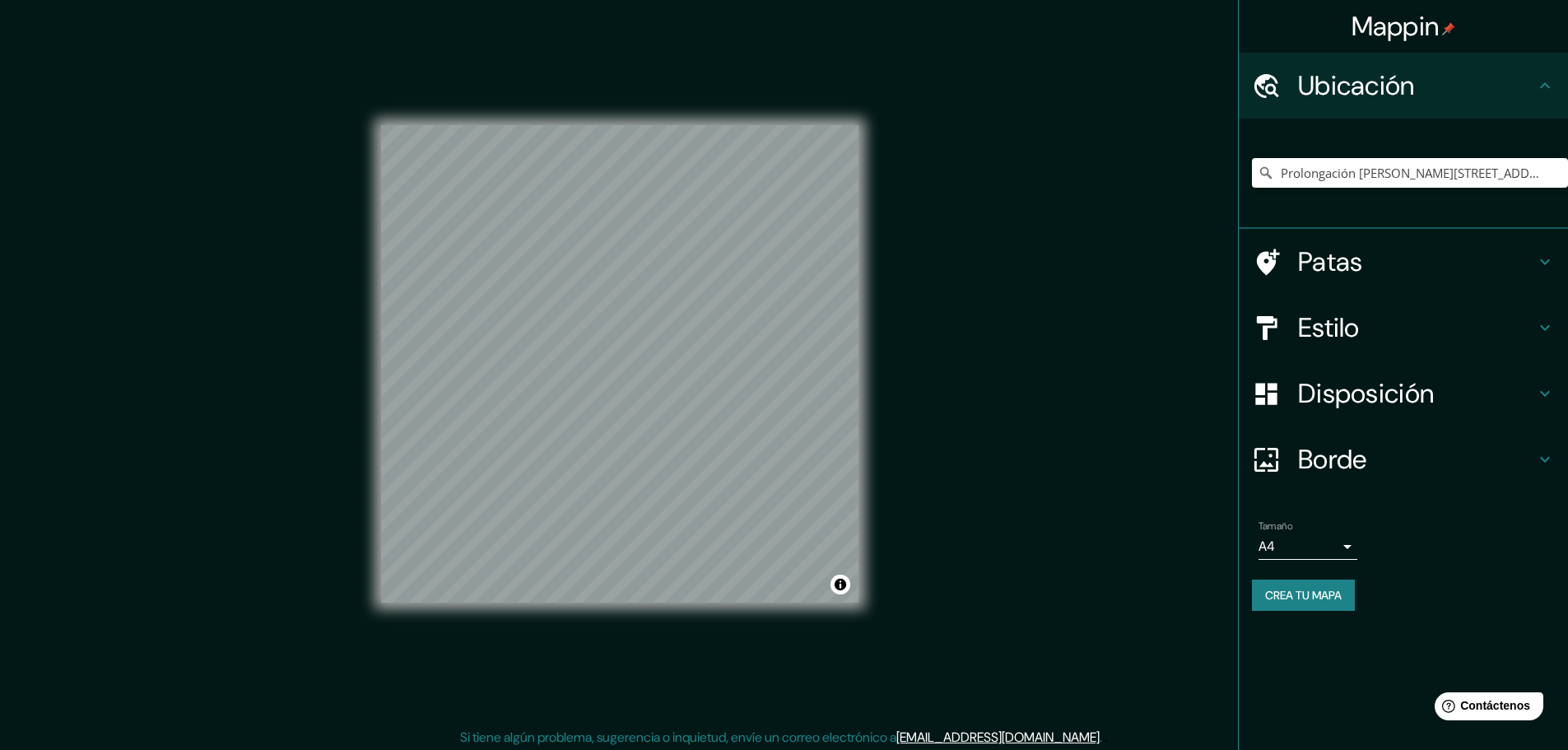
click at [1335, 313] on font "Estilo" at bounding box center [1328, 327] width 62 height 34
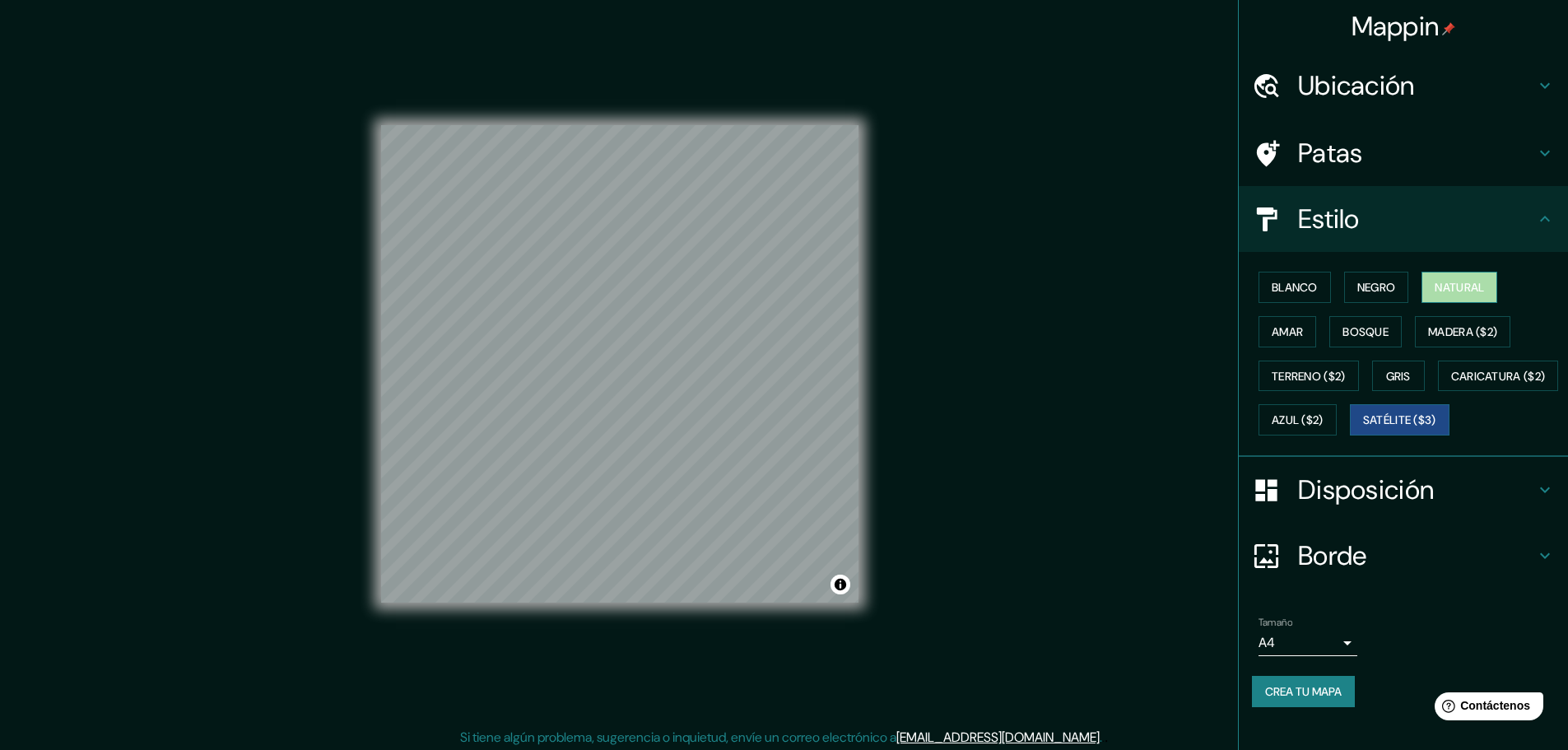
click at [1435, 289] on font "Natural" at bounding box center [1459, 287] width 49 height 15
click at [1359, 292] on font "Negro" at bounding box center [1377, 287] width 39 height 15
click at [1284, 327] on font "Amar" at bounding box center [1287, 331] width 31 height 15
